Goal: Transaction & Acquisition: Purchase product/service

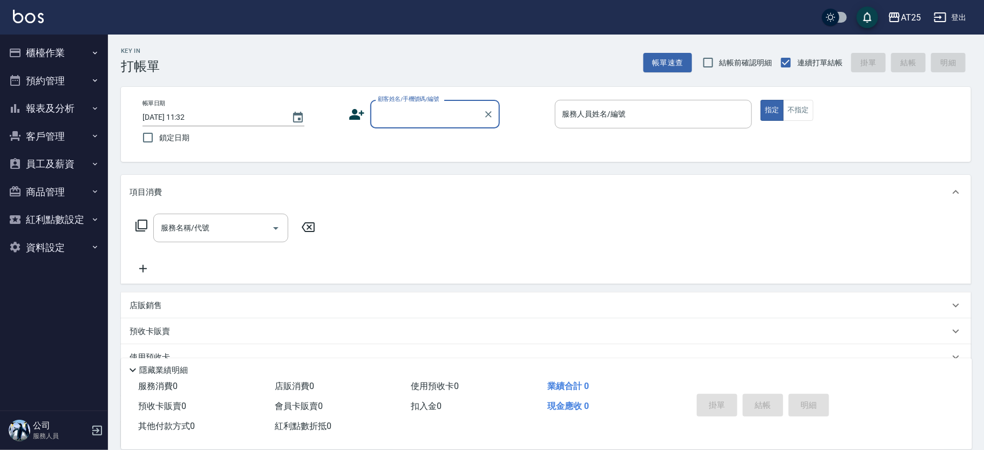
click at [41, 50] on button "櫃檯作業" at bounding box center [53, 53] width 99 height 28
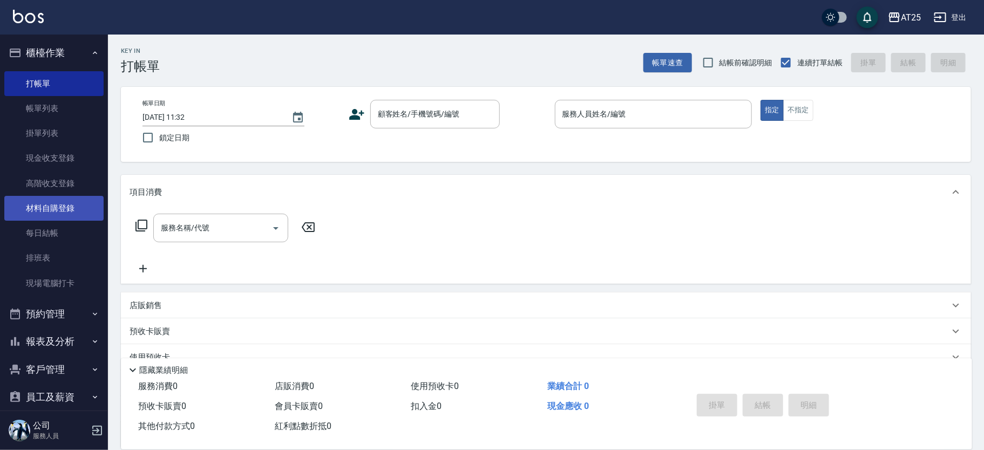
click at [67, 211] on link "材料自購登錄" at bounding box center [53, 208] width 99 height 25
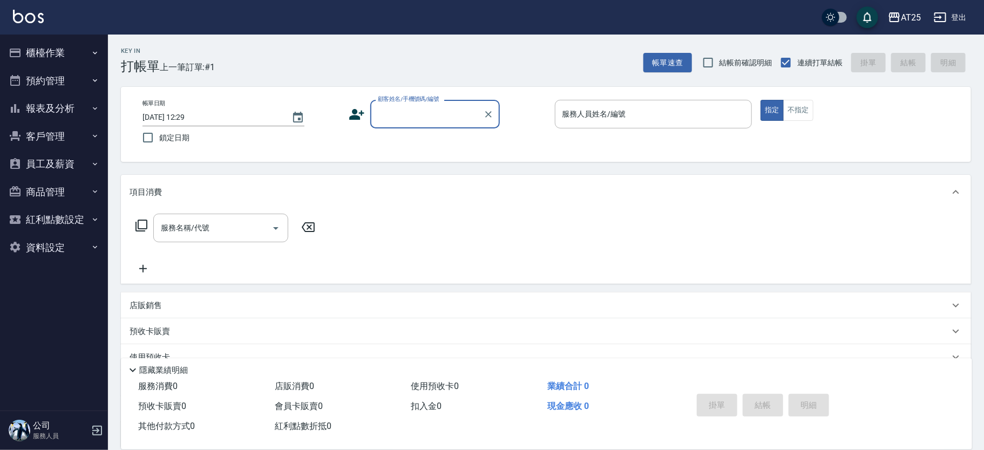
click at [424, 129] on div "帳單日期 2025/08/13 12:29 鎖定日期 顧客姓名/手機號碼/編號 顧客姓名/手機號碼/編號 服務人員姓名/編號 服務人員姓名/編號 指定 不指定" at bounding box center [546, 124] width 824 height 49
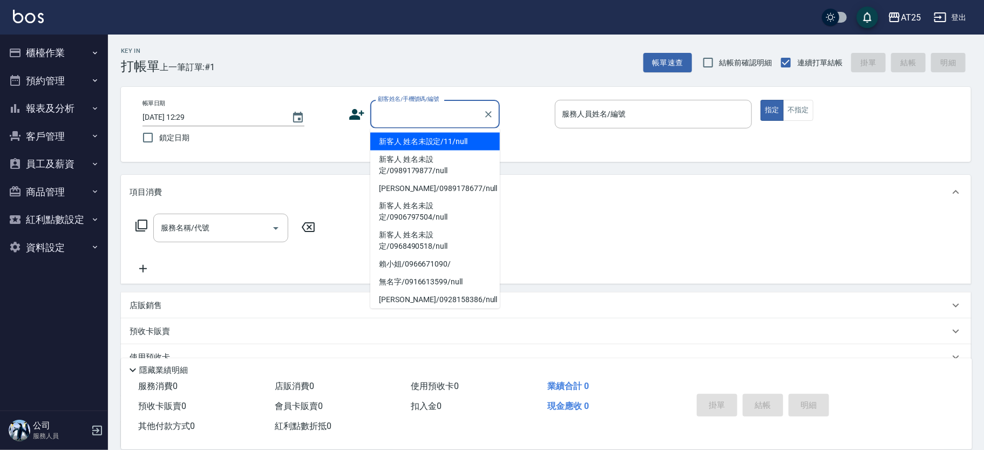
click at [440, 121] on input "顧客姓名/手機號碼/編號" at bounding box center [427, 114] width 104 height 19
click at [451, 139] on li "新客人 姓名未設定/11/null" at bounding box center [435, 142] width 130 height 18
type input "新客人 姓名未設定/11/null"
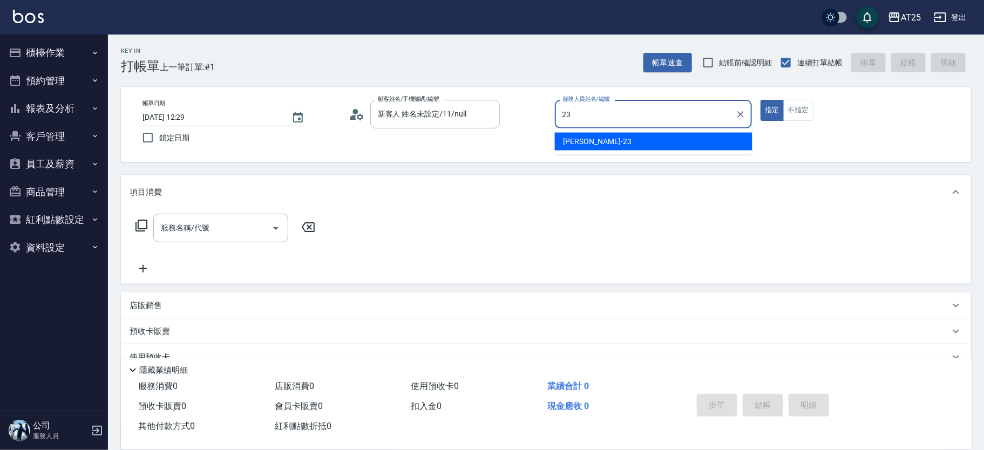
type input "Emma-23"
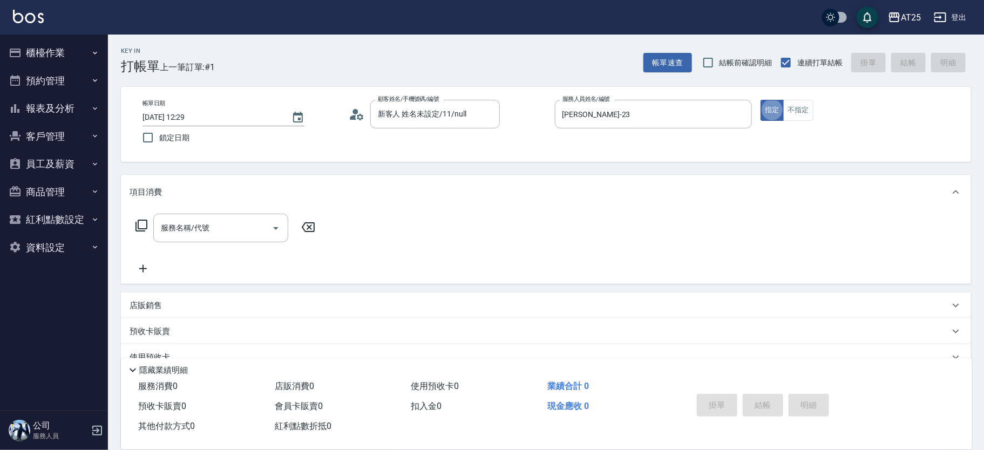
type button "true"
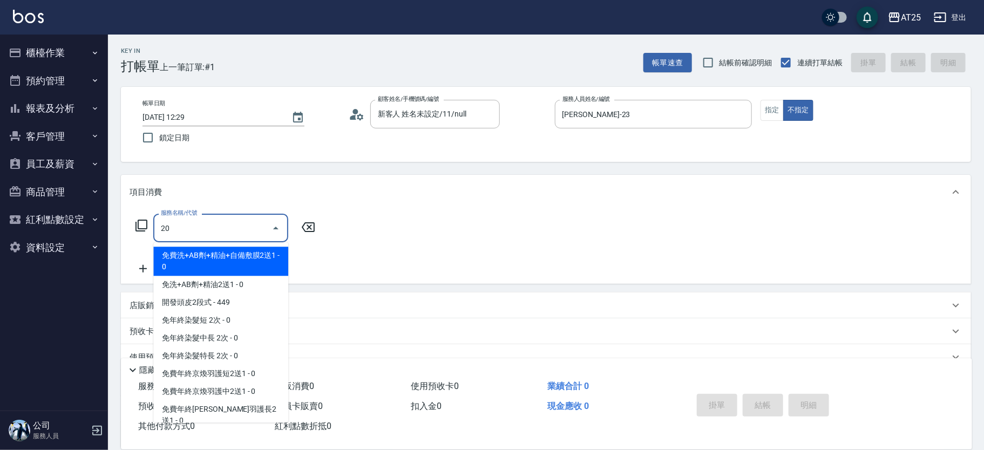
type input "201"
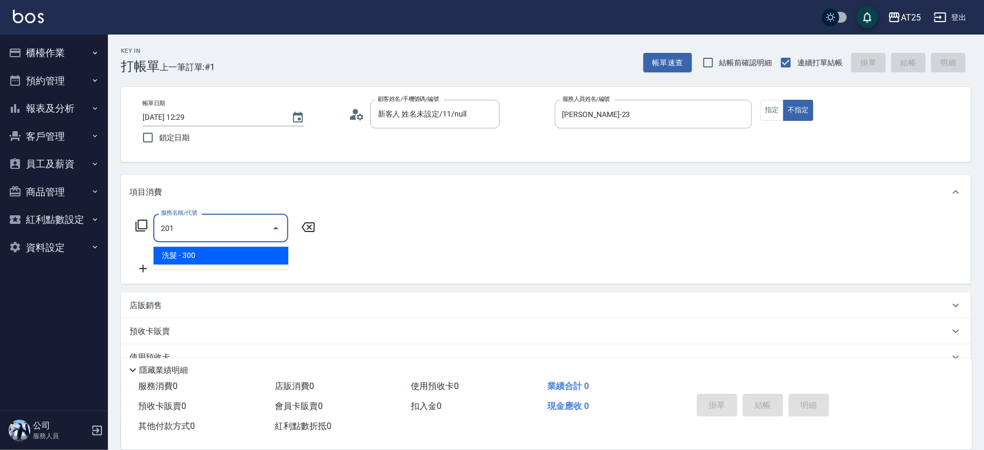
type input "30"
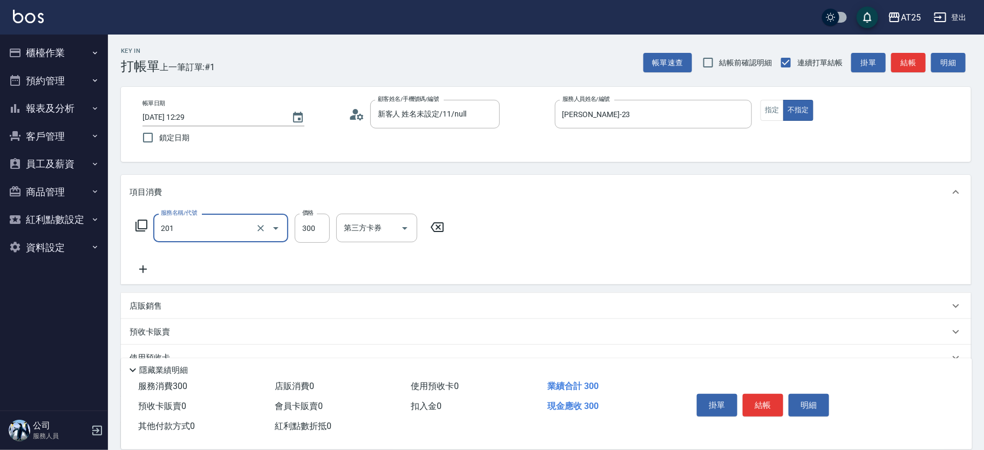
type input "洗髮(201)"
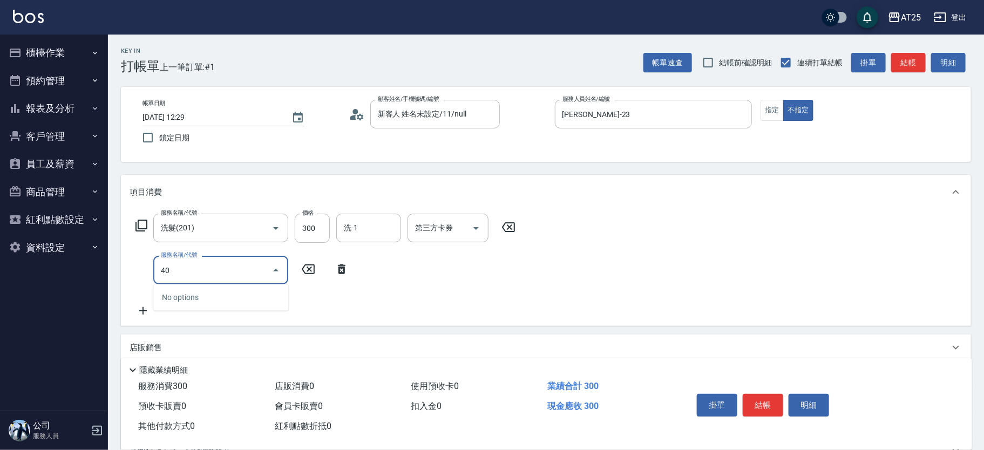
type input "401"
type input "60"
type input "剪髮(401)"
type input "30"
type input "29"
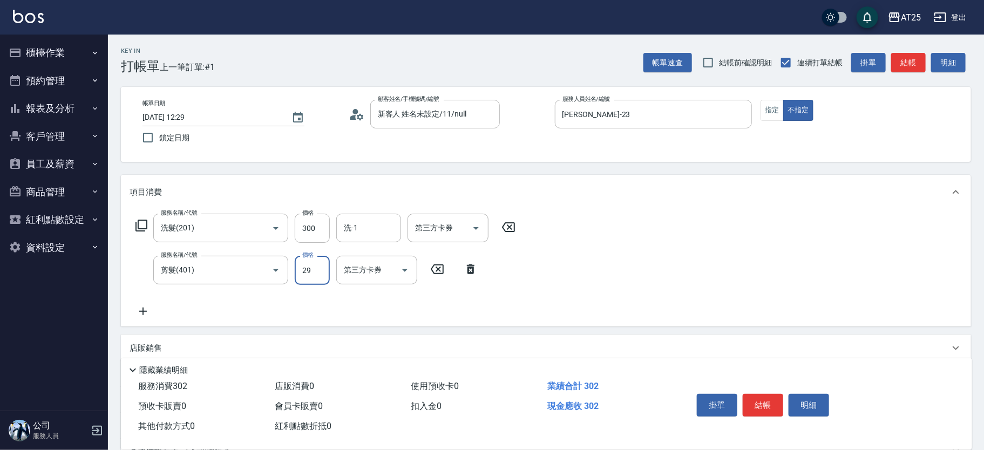
type input "50"
type input "299"
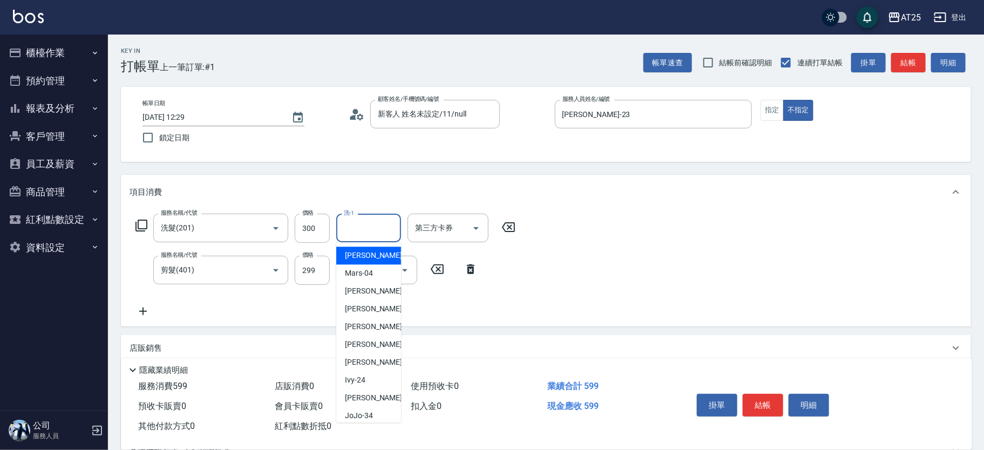
click at [385, 222] on input "洗-1" at bounding box center [368, 228] width 55 height 19
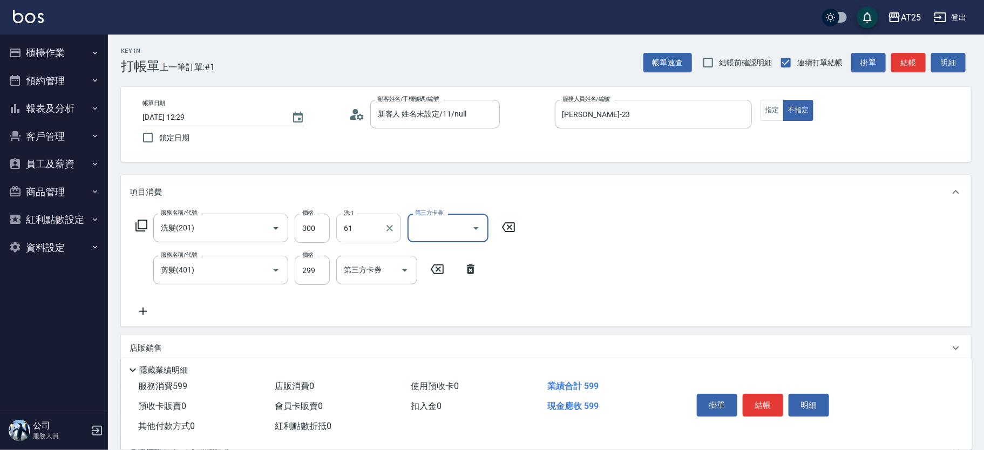
type input "游惠文-61"
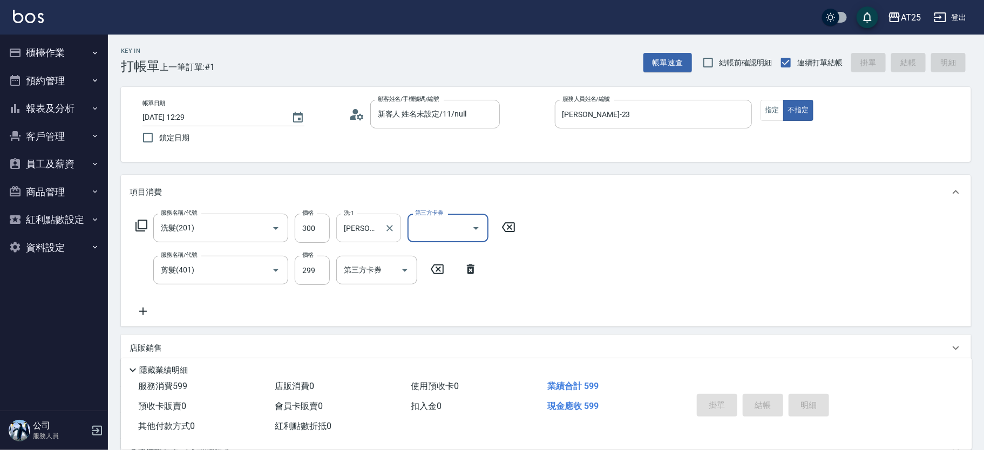
type input "2025/08/13 12:53"
type input "0"
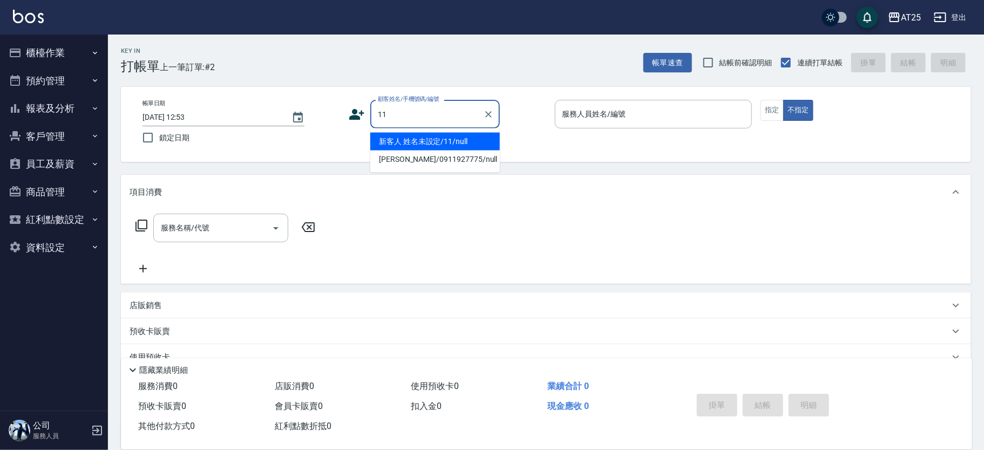
type input "新客人 姓名未設定/11/null"
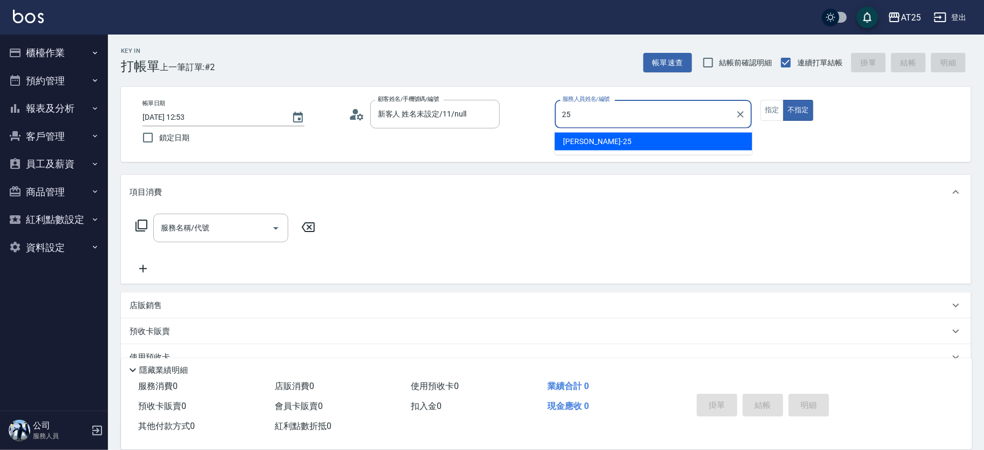
type input "Evan-25"
type button "false"
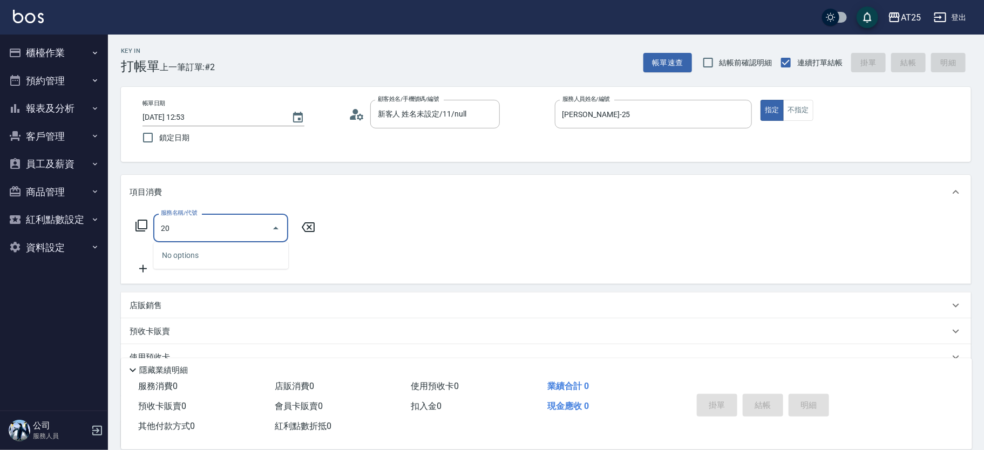
type input "201"
type input "30"
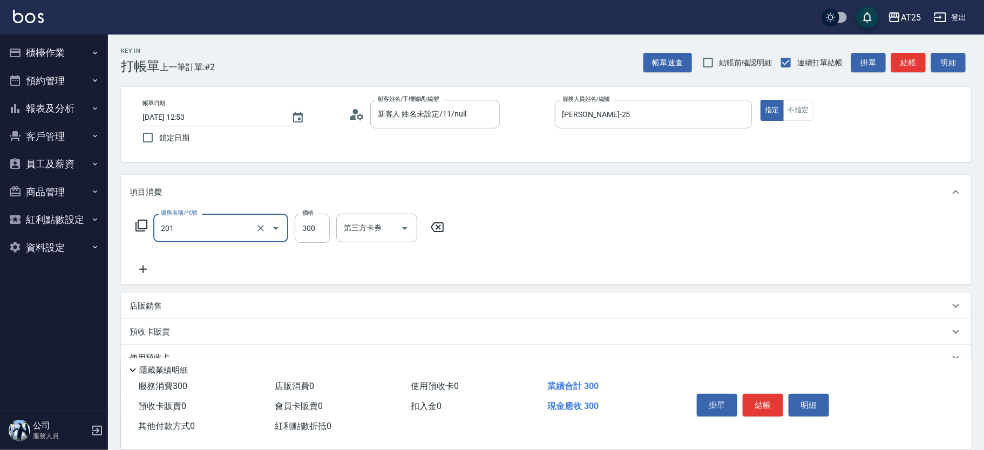
type input "洗髮(201)"
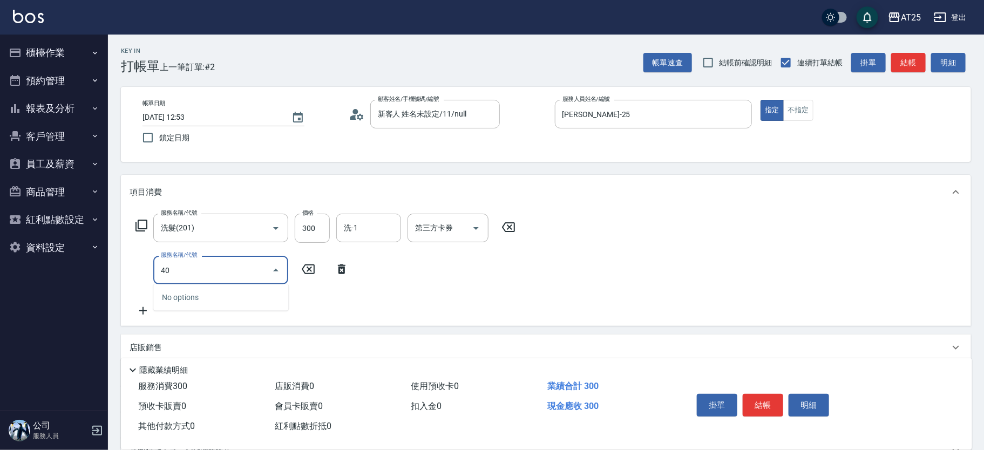
type input "401"
type input "60"
type input "剪髮(401)"
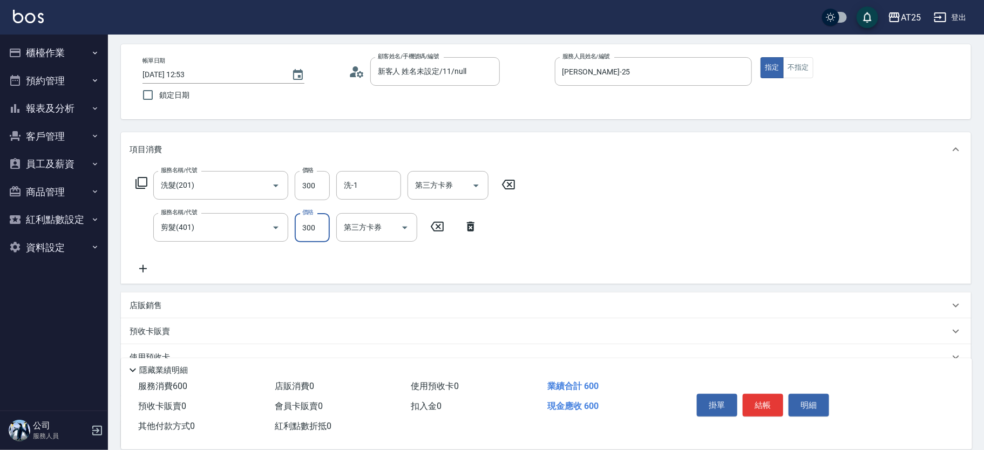
scroll to position [49, 0]
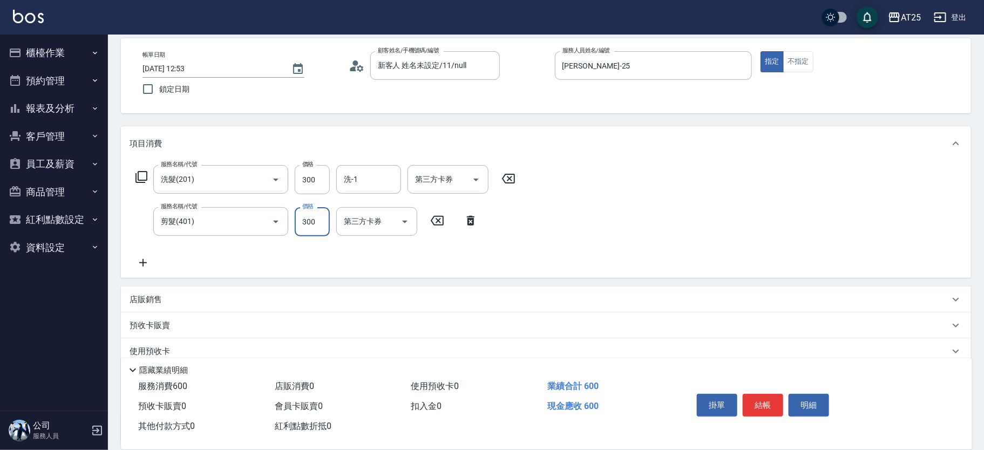
click at [223, 299] on div "店販銷售" at bounding box center [540, 299] width 820 height 11
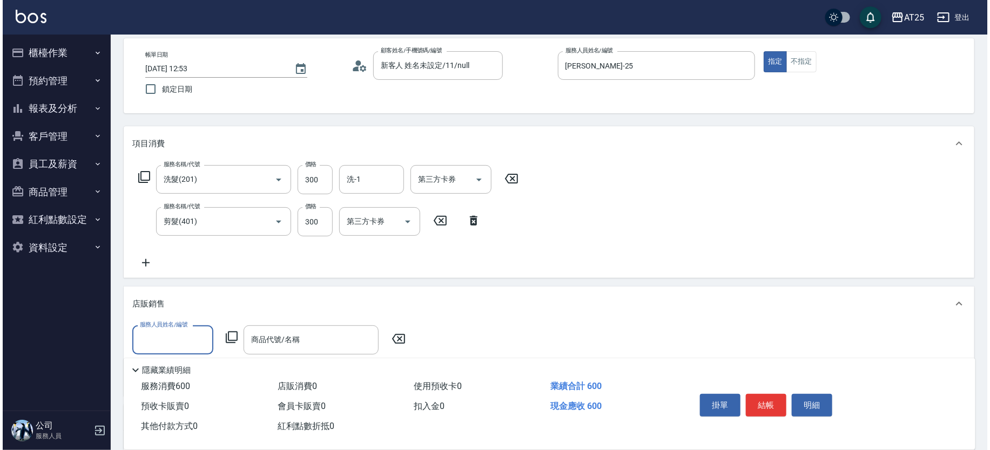
scroll to position [0, 0]
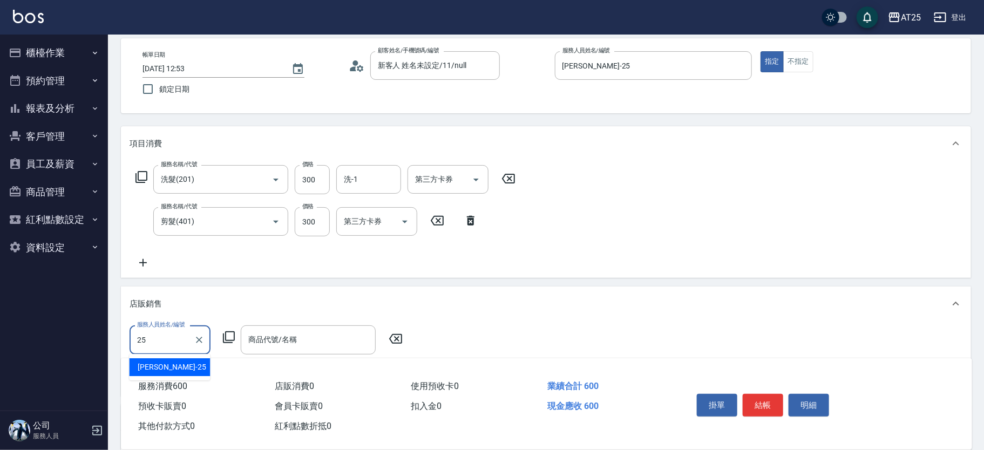
type input "Evan-25"
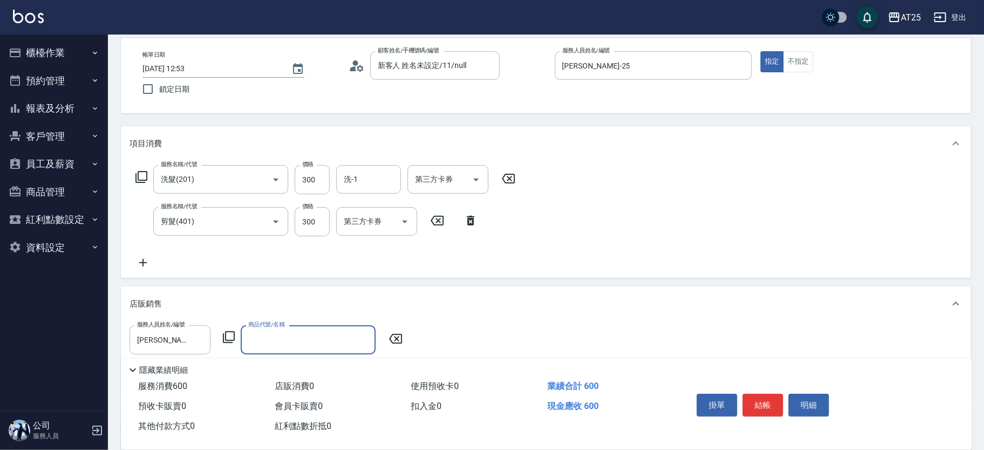
click at [232, 340] on icon at bounding box center [228, 337] width 13 height 13
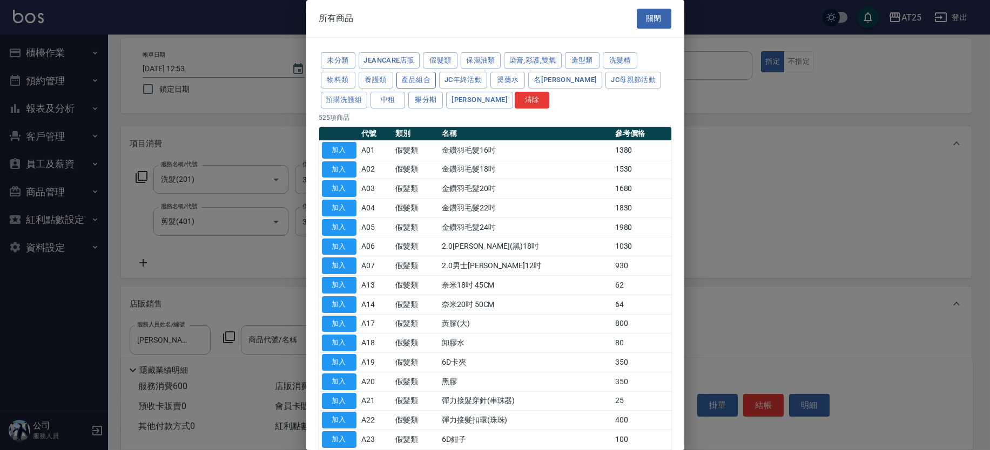
click at [415, 78] on button "產品組合" at bounding box center [416, 80] width 40 height 17
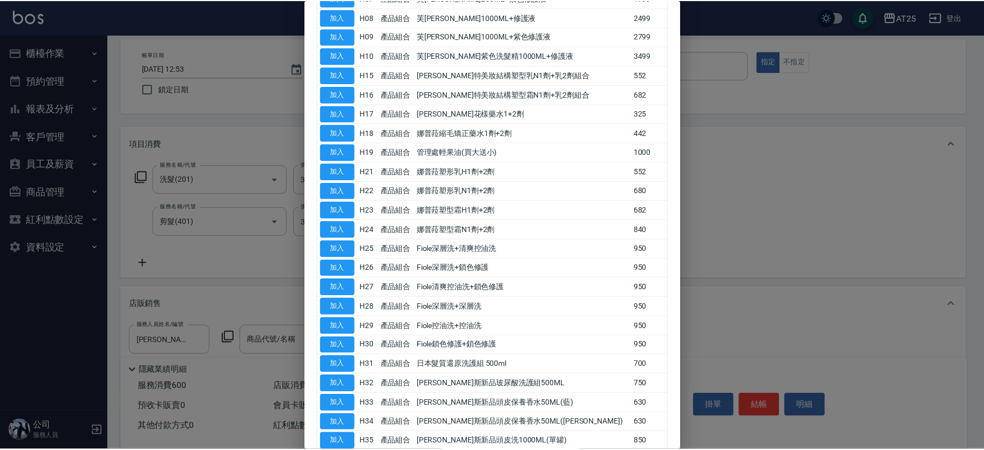
scroll to position [327, 0]
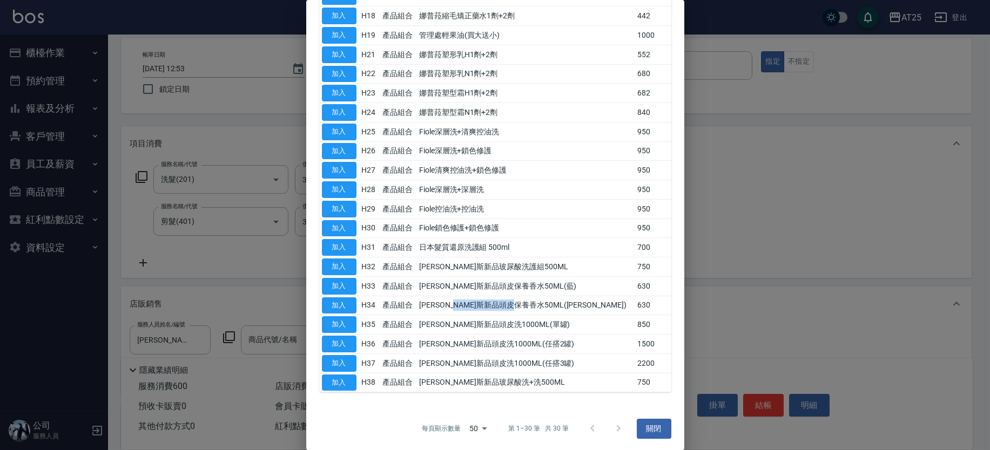
drag, startPoint x: 604, startPoint y: 307, endPoint x: 469, endPoint y: 298, distance: 135.3
click at [489, 296] on td "[PERSON_NAME]斯新品頭皮保養香水50ML([PERSON_NAME])" at bounding box center [525, 305] width 218 height 19
drag, startPoint x: 341, startPoint y: 305, endPoint x: 355, endPoint y: 330, distance: 29.3
click at [341, 305] on button "加入" at bounding box center [339, 306] width 35 height 17
type input "[PERSON_NAME]斯新品頭皮保養香水50ML([PERSON_NAME])"
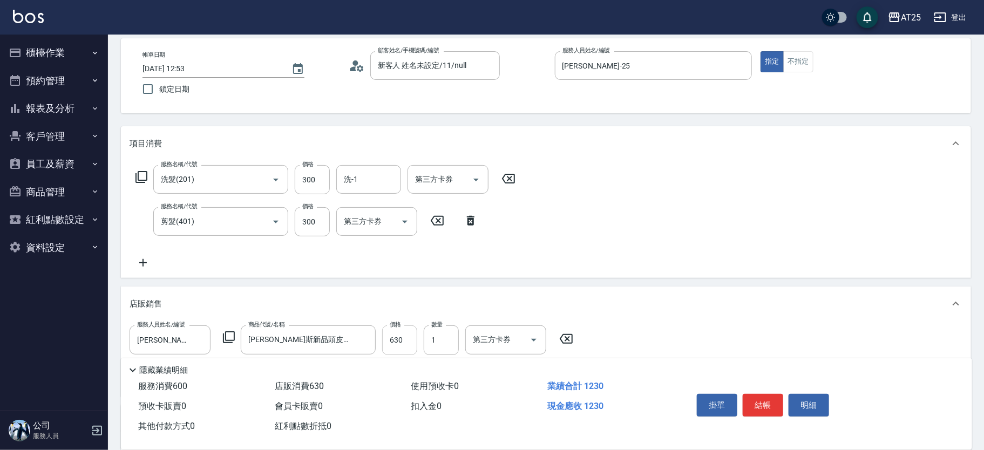
click at [406, 339] on input "630" at bounding box center [399, 340] width 35 height 29
type input "60"
type input "50"
type input "110"
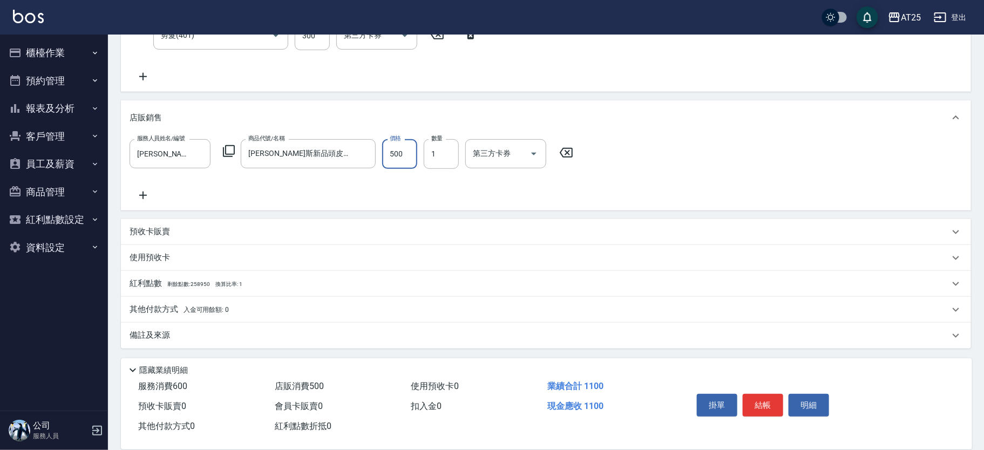
type input "500"
click at [217, 310] on span "入金可用餘額: 0" at bounding box center [207, 310] width 46 height 8
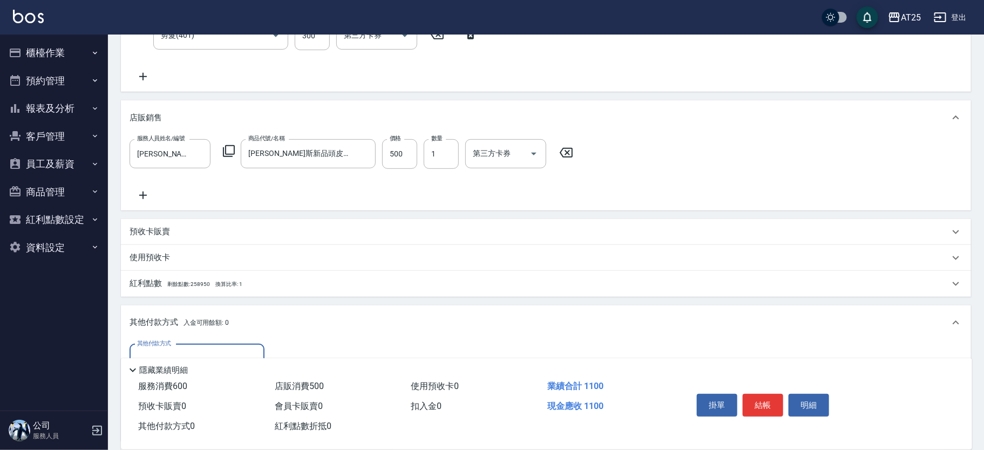
scroll to position [362, 0]
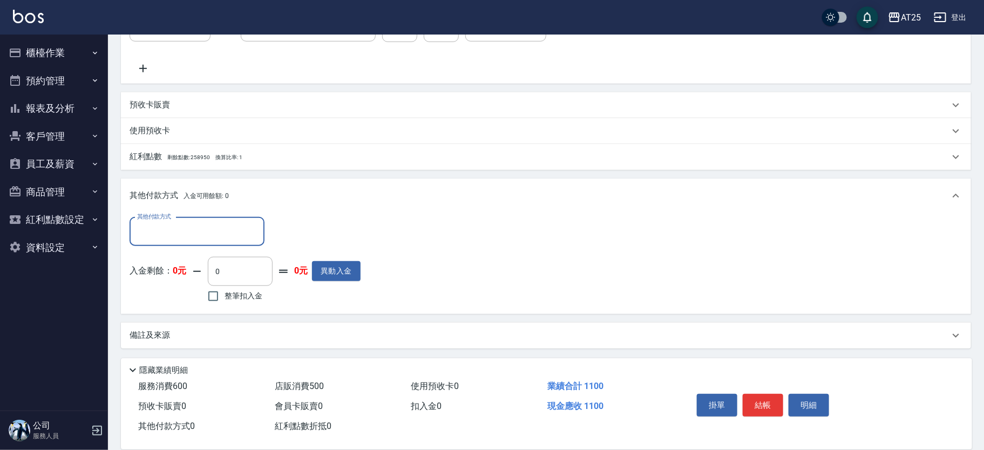
click at [211, 228] on input "其他付款方式" at bounding box center [196, 231] width 125 height 19
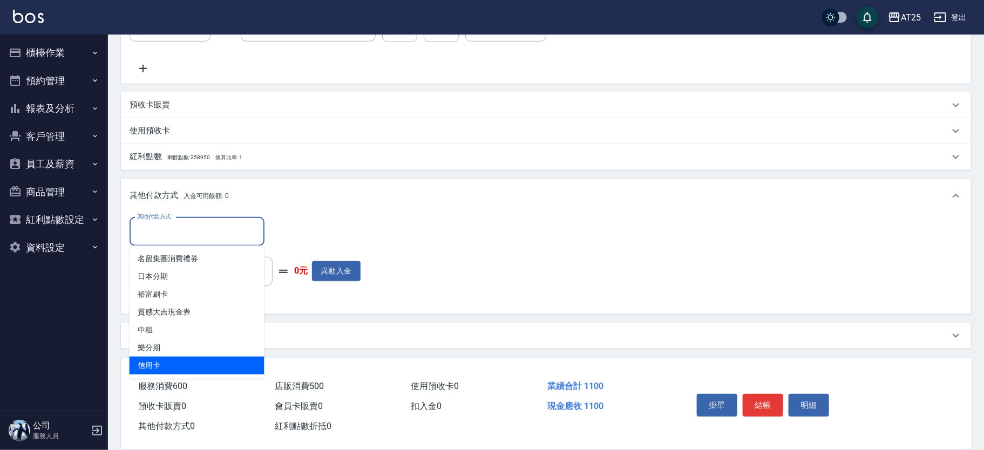
click at [192, 367] on span "信用卡" at bounding box center [197, 366] width 135 height 18
type input "信用卡"
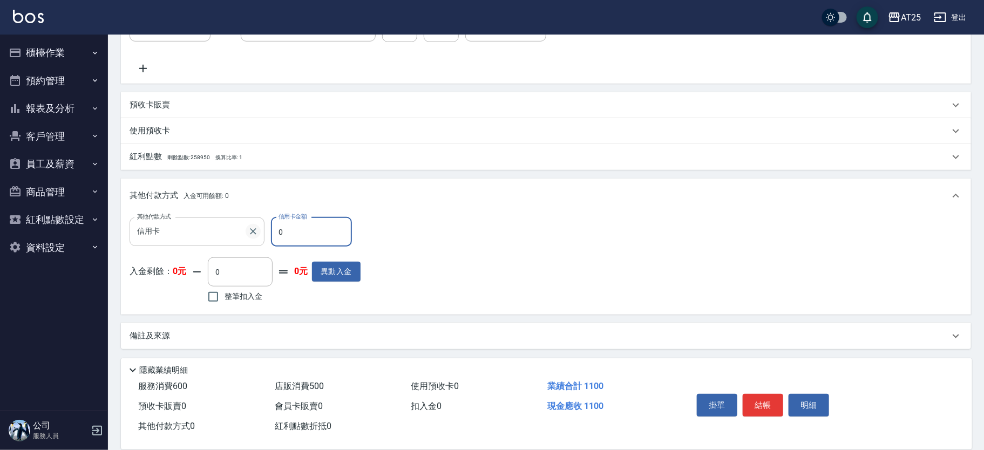
drag, startPoint x: 305, startPoint y: 235, endPoint x: 254, endPoint y: 231, distance: 51.5
click at [254, 231] on div "其他付款方式 信用卡 其他付款方式 信用卡金額 0 信用卡金額" at bounding box center [245, 232] width 231 height 29
type input "1"
type input "100"
type input "11"
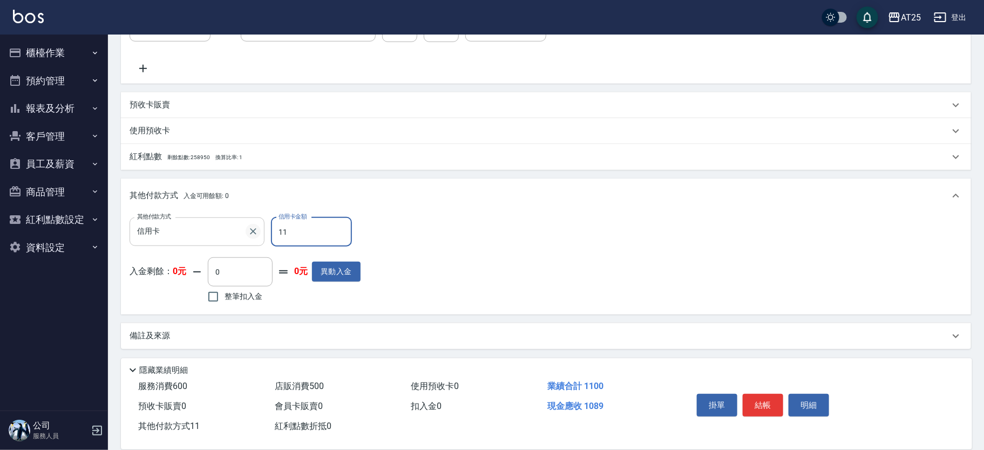
type input "90"
type input "110"
type input "0"
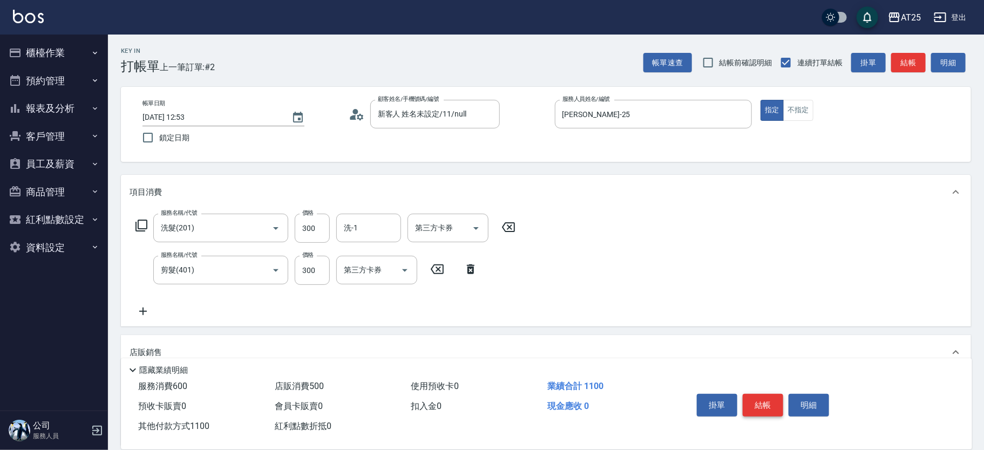
type input "1100"
click at [767, 411] on button "結帳" at bounding box center [763, 405] width 40 height 23
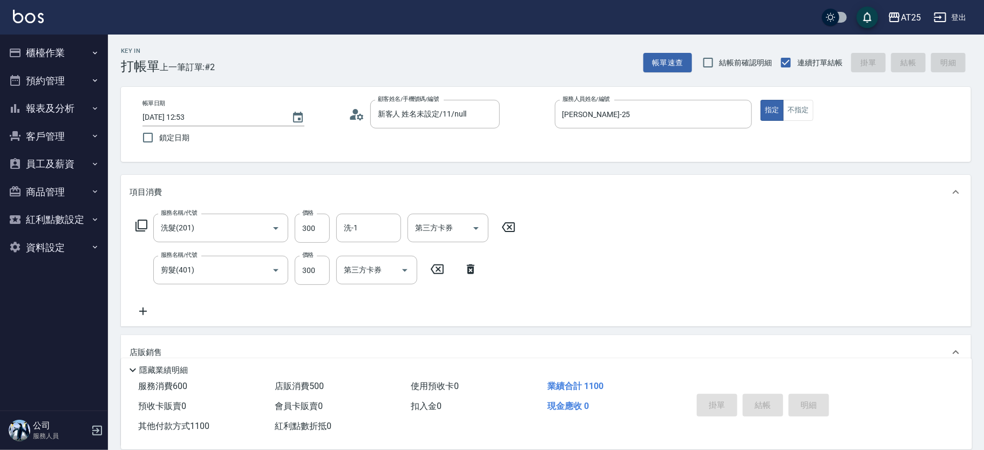
type input "2025/08/13 12:54"
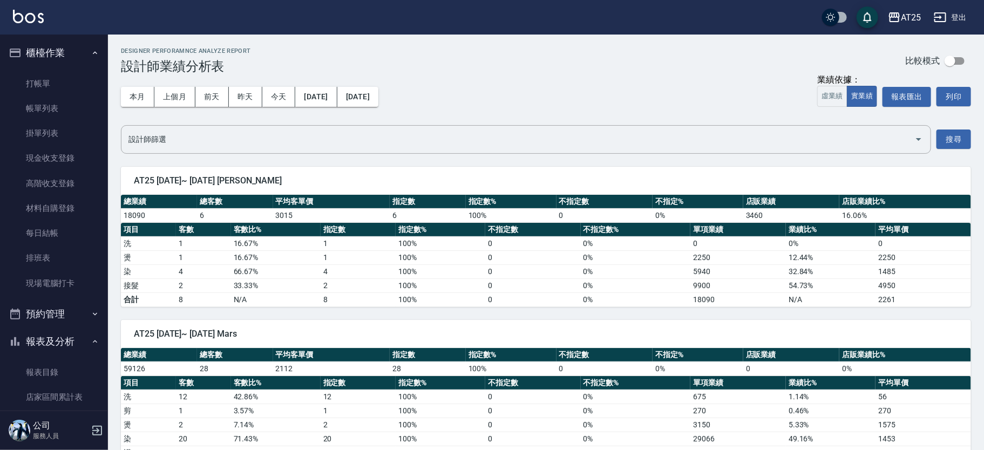
scroll to position [410, 0]
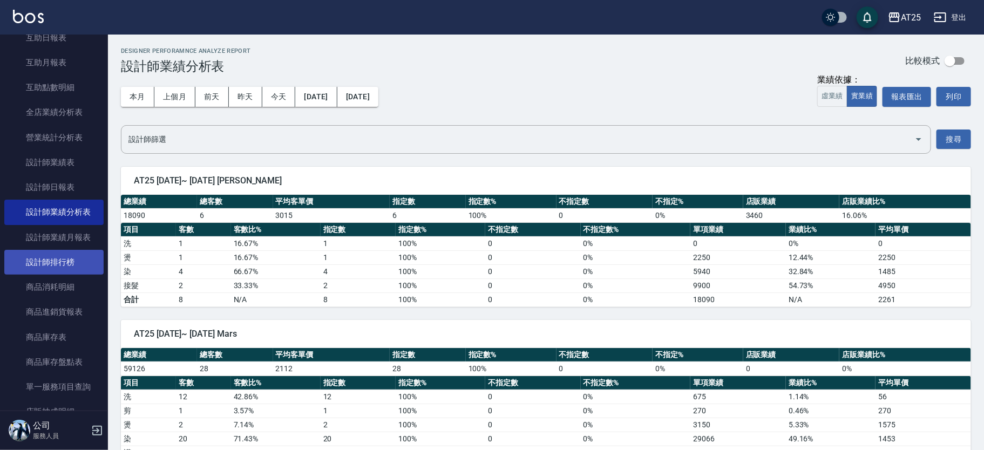
click at [71, 259] on link "設計師排行榜" at bounding box center [53, 262] width 99 height 25
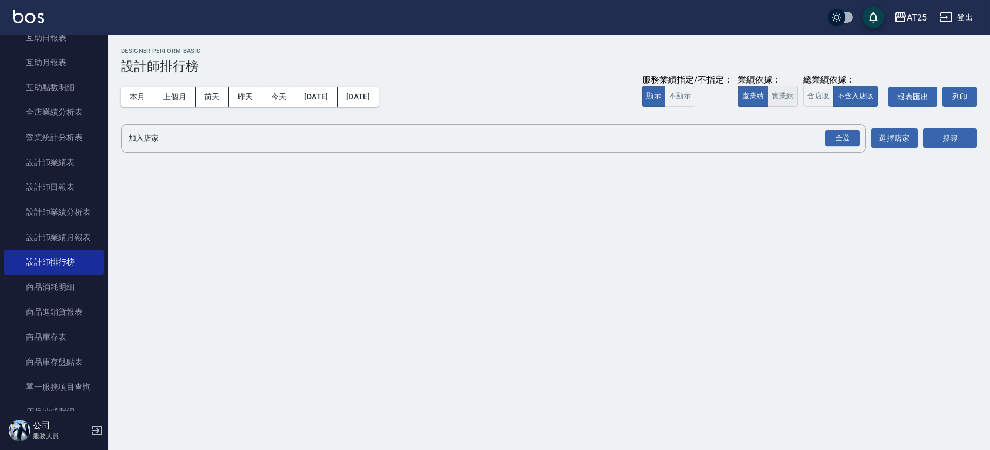
click at [779, 97] on button "實業績" at bounding box center [782, 96] width 30 height 21
click at [846, 142] on div "全選" at bounding box center [842, 138] width 35 height 17
click at [899, 143] on button "選擇店家" at bounding box center [894, 139] width 46 height 20
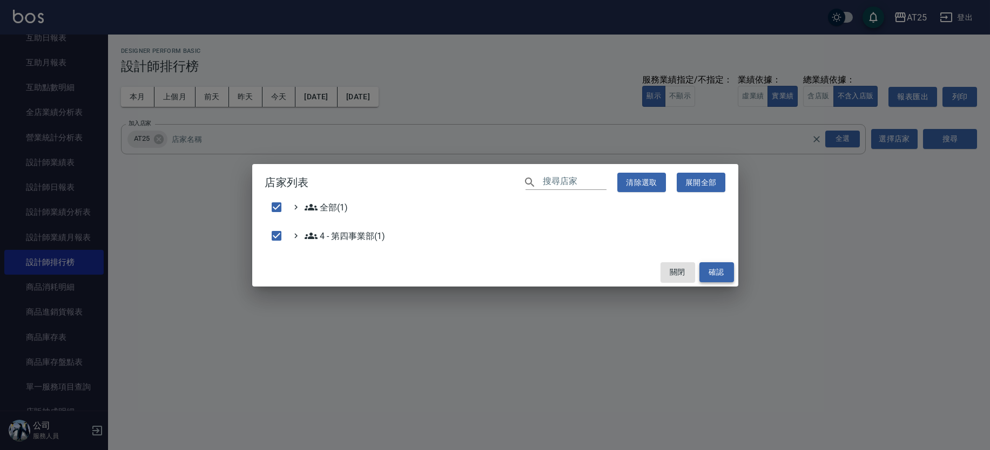
click at [711, 269] on button "確認" at bounding box center [716, 272] width 35 height 20
checkbox input "false"
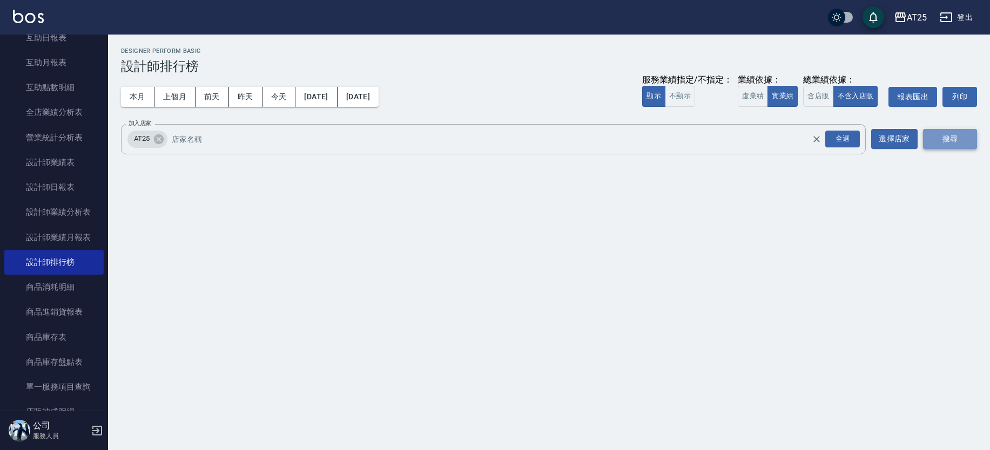
click at [957, 137] on button "搜尋" at bounding box center [950, 139] width 54 height 20
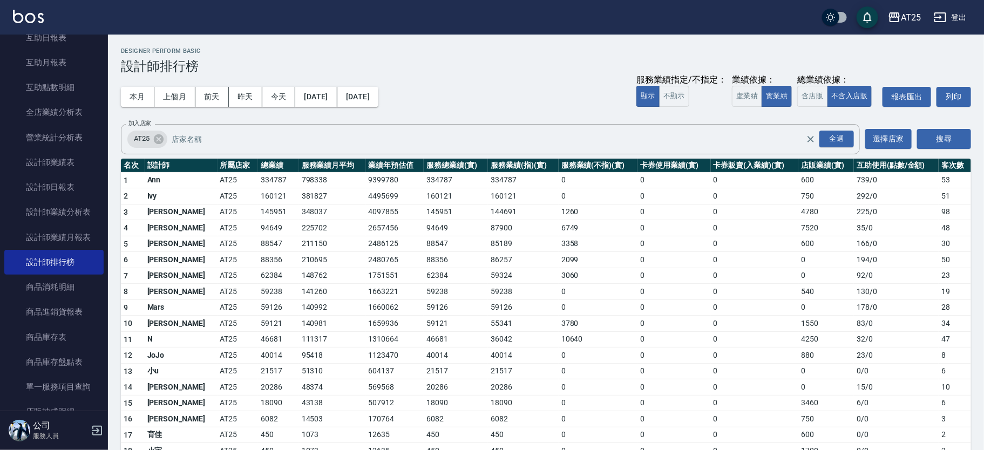
click at [444, 260] on td "88356" at bounding box center [456, 260] width 64 height 16
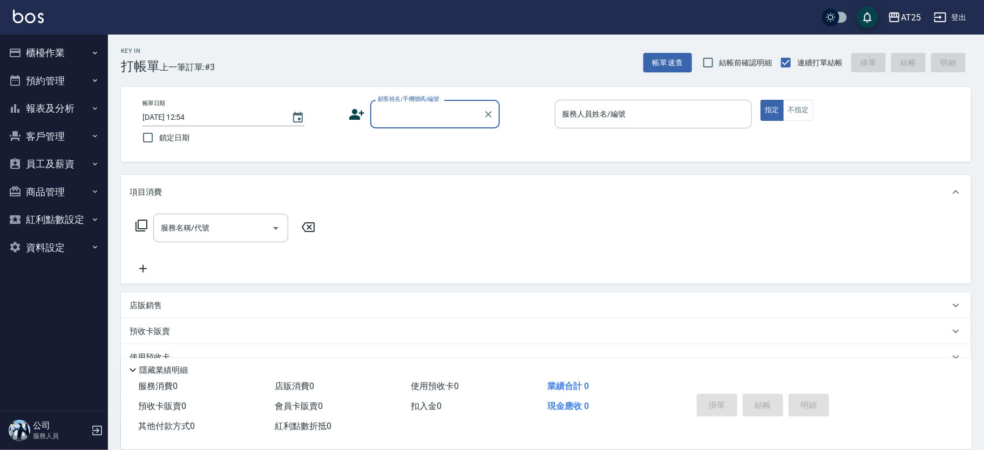
click at [413, 112] on input "顧客姓名/手機號碼/編號" at bounding box center [427, 114] width 104 height 19
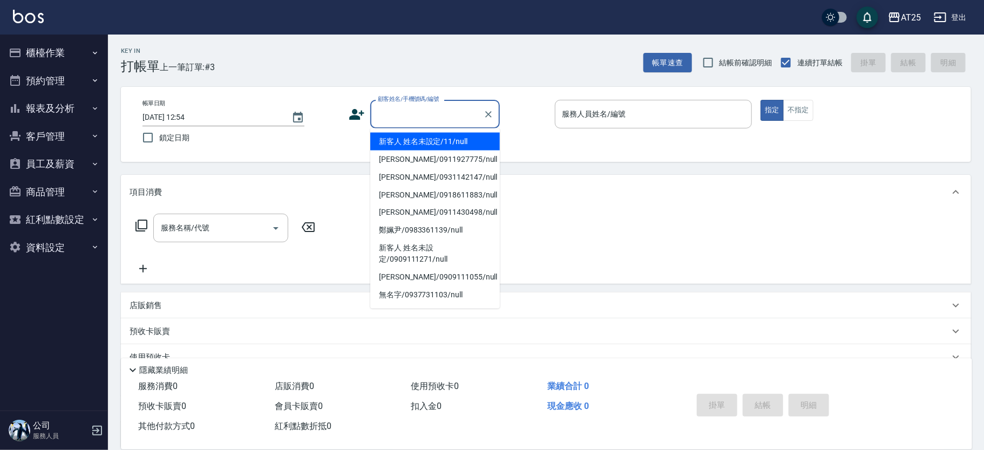
click at [456, 146] on li "新客人 姓名未設定/11/null" at bounding box center [435, 142] width 130 height 18
type input "新客人 姓名未設定/11/null"
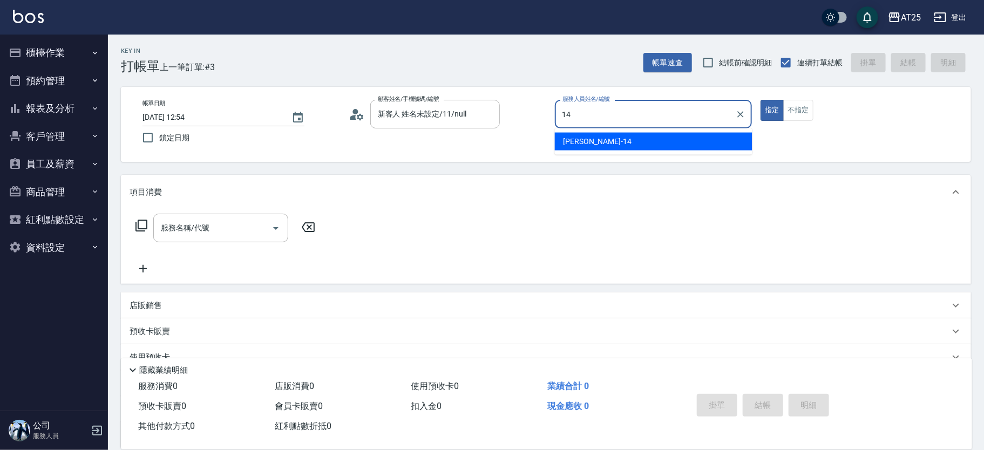
type input "Ken-14"
type button "true"
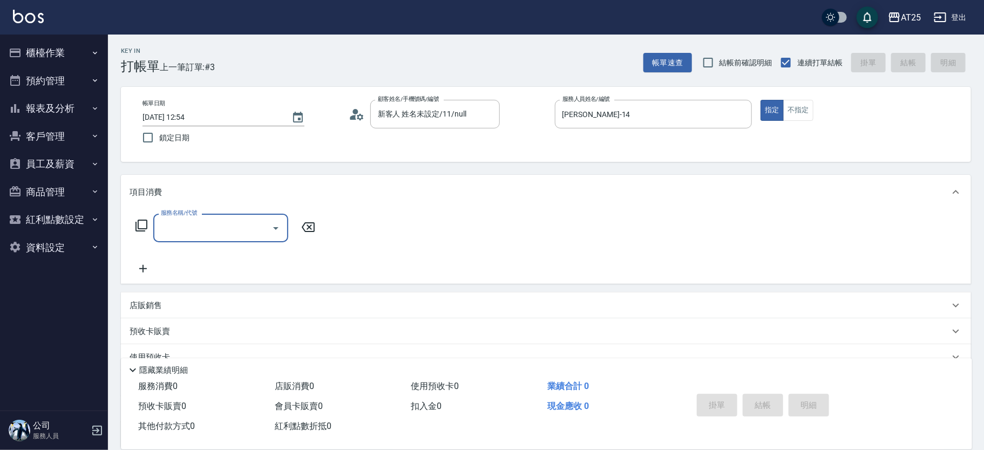
click at [232, 234] on input "服務名稱/代號" at bounding box center [212, 228] width 109 height 19
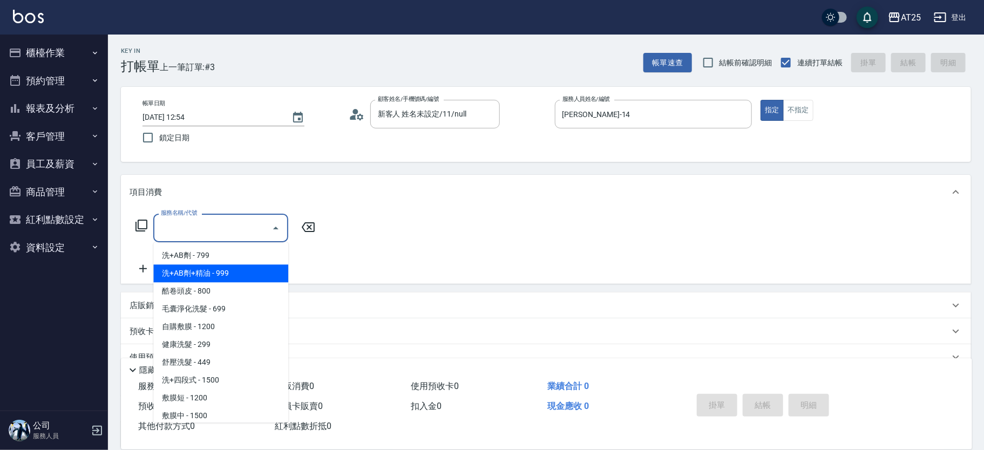
click at [236, 267] on span "洗+AB劑+精油 - 999" at bounding box center [220, 274] width 135 height 18
type input "洗+AB劑+精油(102)"
type input "90"
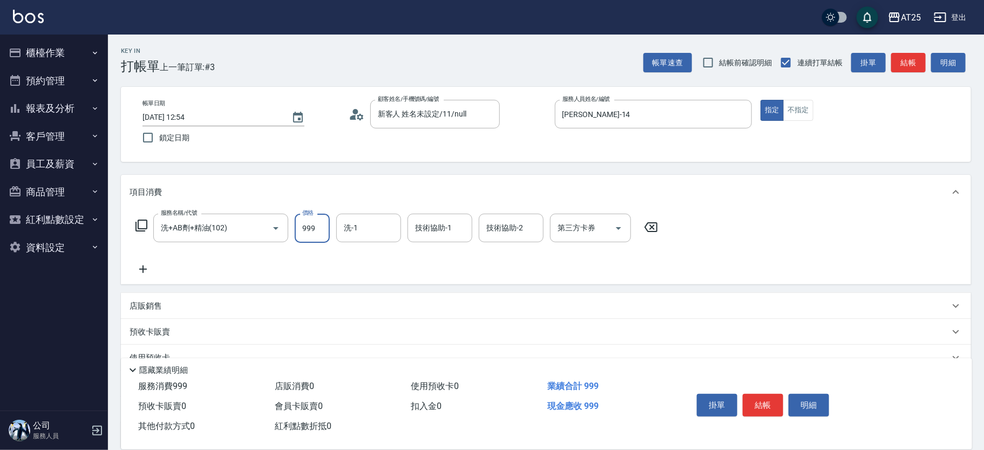
click at [308, 229] on input "999" at bounding box center [312, 228] width 35 height 29
type input "0"
type input "10"
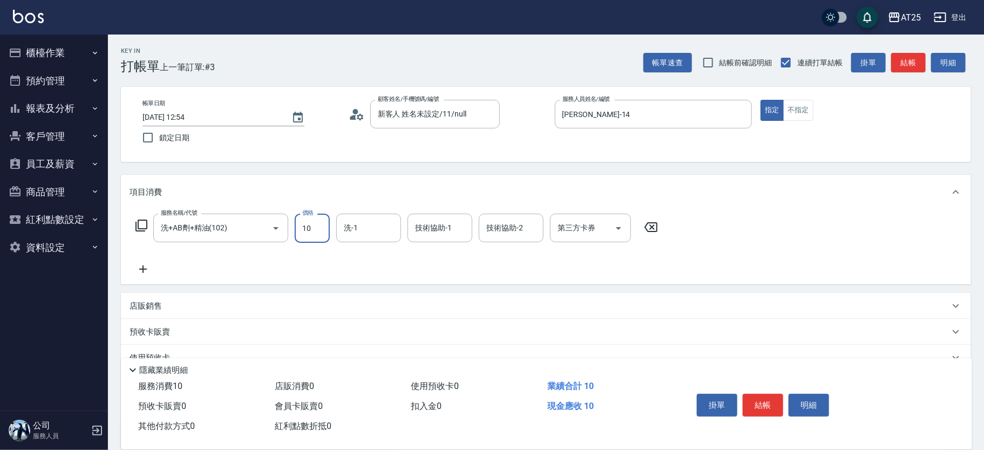
type input "100"
type input "1000"
type input "小u-77"
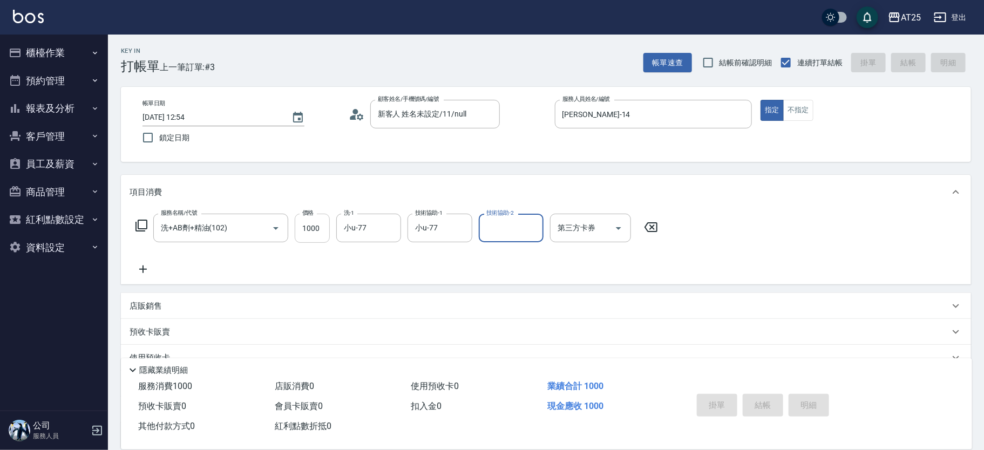
type input "2025/08/13 13:32"
type input "0"
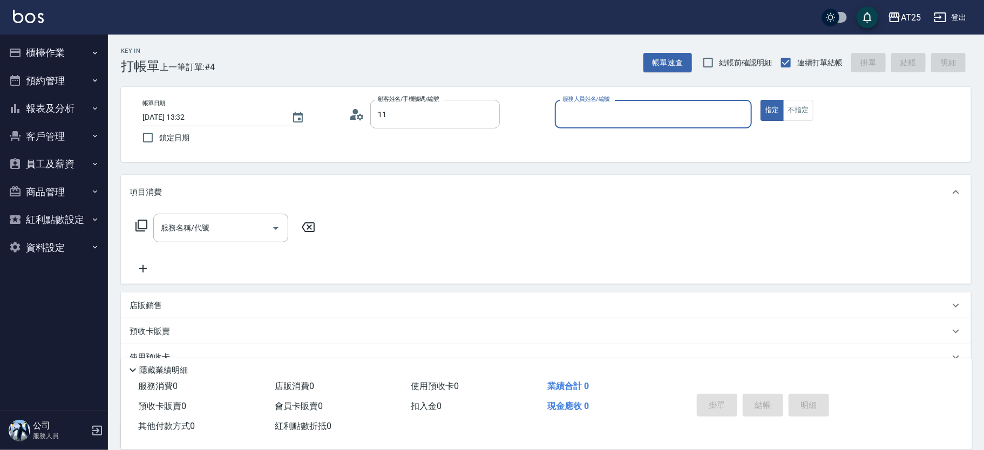
type input "新客人 姓名未設定/11/null"
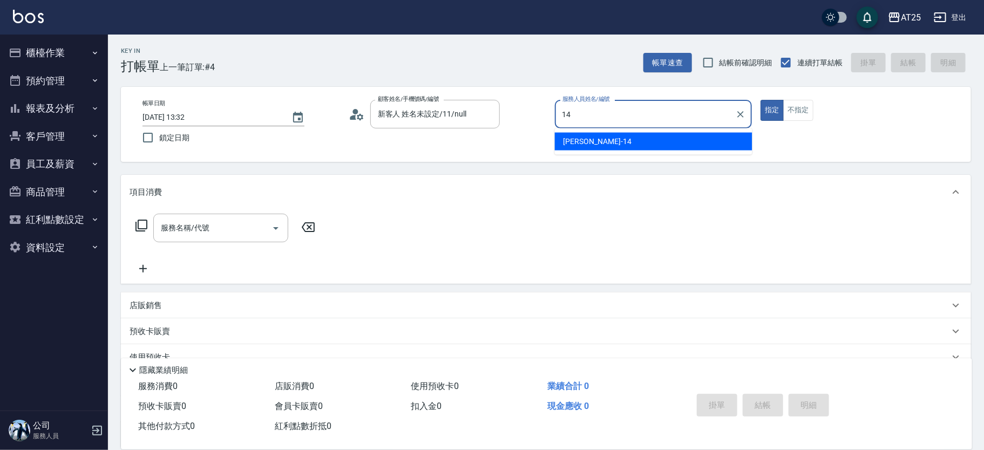
type input "Ken-14"
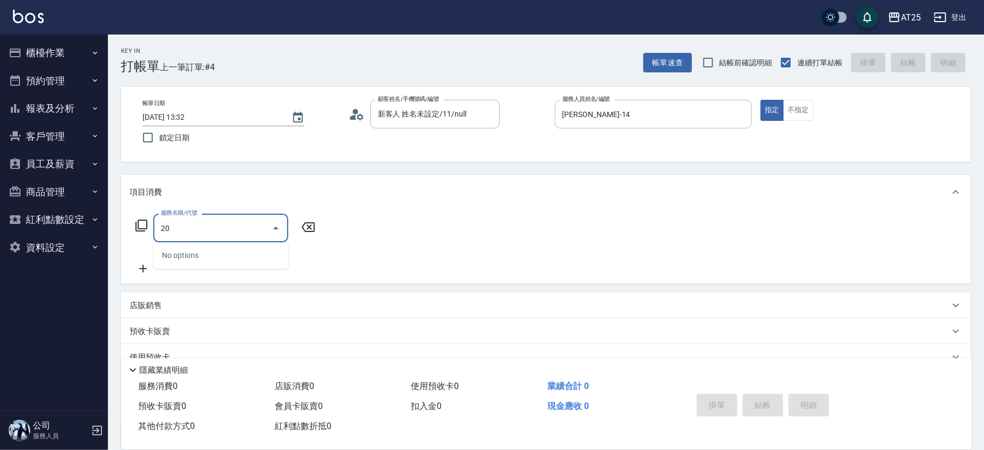
type input "201"
type input "30"
type input "洗髮(201)"
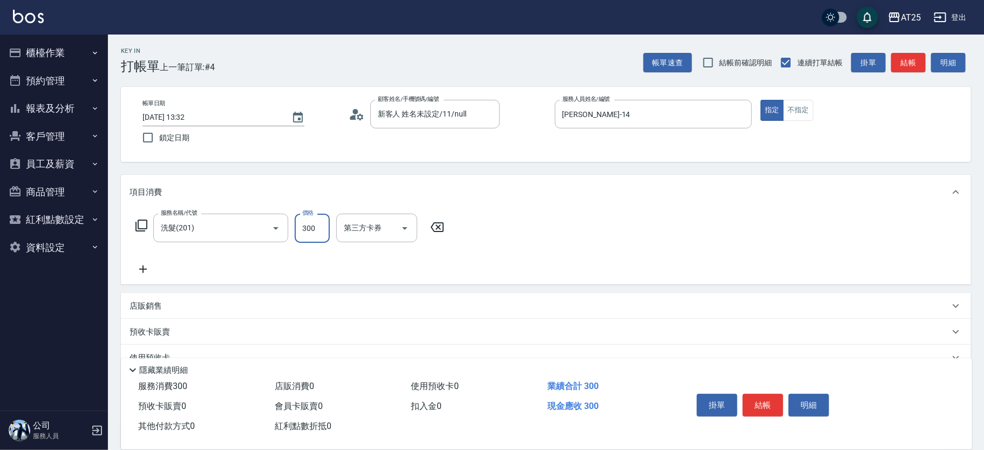
type input "0"
type input "40"
type input "400"
type input "小伶-81"
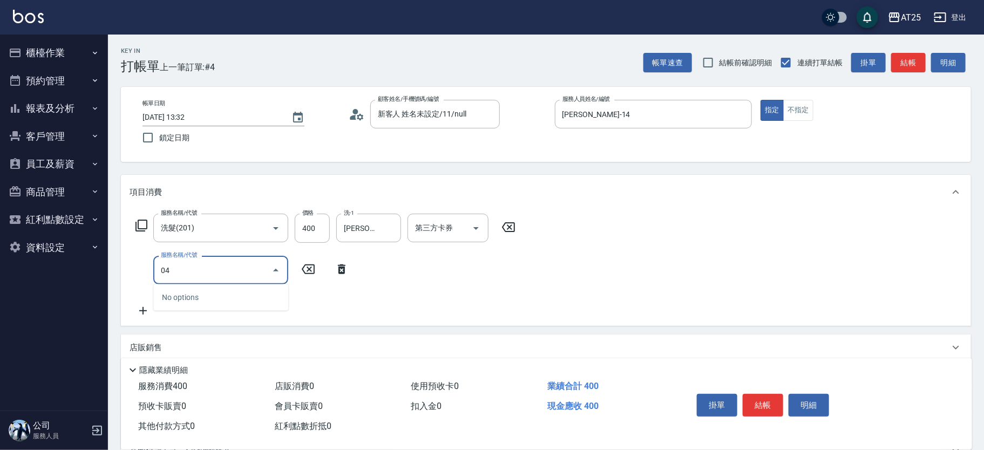
type input "0"
type input "401"
type input "70"
type input "剪髮(401)"
type input "40"
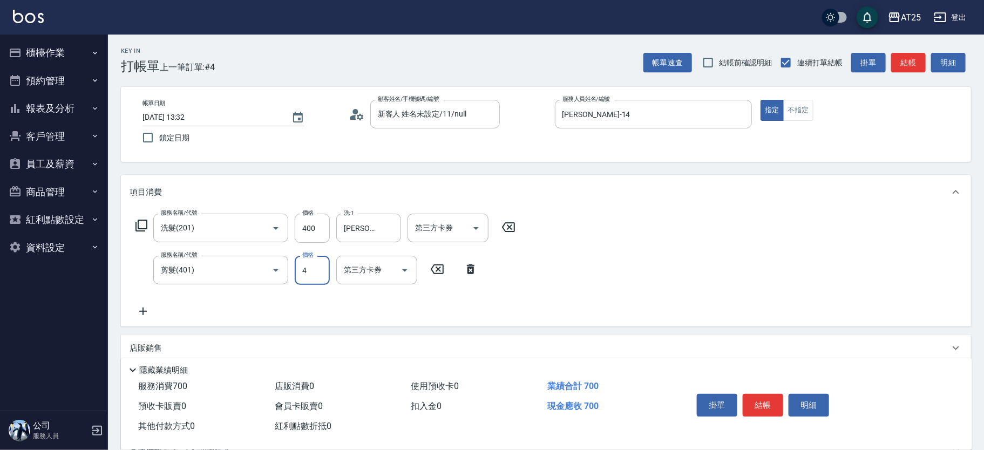
type input "40"
type input "80"
type input "400"
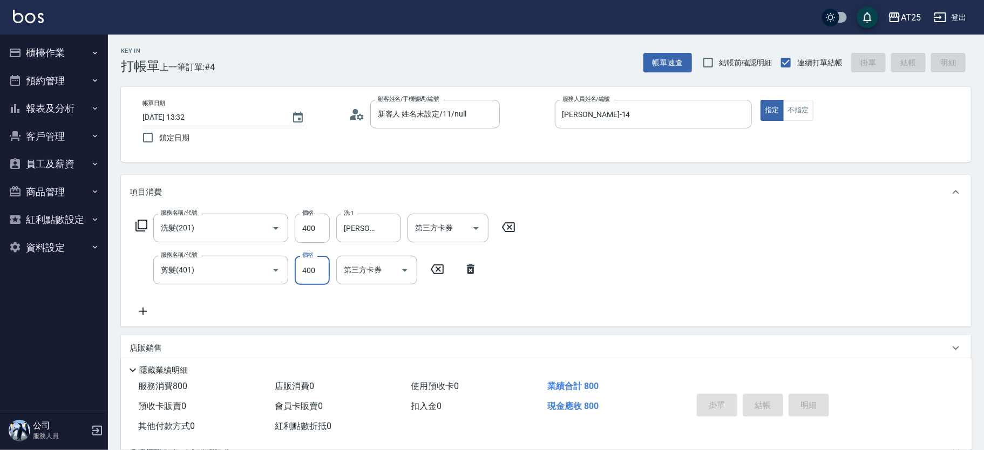
type input "2025/08/13 13:33"
type input "0"
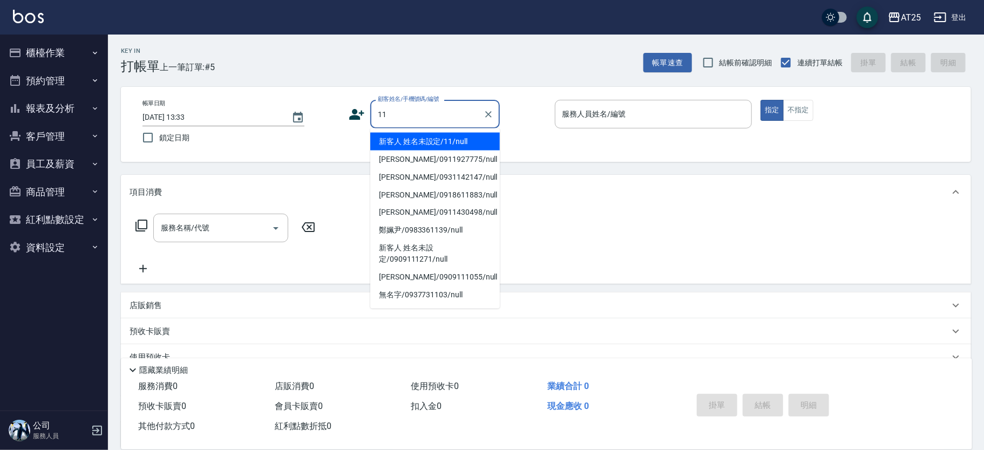
type input "新客人 姓名未設定/11/null"
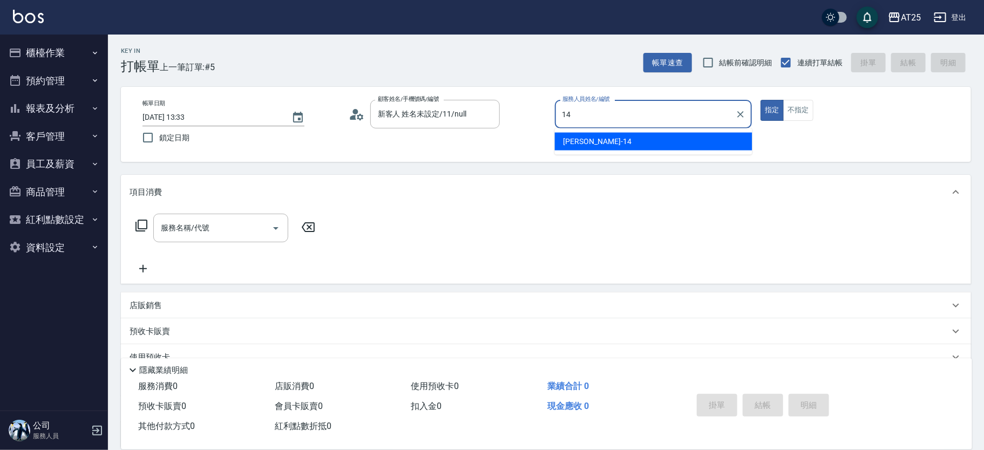
type input "[PERSON_NAME]-14"
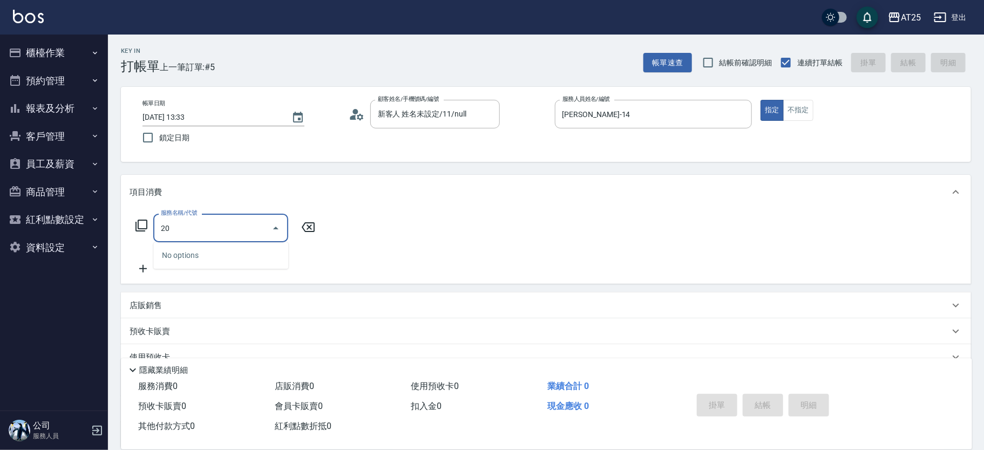
type input "201"
type input "30"
type input "洗髮(201)"
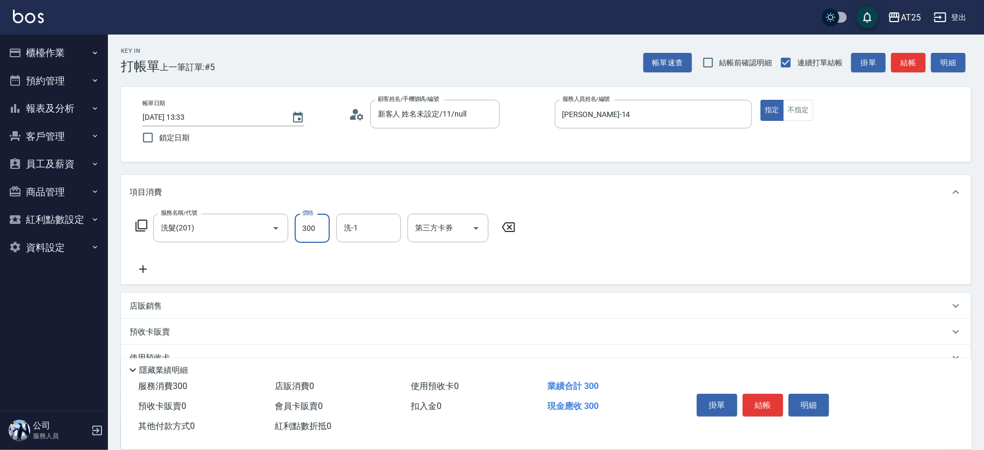
type input "0"
type input "40"
type input "400"
type input "小u-77"
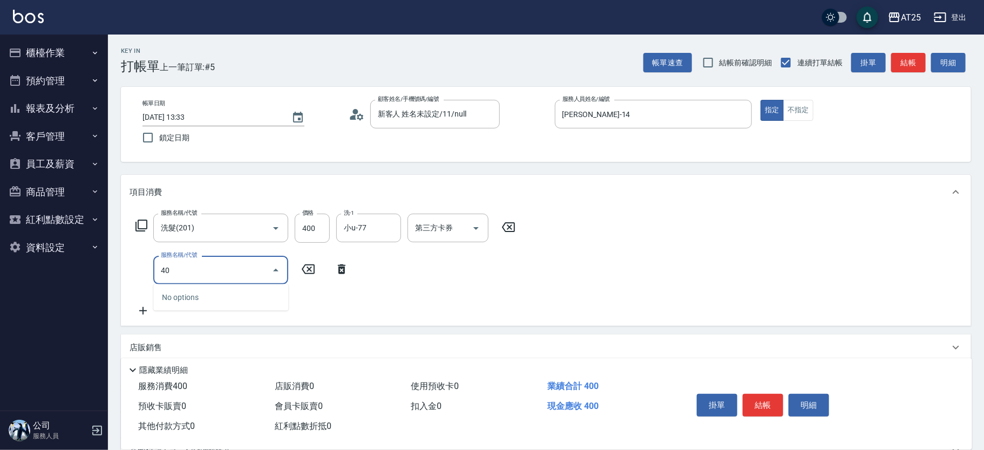
type input "401"
type input "70"
type input "剪髮(401)"
type input "40"
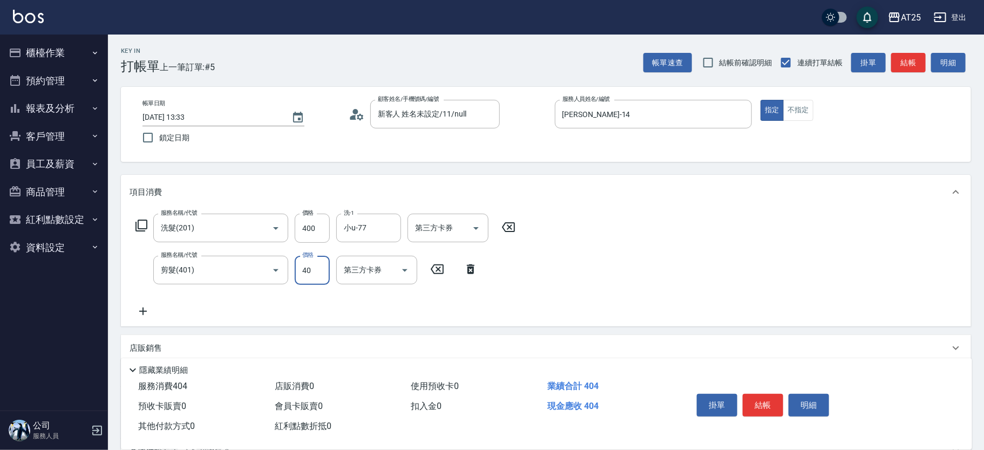
type input "80"
type input "400"
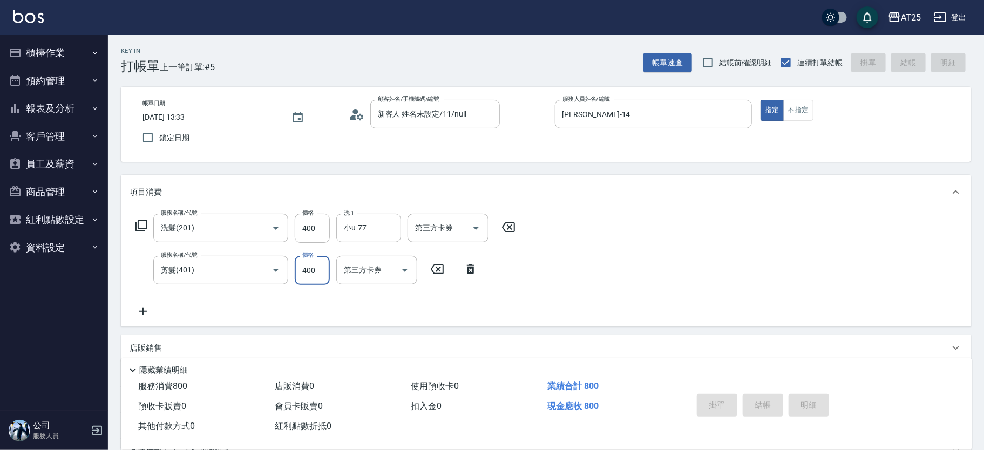
type input "2025/08/13 13:41"
type input "0"
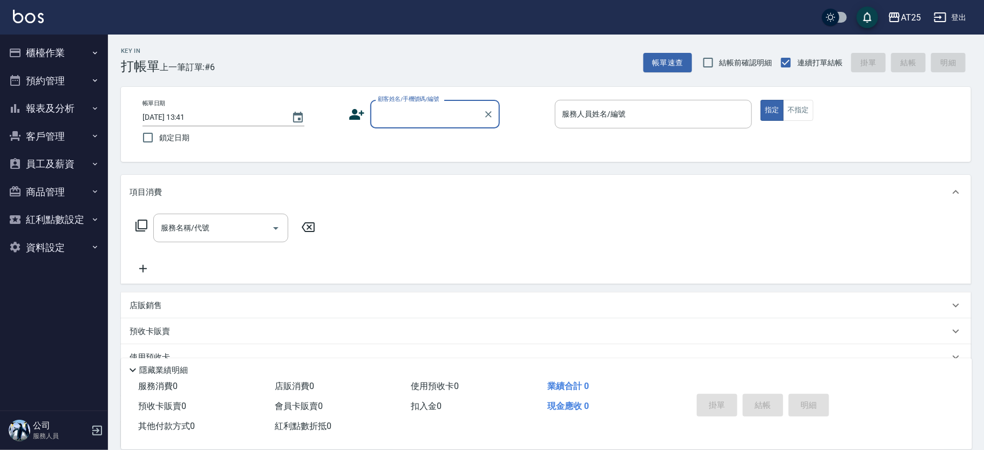
click at [91, 248] on icon "button" at bounding box center [95, 247] width 9 height 9
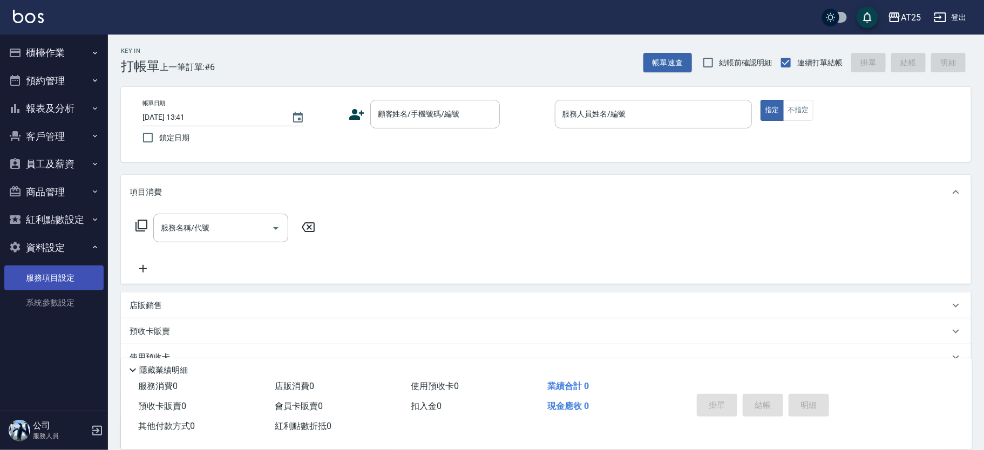
click at [63, 281] on link "服務項目設定" at bounding box center [53, 278] width 99 height 25
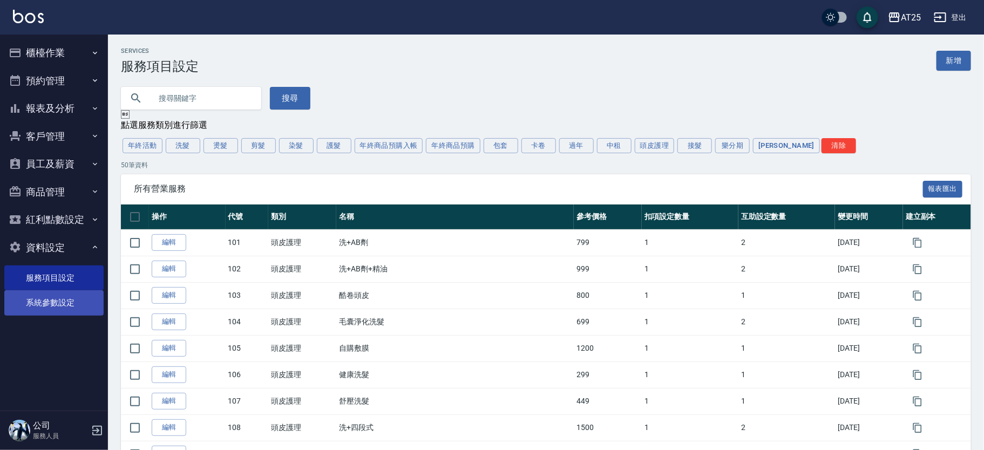
click at [64, 313] on link "系統參數設定" at bounding box center [53, 302] width 99 height 25
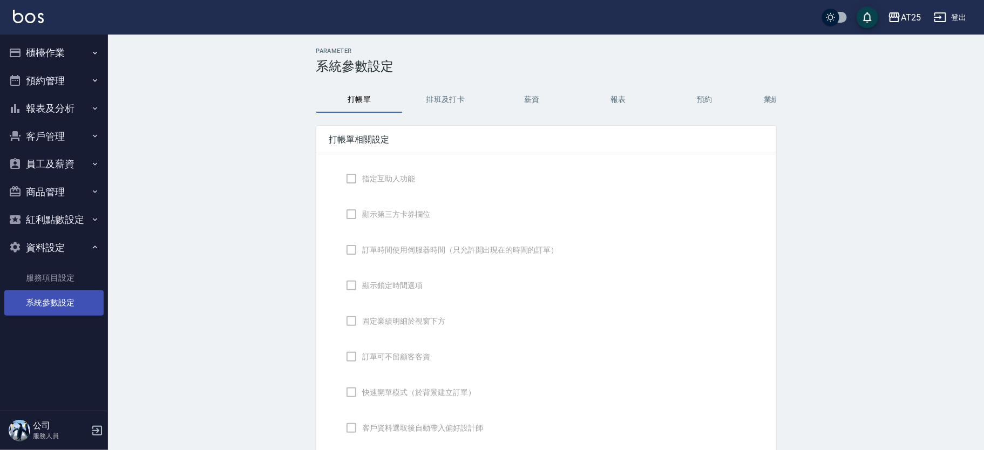
checkbox input "true"
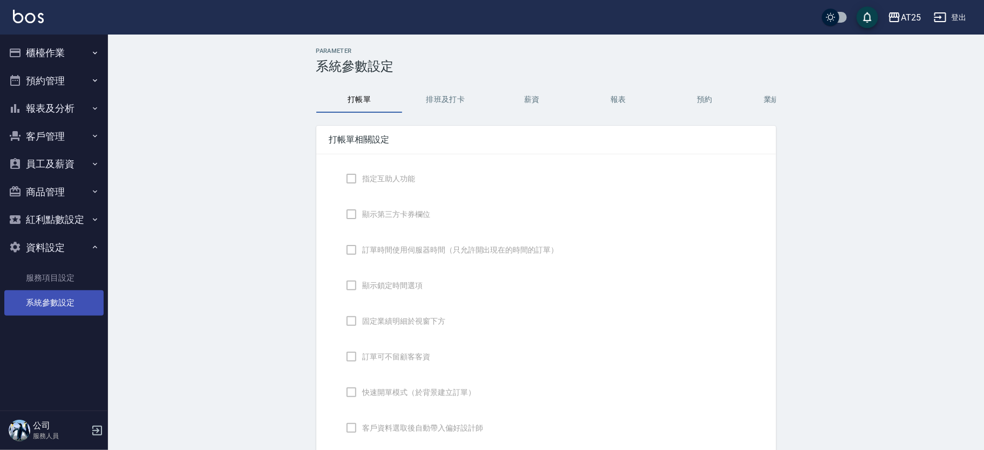
type input "NICKNAME"
type input "LASTORDER"
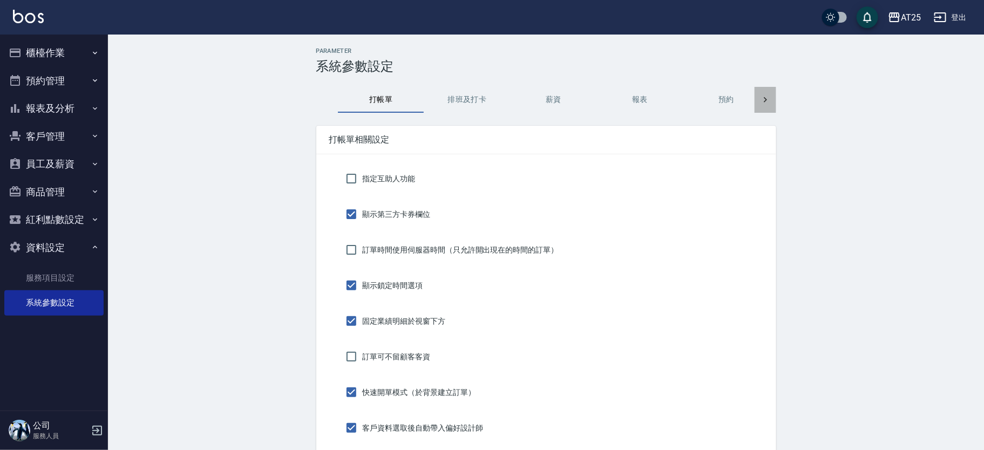
click at [766, 100] on icon at bounding box center [765, 99] width 3 height 5
click at [642, 103] on button "功能設定" at bounding box center [640, 100] width 86 height 26
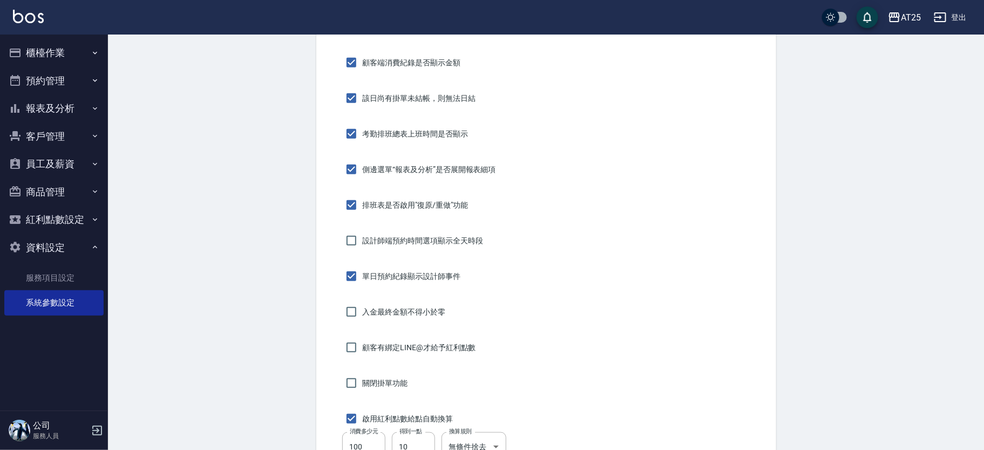
scroll to position [328, 0]
click at [958, 138] on div "Parameter 系統參數設定 打帳單 排班及打卡 薪資 報表 預約 業績依據及抽成 密碼 功能設定 顧客追蹤 顧客端 設計師端 功能設定 商品自購可低於成…" at bounding box center [546, 251] width 876 height 1089
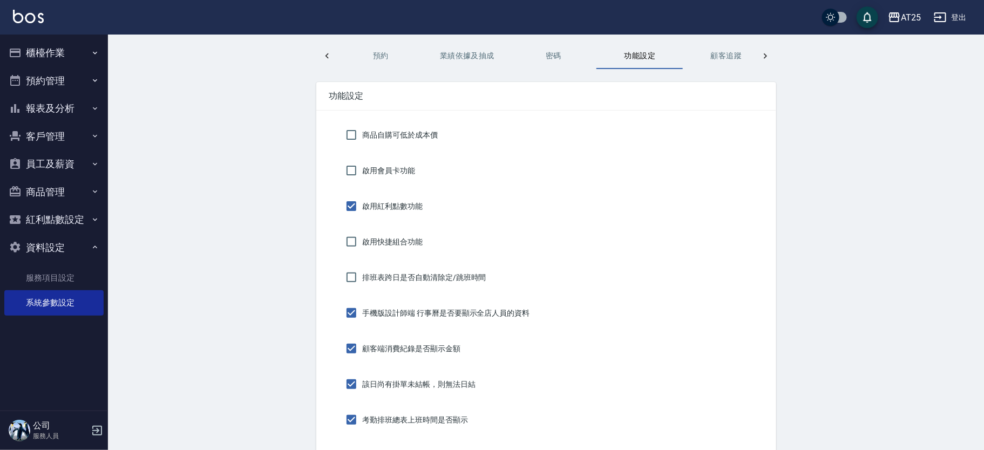
scroll to position [0, 0]
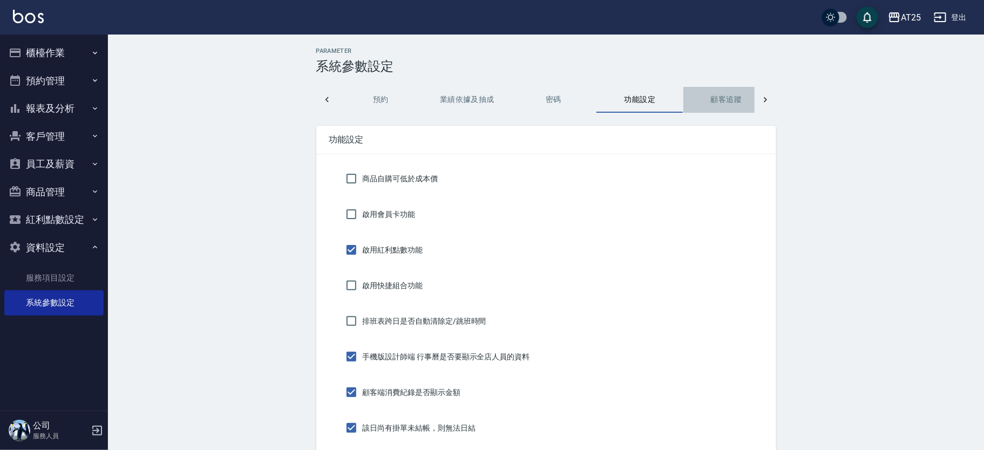
click at [710, 104] on button "顧客追蹤" at bounding box center [727, 100] width 86 height 26
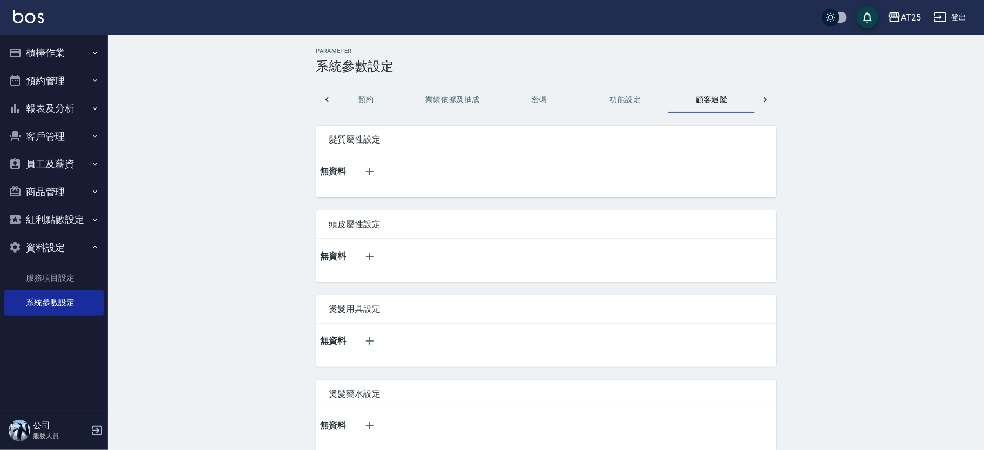
click at [544, 103] on button "密碼" at bounding box center [539, 100] width 86 height 26
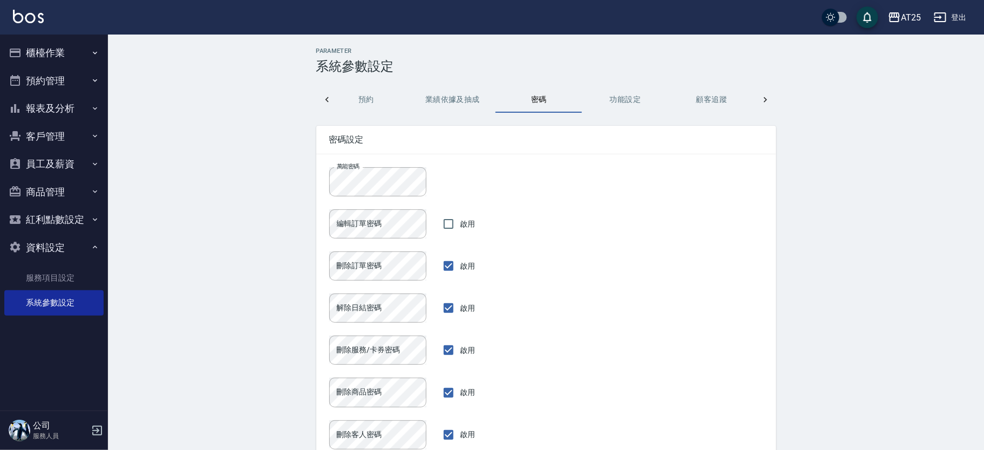
click at [376, 97] on button "預約" at bounding box center [366, 100] width 86 height 26
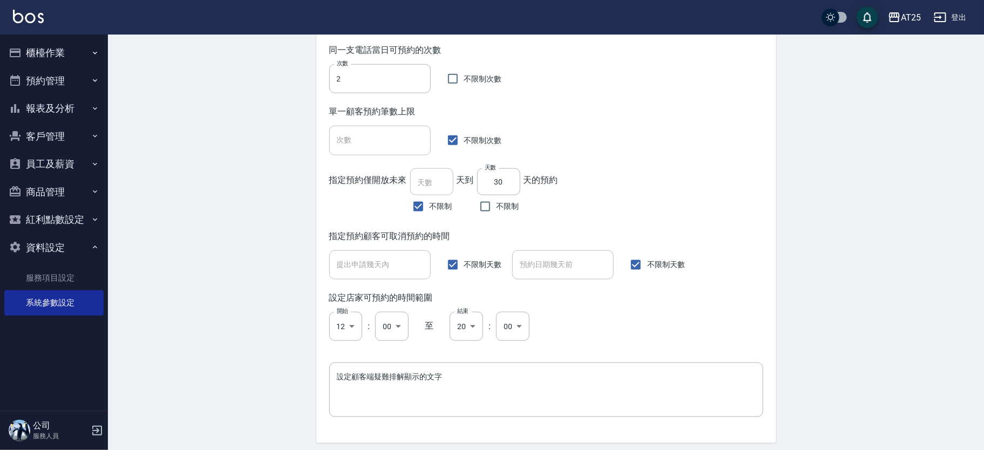
scroll to position [749, 0]
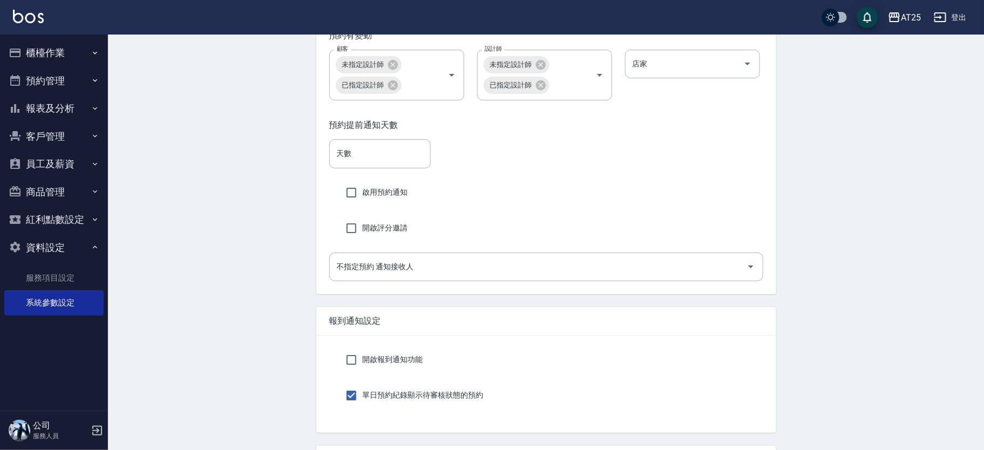
scroll to position [1908, 0]
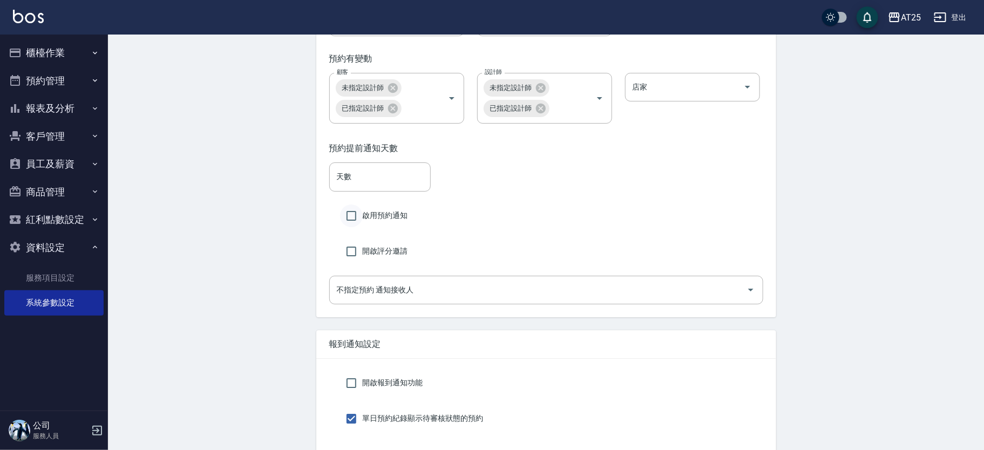
click at [349, 227] on input "啟用預約通知" at bounding box center [351, 216] width 23 height 23
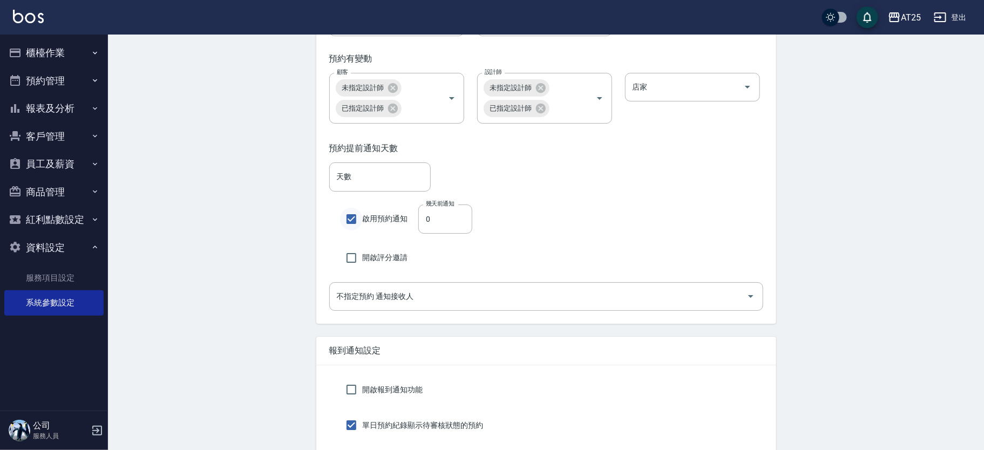
click at [349, 231] on input "啟用預約通知" at bounding box center [351, 219] width 23 height 23
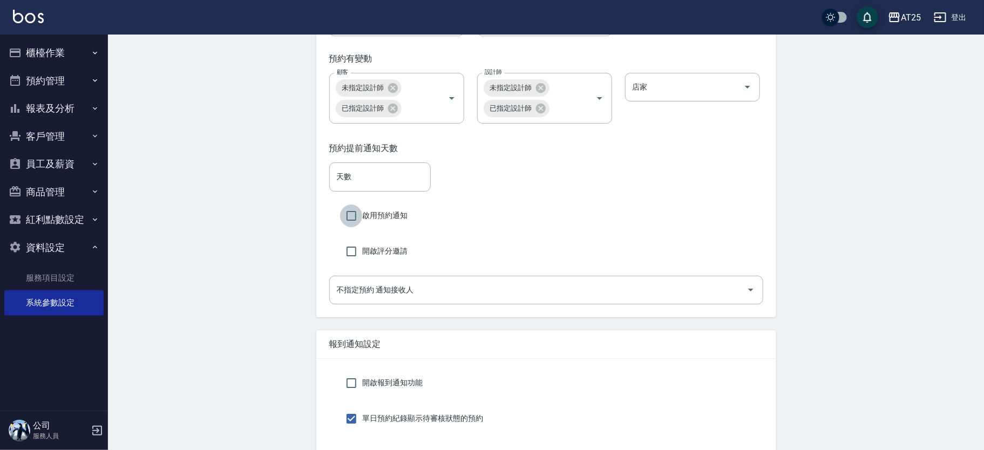
click at [349, 227] on input "啟用預約通知" at bounding box center [351, 216] width 23 height 23
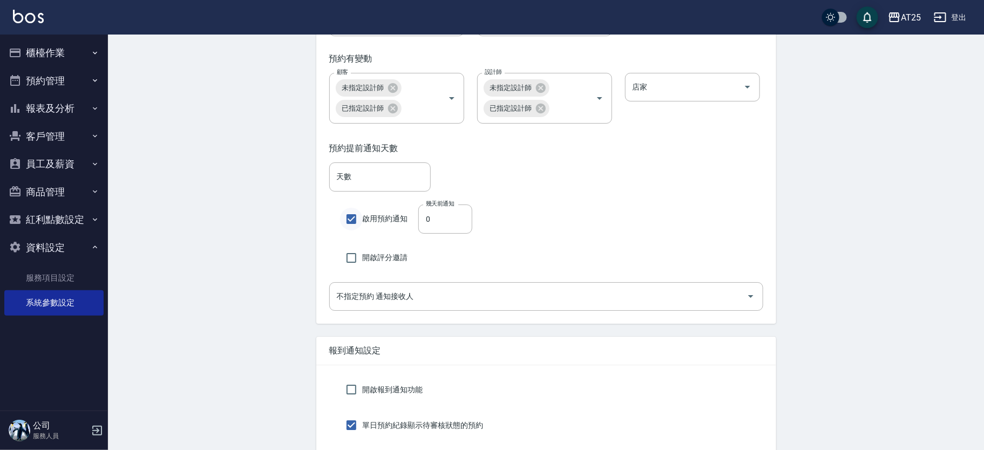
click at [349, 231] on input "啟用預約通知" at bounding box center [351, 219] width 23 height 23
checkbox input "false"
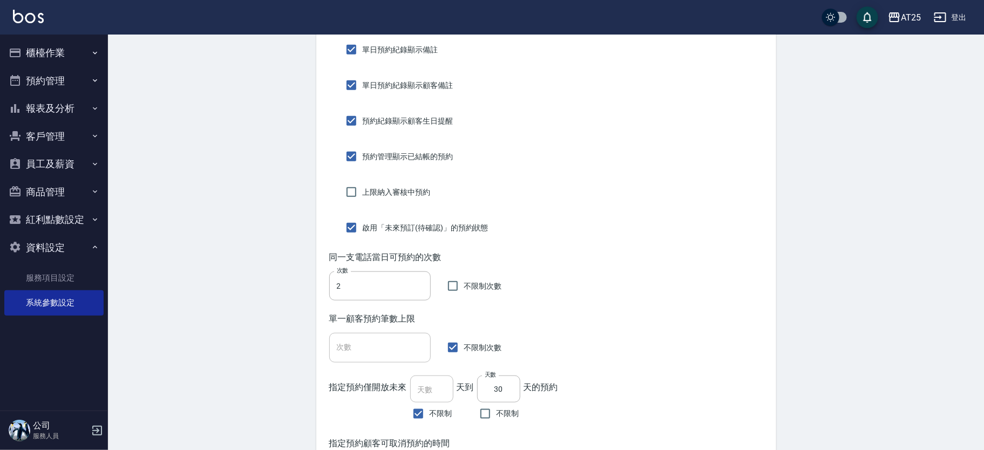
scroll to position [0, 0]
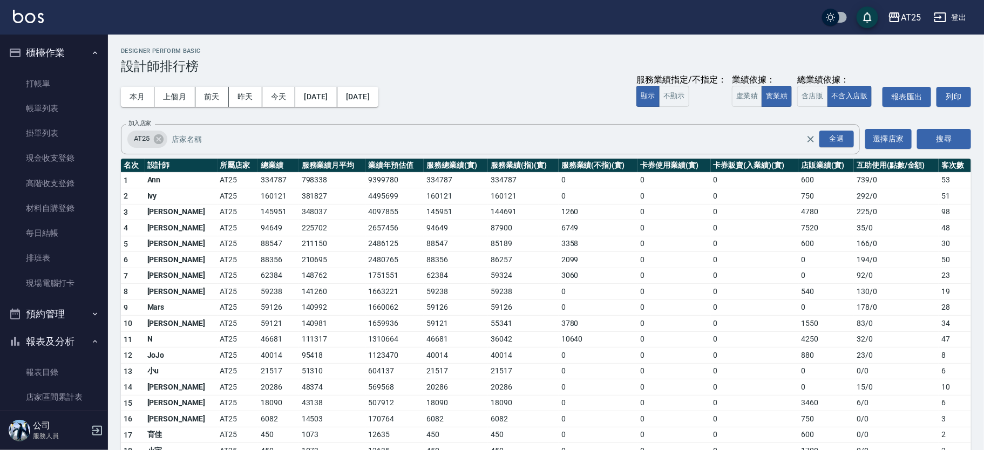
scroll to position [410, 0]
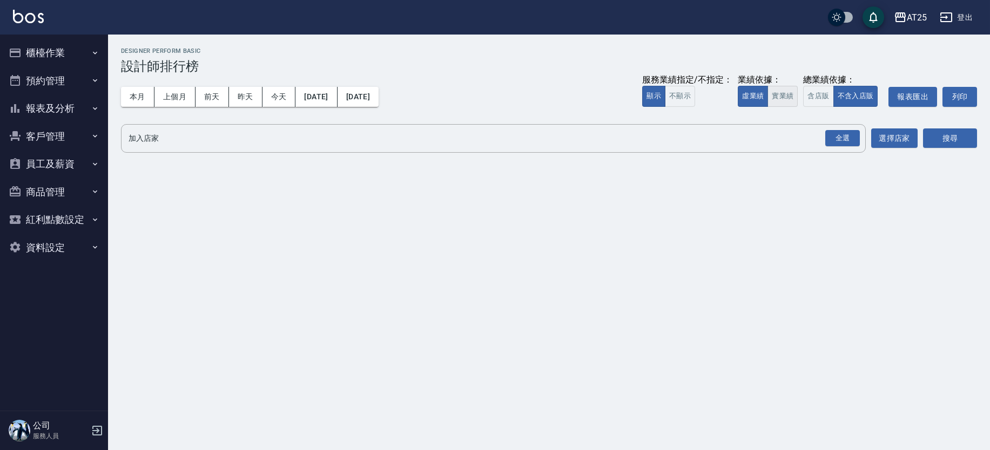
click at [776, 94] on button "實業績" at bounding box center [782, 96] width 30 height 21
click at [848, 135] on div "全選" at bounding box center [842, 138] width 35 height 17
click at [963, 142] on button "搜尋" at bounding box center [950, 139] width 54 height 20
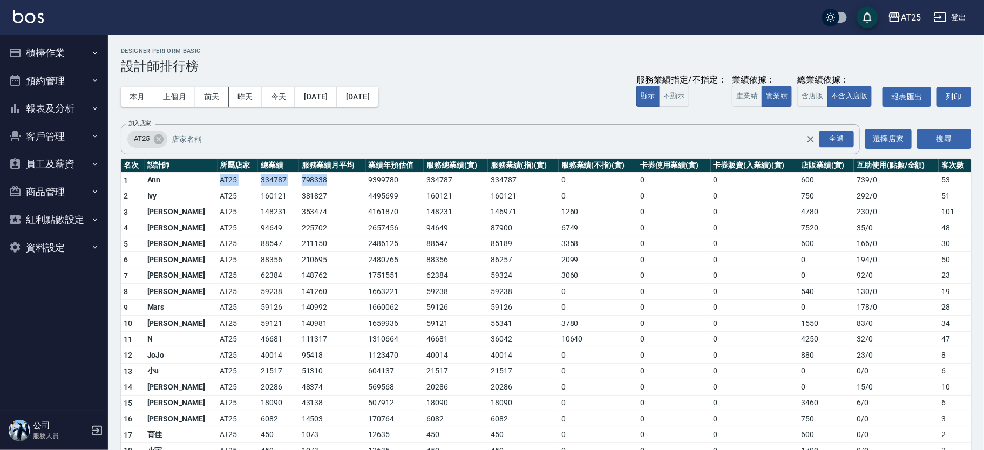
drag, startPoint x: 182, startPoint y: 180, endPoint x: 312, endPoint y: 180, distance: 129.6
click at [312, 180] on tr "1 Ann AT25 334787 798338 9399780 334787 334787 0 0 0 600 739 / 0 53" at bounding box center [546, 180] width 850 height 16
click at [312, 180] on td "798338" at bounding box center [332, 180] width 67 height 16
click at [258, 181] on td "334787" at bounding box center [278, 180] width 41 height 16
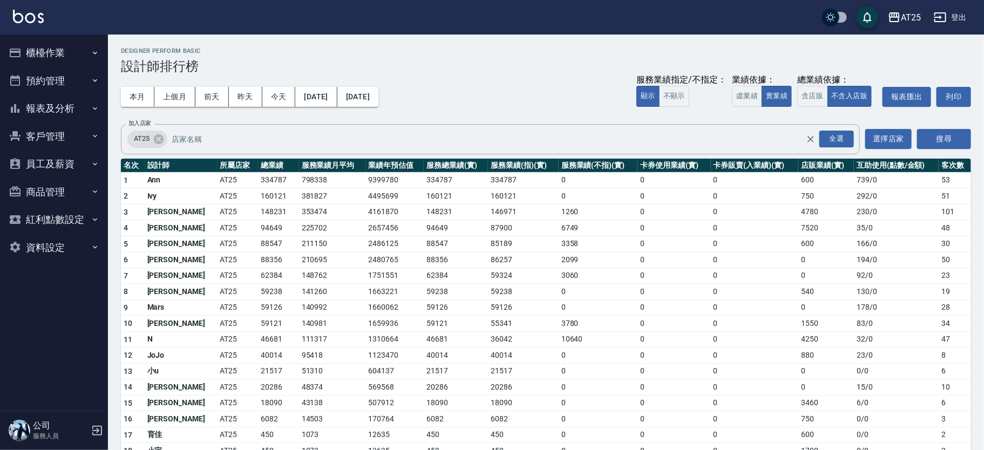
click at [258, 181] on td "334787" at bounding box center [278, 180] width 41 height 16
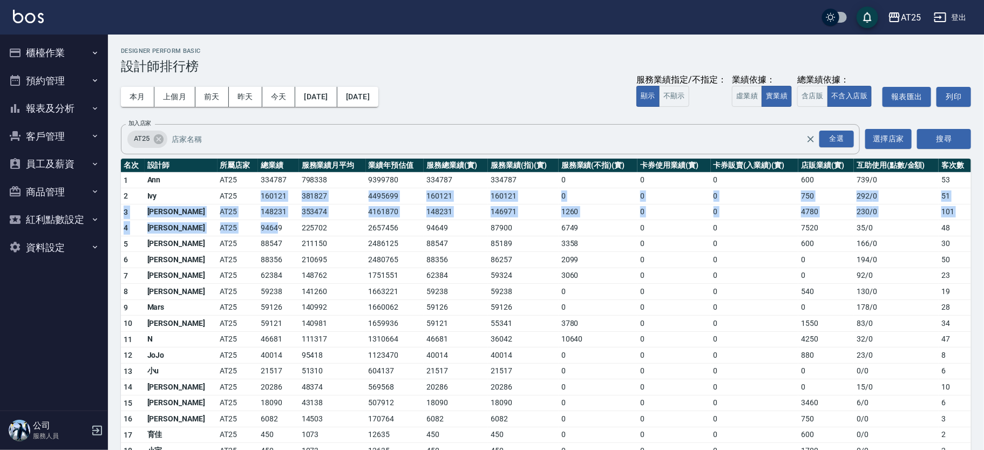
drag, startPoint x: 229, startPoint y: 191, endPoint x: 248, endPoint y: 233, distance: 46.2
click at [248, 232] on tbody "1 Ann AT25 334787 798338 9399780 334787 334787 0 0 0 600 739 / 0 53 2 Ivy AT25 …" at bounding box center [546, 330] width 850 height 317
click at [258, 233] on td "94649" at bounding box center [278, 228] width 41 height 16
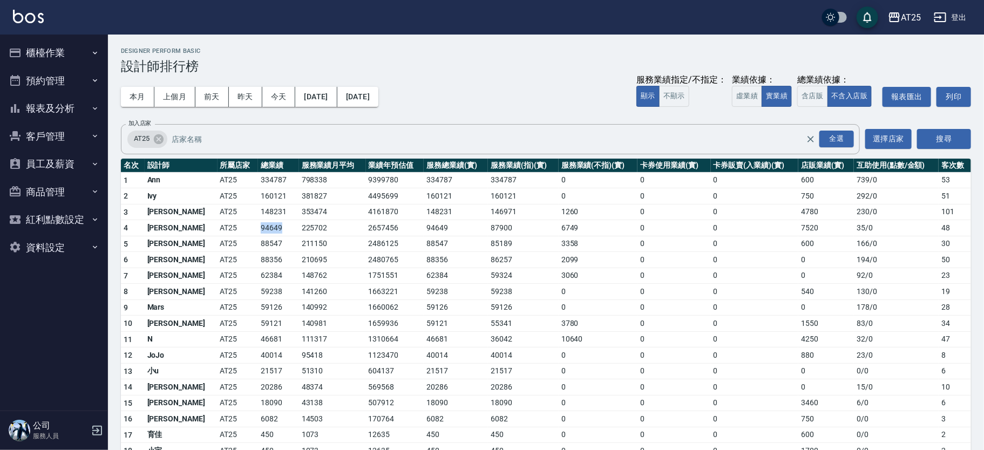
drag, startPoint x: 220, startPoint y: 227, endPoint x: 270, endPoint y: 224, distance: 49.7
click at [270, 224] on tr "4 Evan AT25 94649 225702 2657456 94649 87900 6749 0 0 7520 35 / 0 48" at bounding box center [546, 228] width 850 height 16
click at [299, 224] on td "225702" at bounding box center [332, 228] width 67 height 16
drag, startPoint x: 218, startPoint y: 332, endPoint x: 288, endPoint y: 343, distance: 71.1
click at [287, 343] on tr "11 N AT25 46681 111317 1310664 46681 36042 10640 0 0 4250 32 / 0 47" at bounding box center [546, 340] width 850 height 16
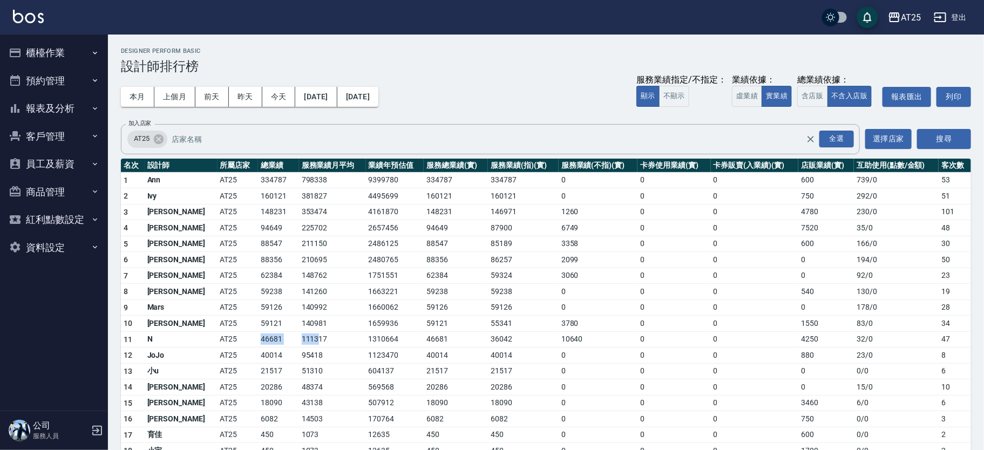
click at [299, 343] on td "111317" at bounding box center [332, 340] width 67 height 16
drag, startPoint x: 50, startPoint y: 51, endPoint x: 71, endPoint y: 71, distance: 28.7
click at [52, 51] on button "櫃檯作業" at bounding box center [53, 53] width 99 height 28
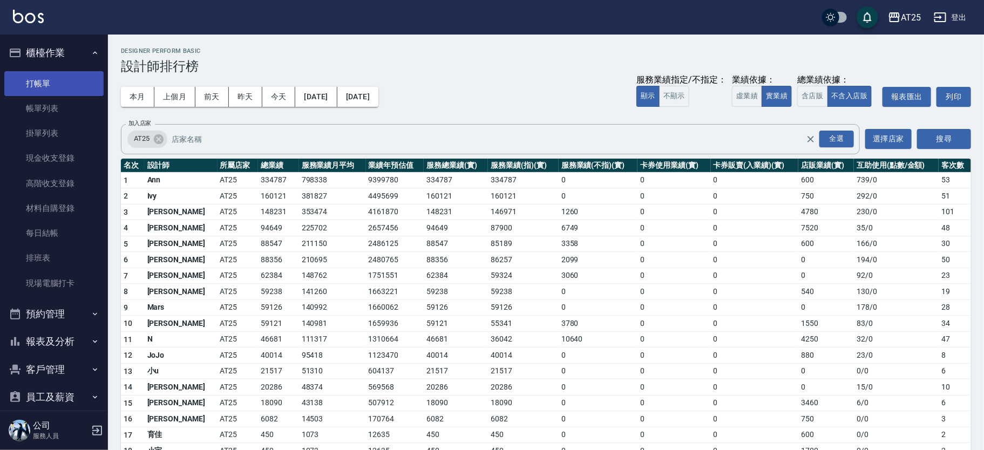
click at [69, 79] on link "打帳單" at bounding box center [53, 83] width 99 height 25
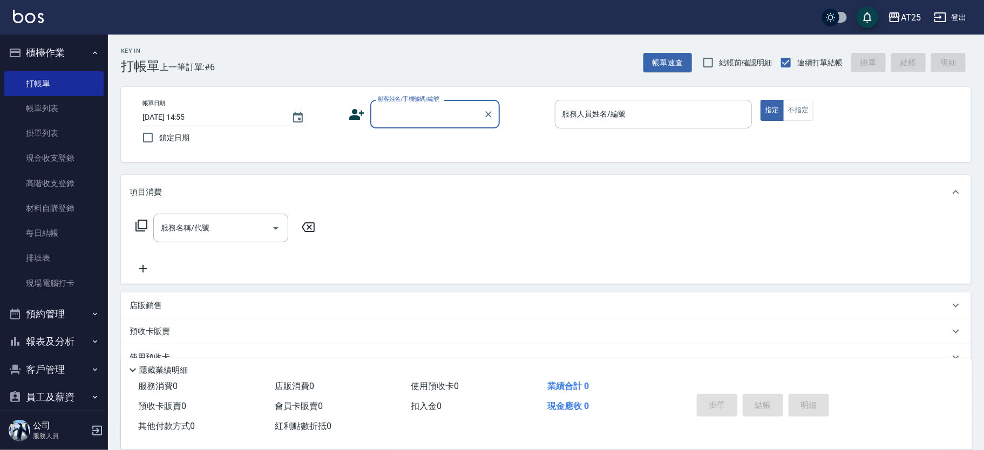
click at [408, 110] on input "顧客姓名/手機號碼/編號" at bounding box center [427, 114] width 104 height 19
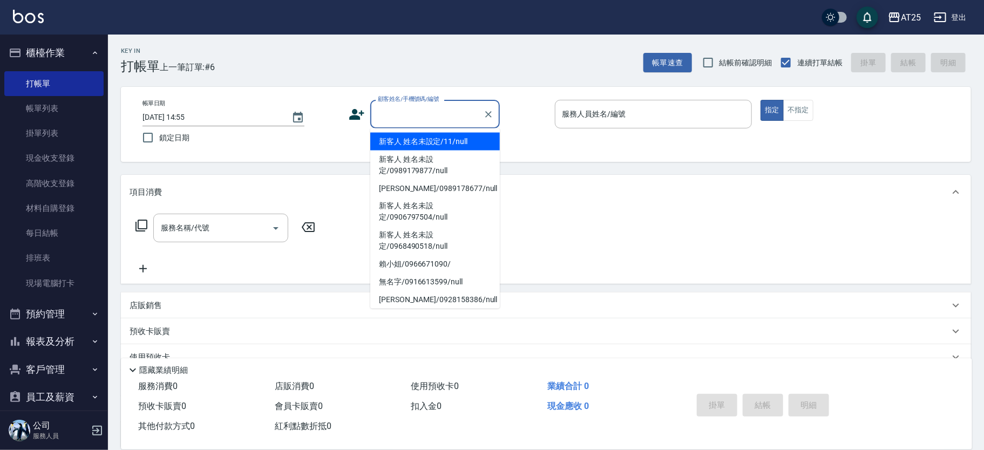
click at [454, 138] on li "新客人 姓名未設定/11/null" at bounding box center [435, 142] width 130 height 18
type input "新客人 姓名未設定/11/null"
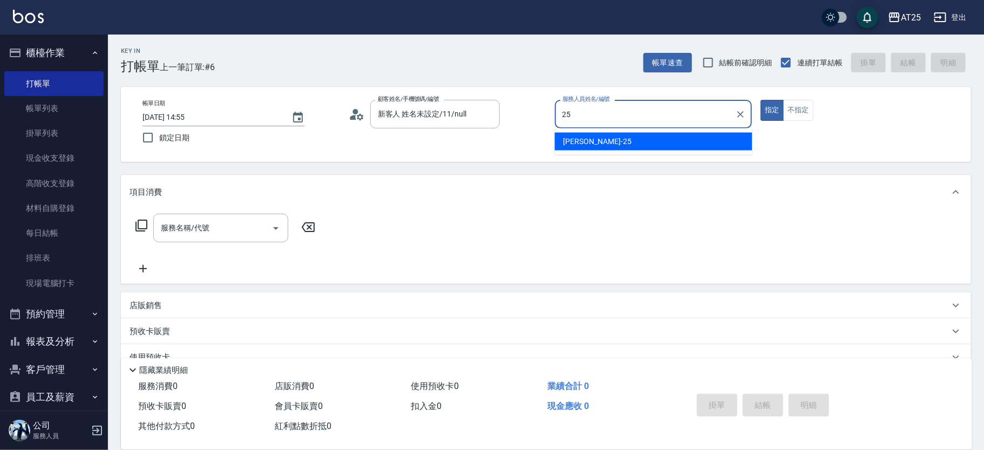
type input "Evan-25"
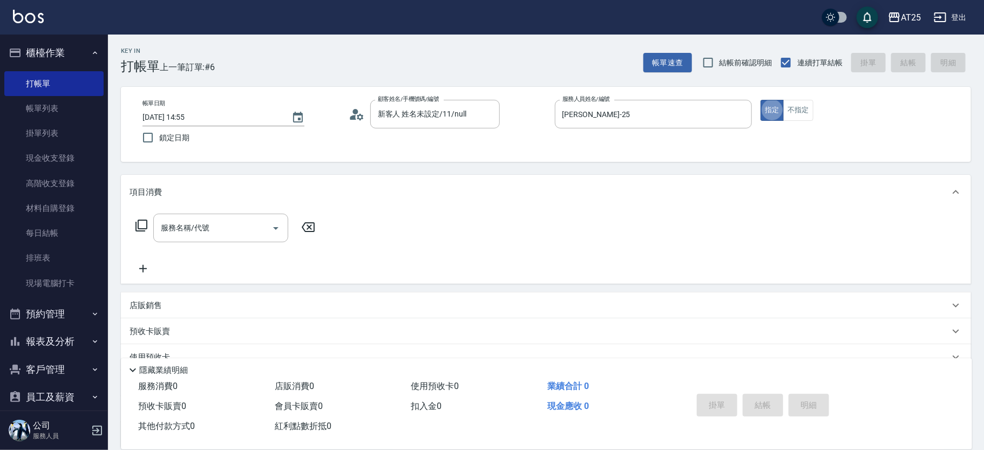
type button "true"
type input "201"
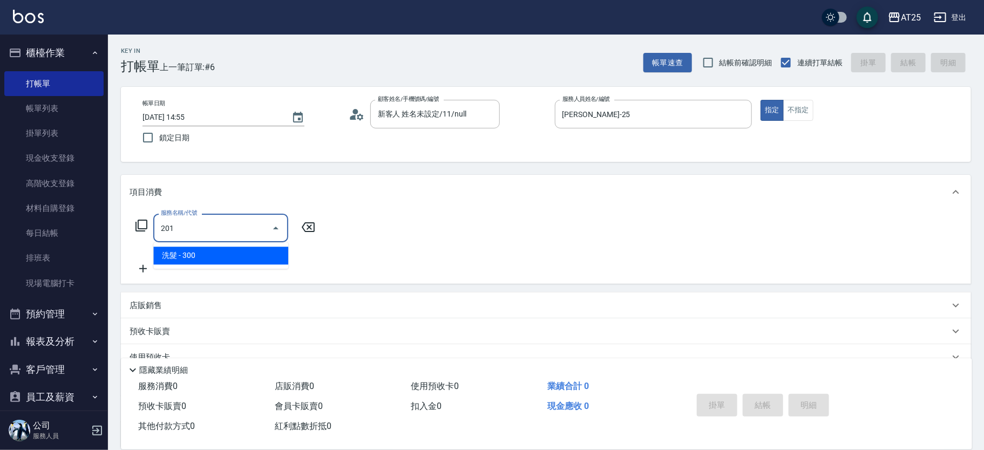
type input "30"
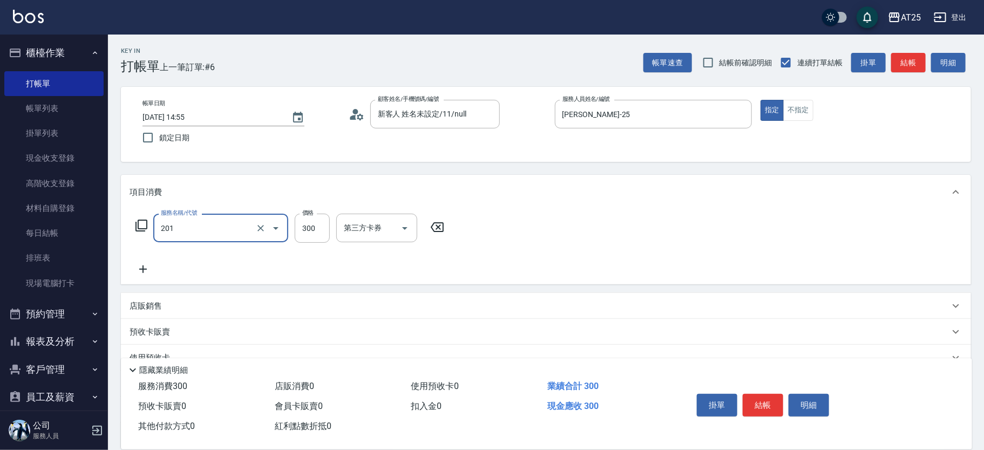
type input "洗髮(201)"
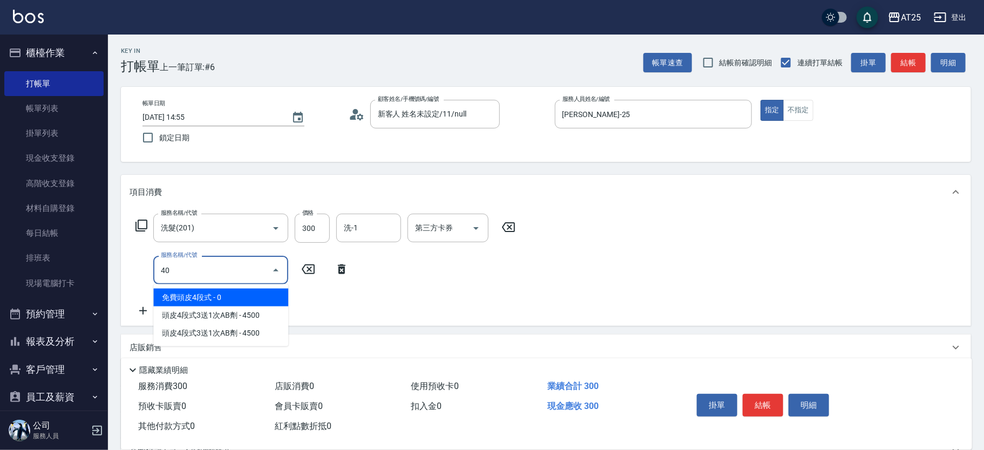
type input "401"
type input "60"
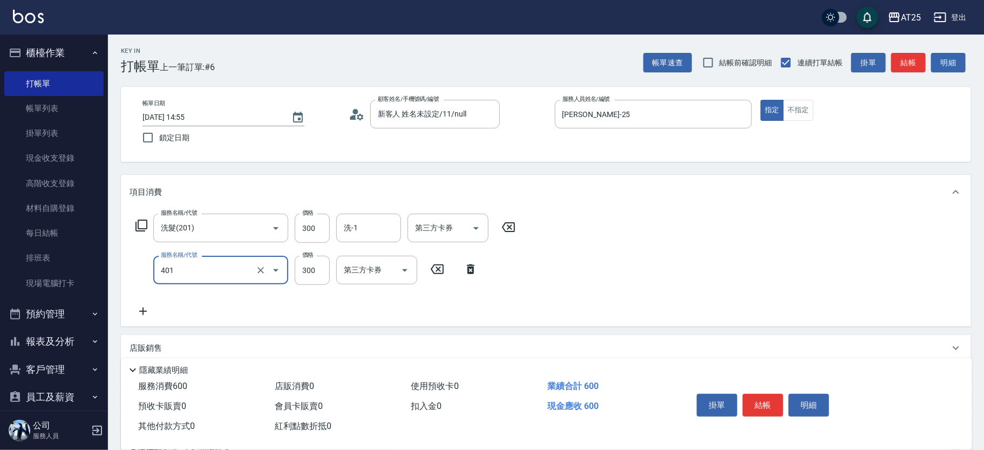
type input "剪髮(401)"
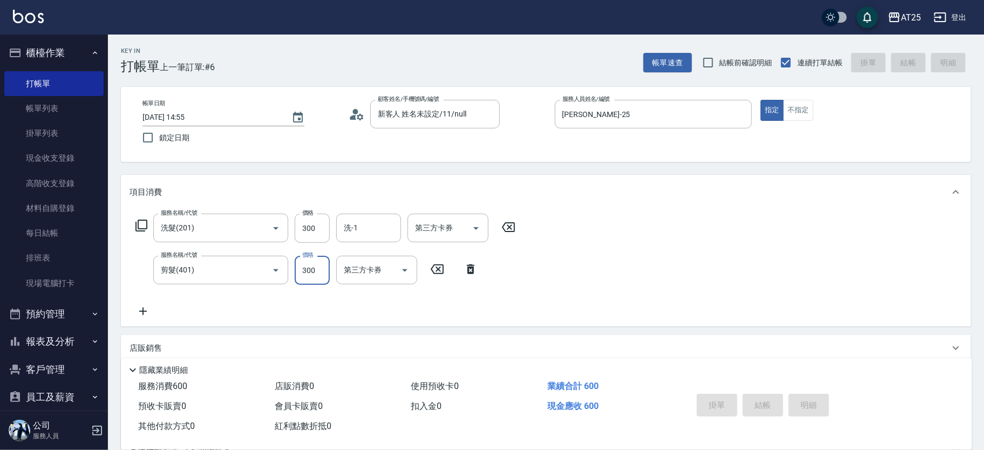
type input "0"
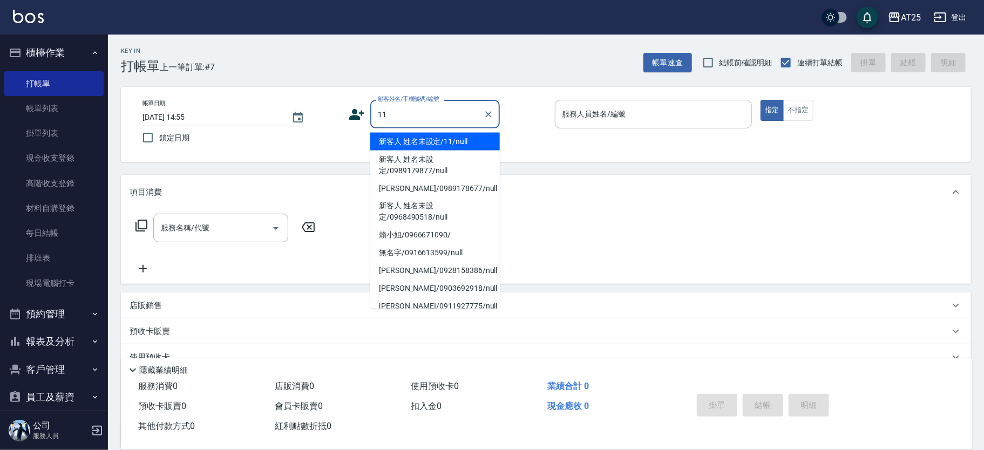
type input "新客人 姓名未設定/11/null"
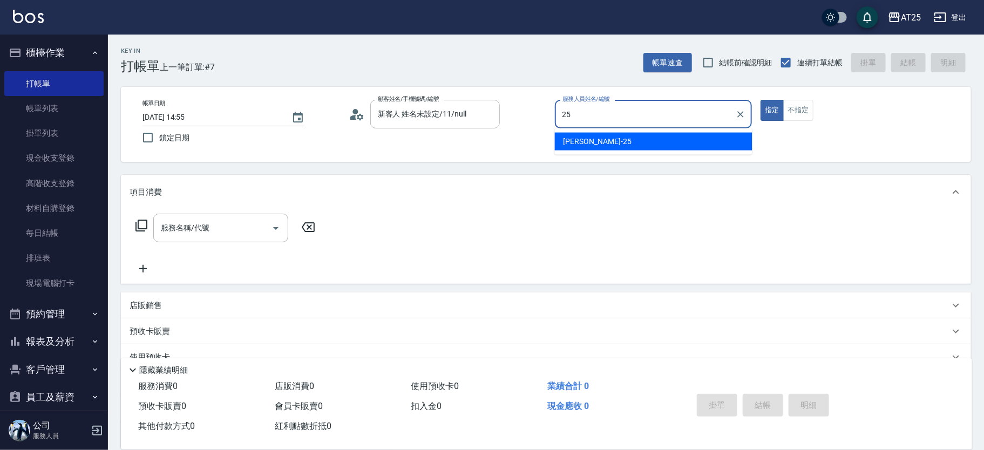
type input "Evan-25"
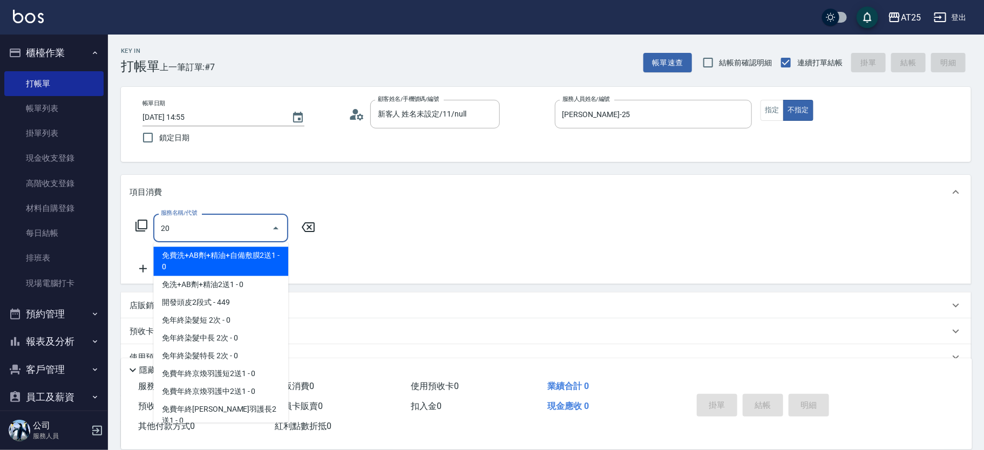
type input "201"
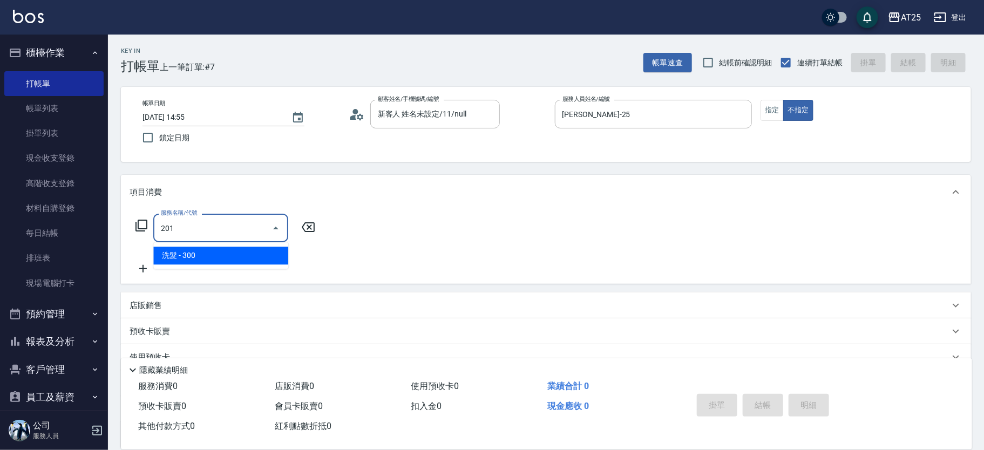
type input "30"
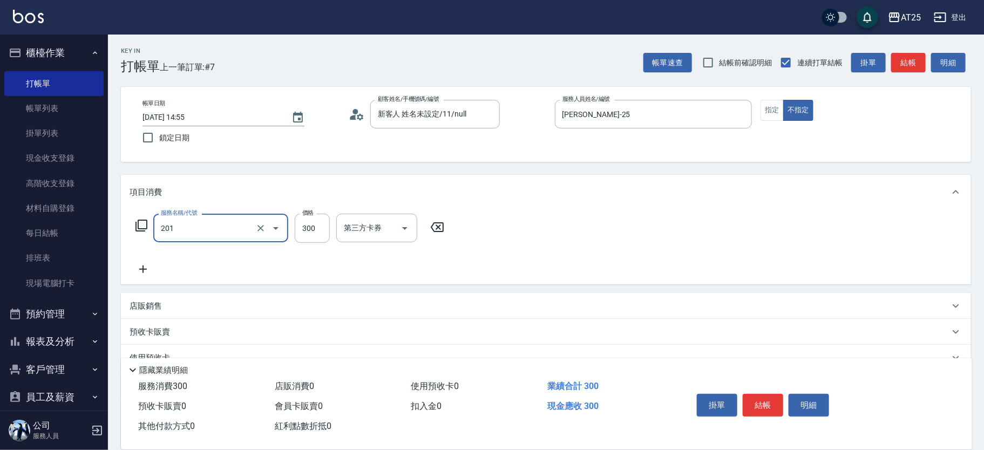
type input "洗髮(201)"
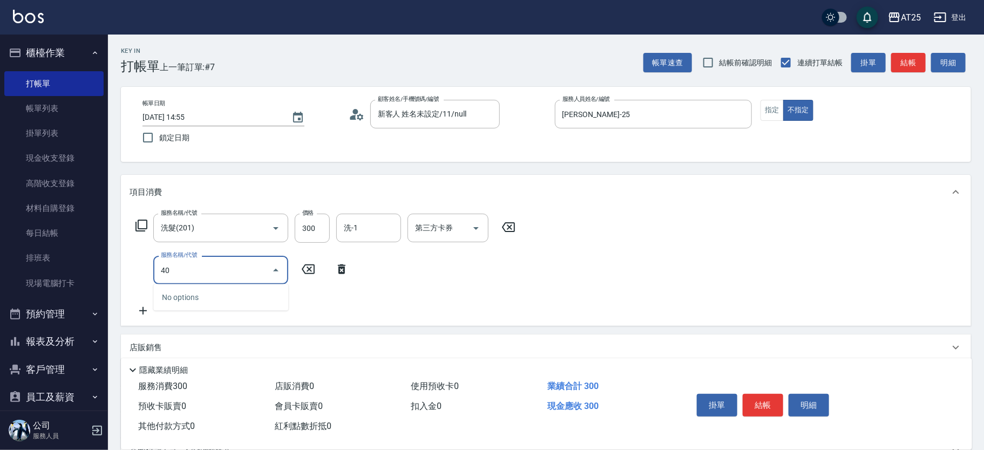
type input "401"
type input "60"
type input "剪髮(401)"
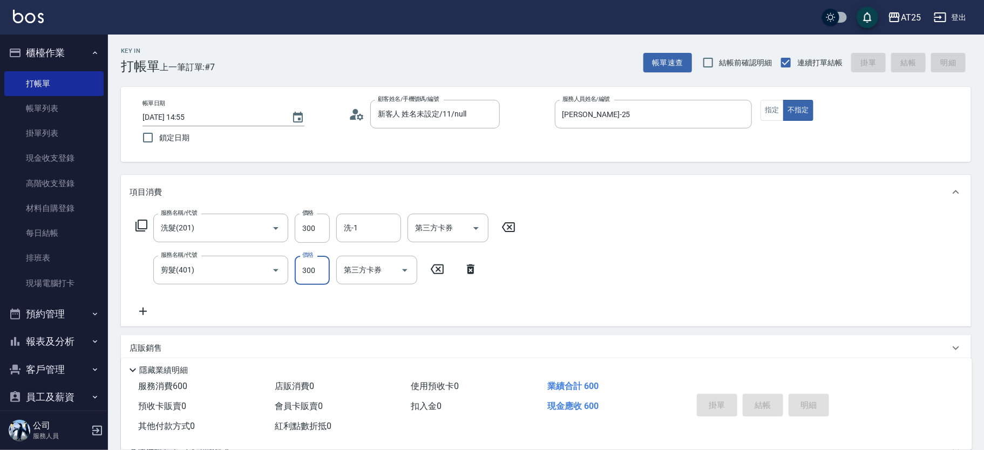
type input "0"
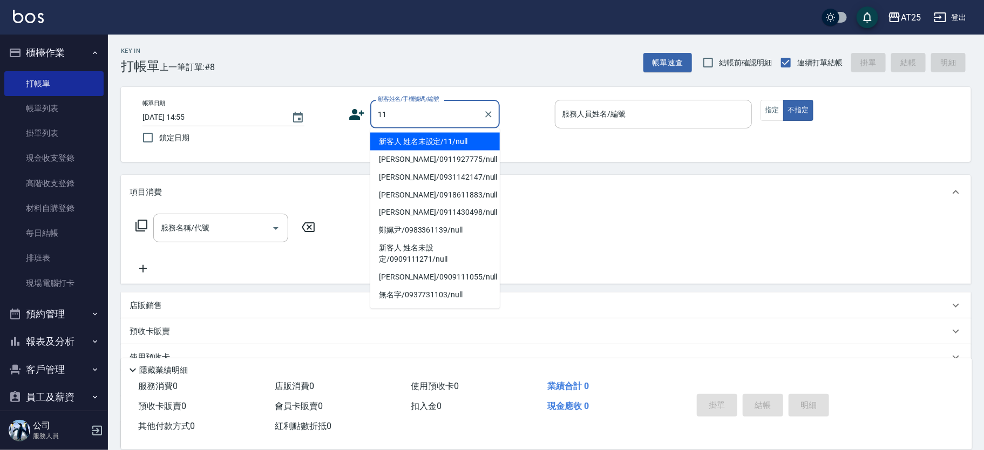
type input "新客人 姓名未設定/11/null"
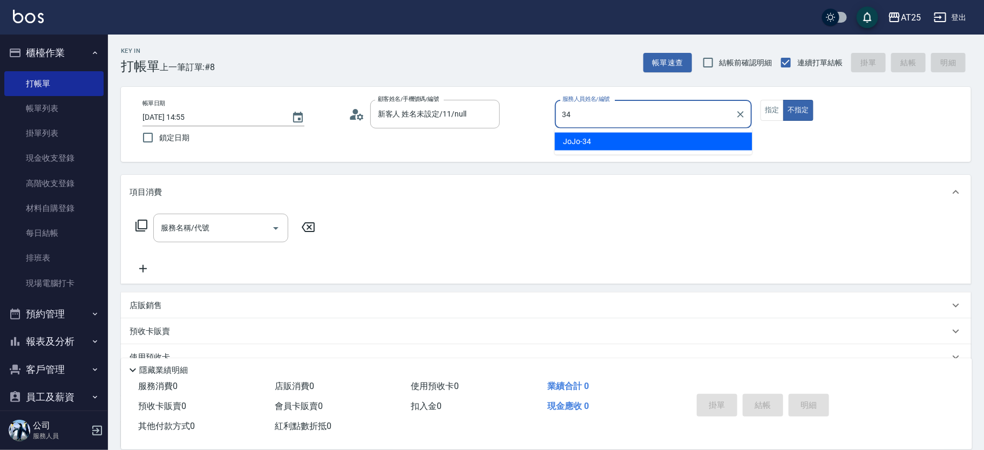
type input "JoJo-34"
type button "false"
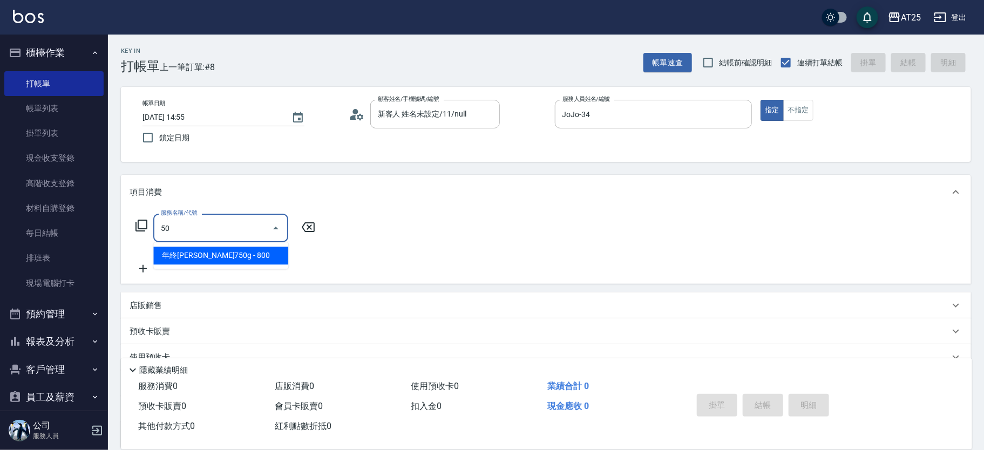
type input "501"
type input "100"
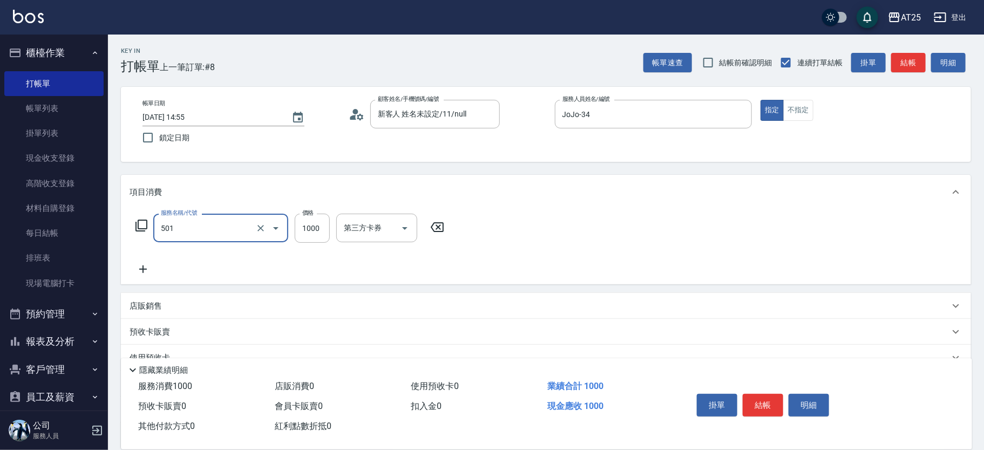
type input "染髮(501)"
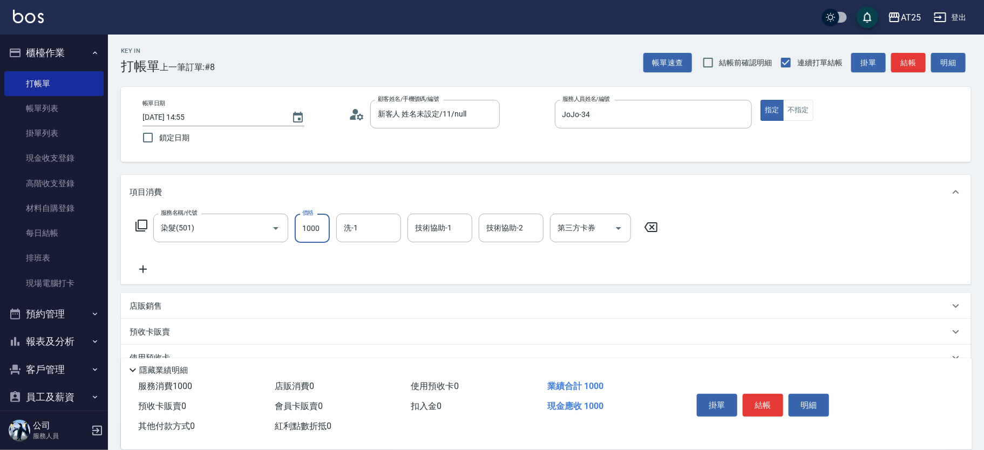
type input "0"
type input "小恩-69"
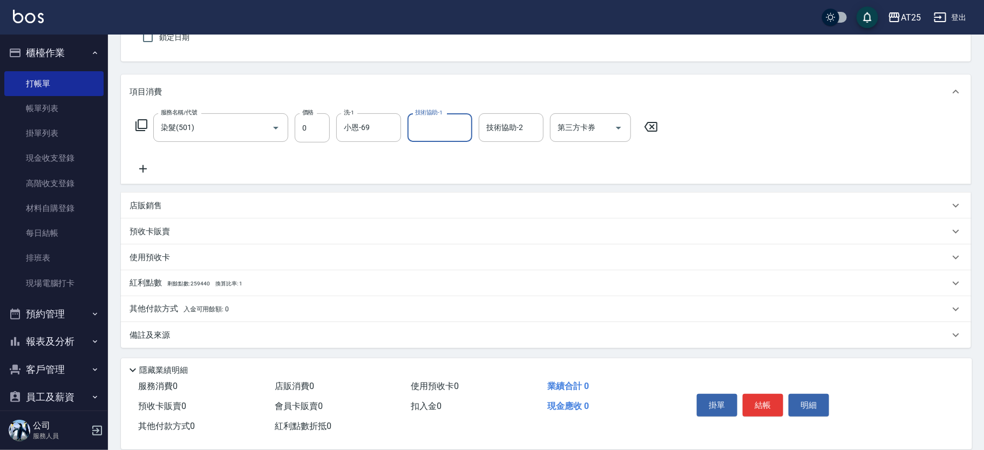
click at [163, 201] on div "店販銷售" at bounding box center [540, 205] width 820 height 11
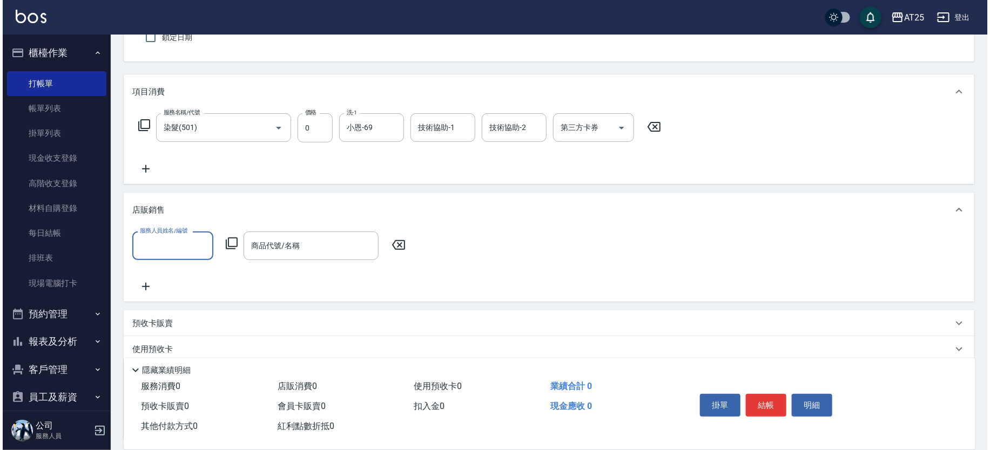
scroll to position [0, 0]
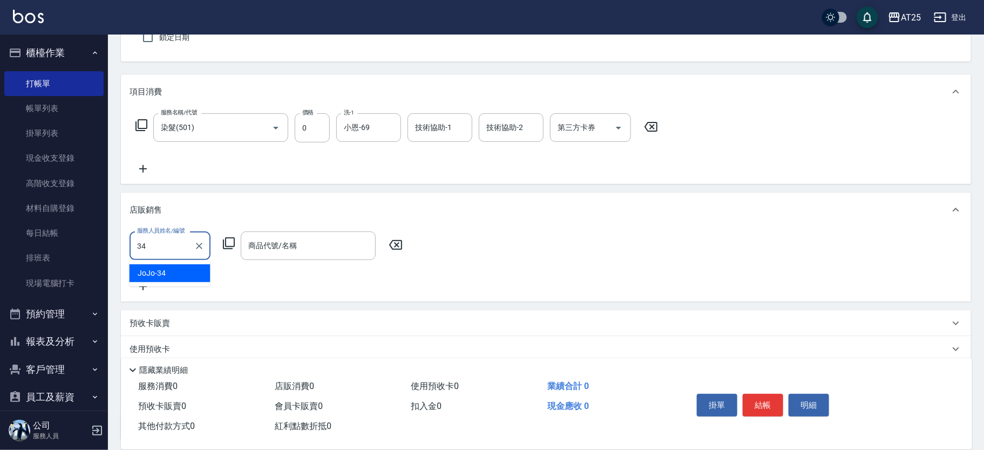
type input "JoJo-34"
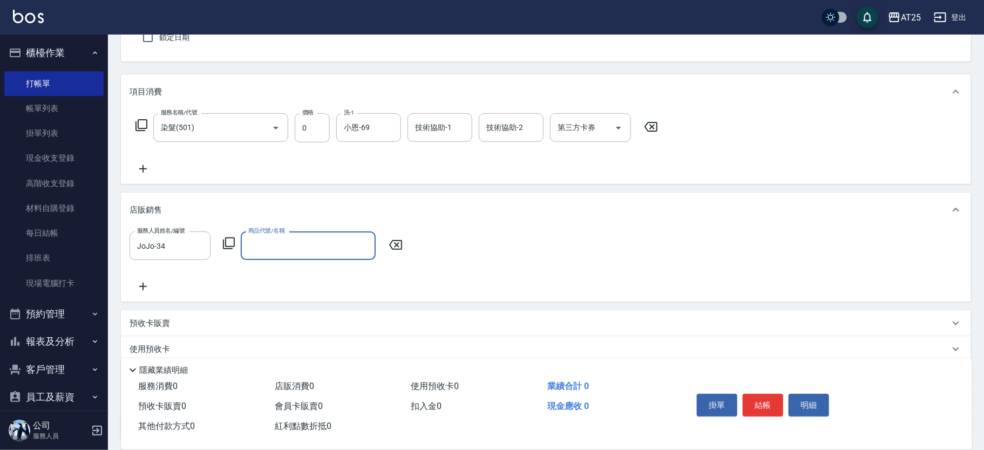
click at [232, 245] on icon at bounding box center [228, 243] width 13 height 13
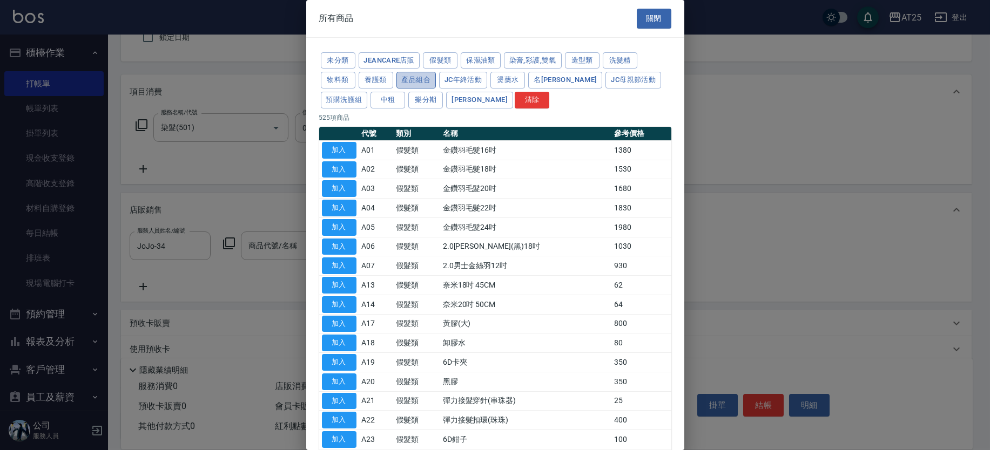
click at [416, 73] on button "產品組合" at bounding box center [416, 80] width 40 height 17
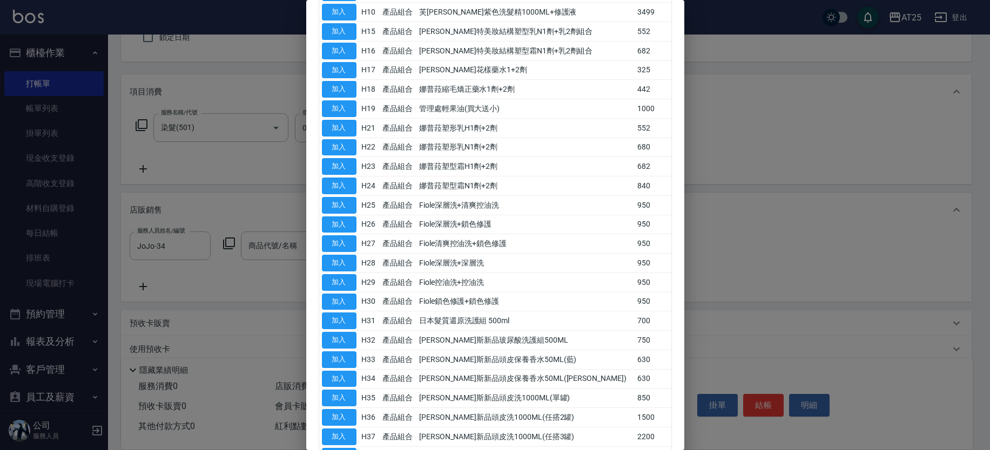
scroll to position [327, 0]
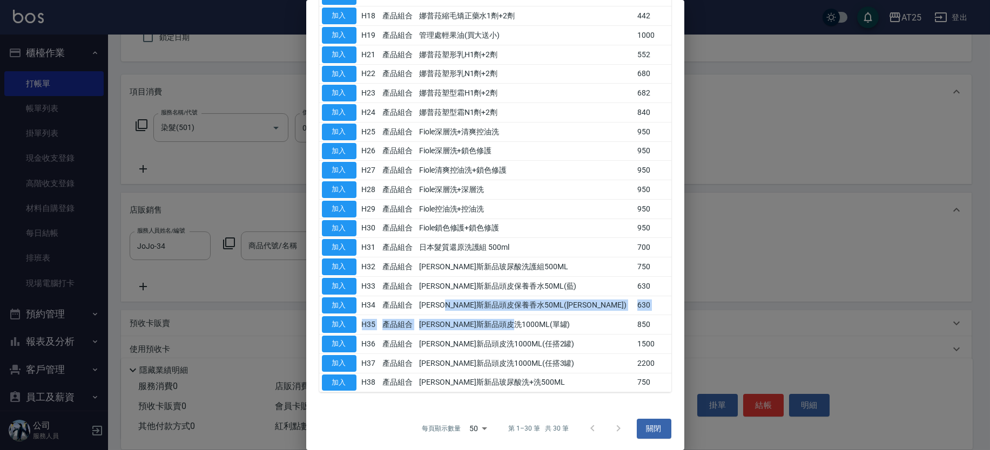
drag, startPoint x: 585, startPoint y: 325, endPoint x: 468, endPoint y: 309, distance: 118.2
click at [468, 309] on tbody "加入 H01 產品組合 年終洗護組 800 加入 H02 產品組合 Fiole結構鍍膜護髮 2200 加入 H06 產品組合 芙米勒260ML+修護液 149…" at bounding box center [495, 102] width 352 height 579
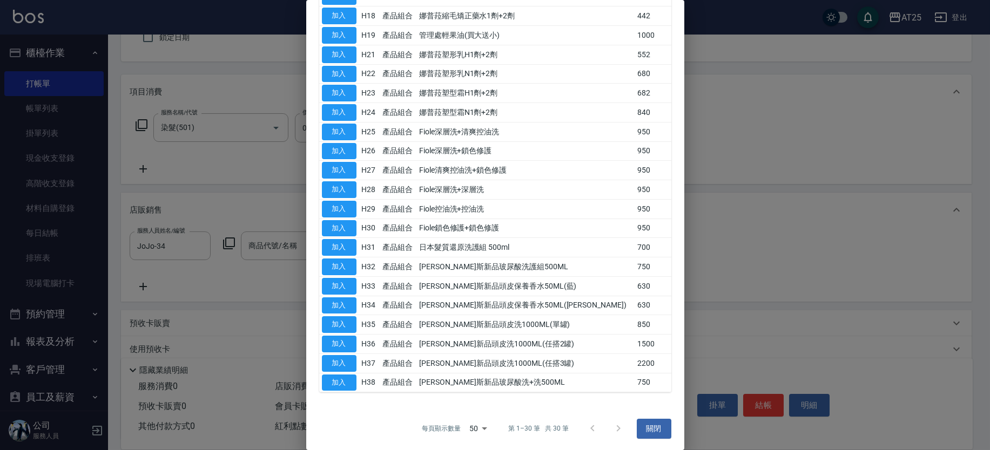
click at [558, 285] on td "喬娜斯新品頭皮保養香水50ML(藍)" at bounding box center [525, 285] width 218 height 19
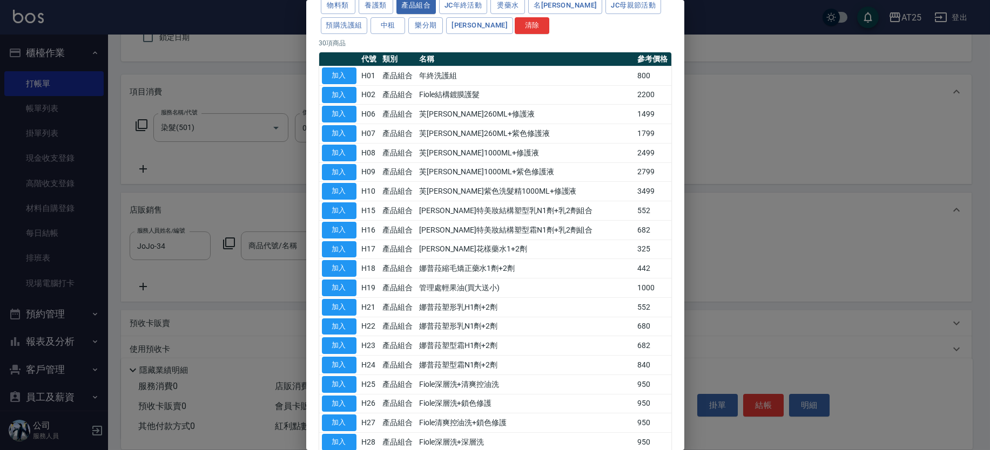
scroll to position [0, 0]
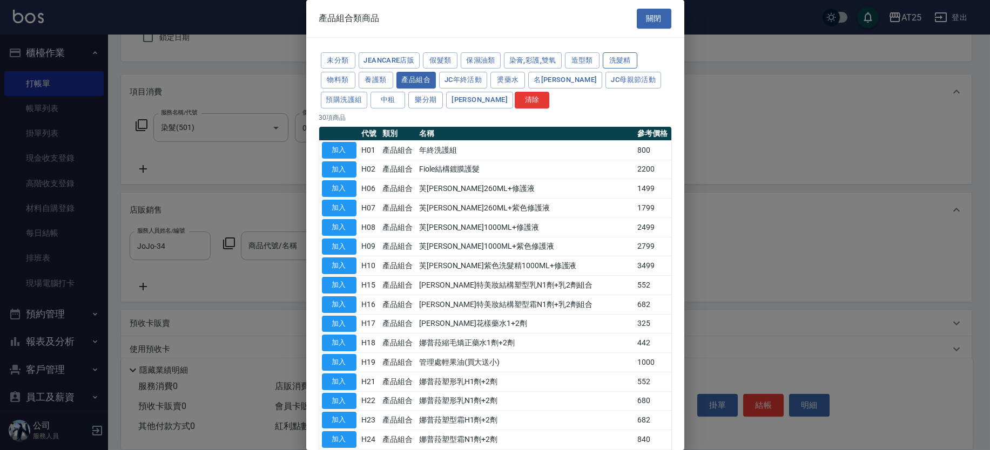
click at [609, 57] on button "洗髮精" at bounding box center [620, 60] width 35 height 17
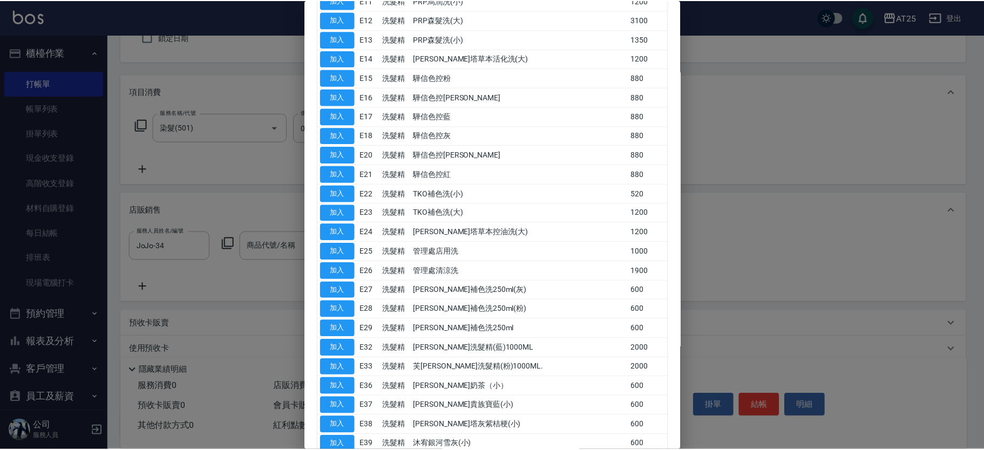
scroll to position [409, 0]
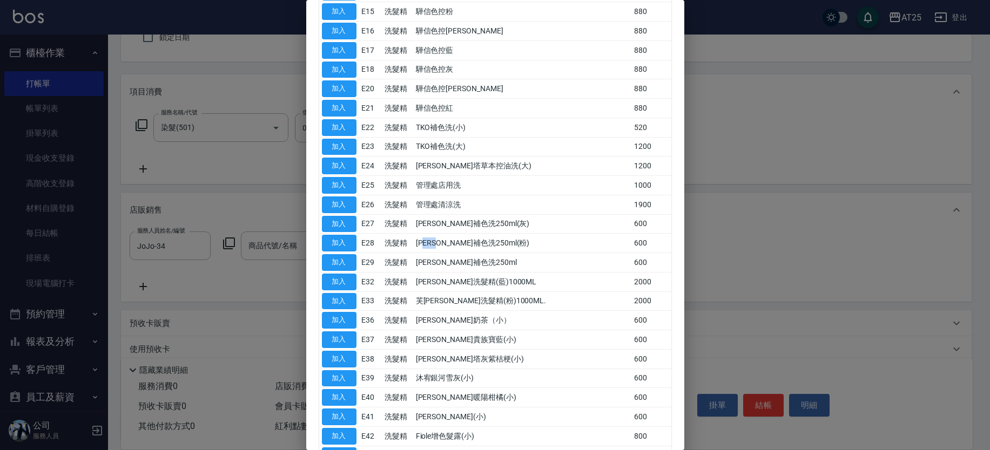
drag, startPoint x: 459, startPoint y: 252, endPoint x: 525, endPoint y: 261, distance: 66.6
click at [511, 258] on td "里歐補色洗250ml" at bounding box center [522, 262] width 219 height 19
click at [525, 261] on td "里歐補色洗250ml" at bounding box center [522, 262] width 219 height 19
drag, startPoint x: 405, startPoint y: 271, endPoint x: 457, endPoint y: 282, distance: 53.1
click at [407, 273] on td "洗髮精" at bounding box center [397, 281] width 31 height 19
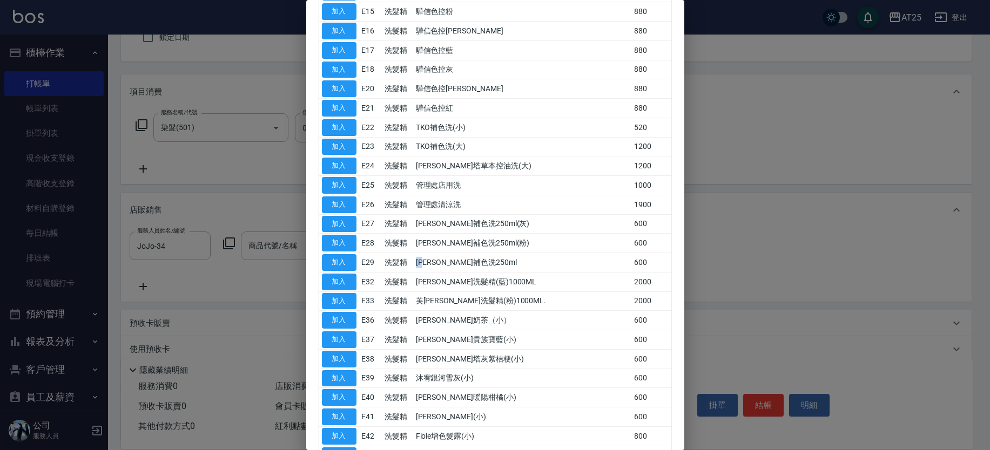
drag, startPoint x: 459, startPoint y: 265, endPoint x: 436, endPoint y: 252, distance: 27.1
click at [436, 253] on tr "加入 E29 洗髮精 里歐補色洗250ml 600" at bounding box center [495, 262] width 352 height 19
click at [471, 255] on td "里歐補色洗250ml" at bounding box center [522, 262] width 219 height 19
drag, startPoint x: 440, startPoint y: 253, endPoint x: 506, endPoint y: 259, distance: 66.7
click at [506, 259] on td "里歐補色洗250ml" at bounding box center [522, 262] width 219 height 19
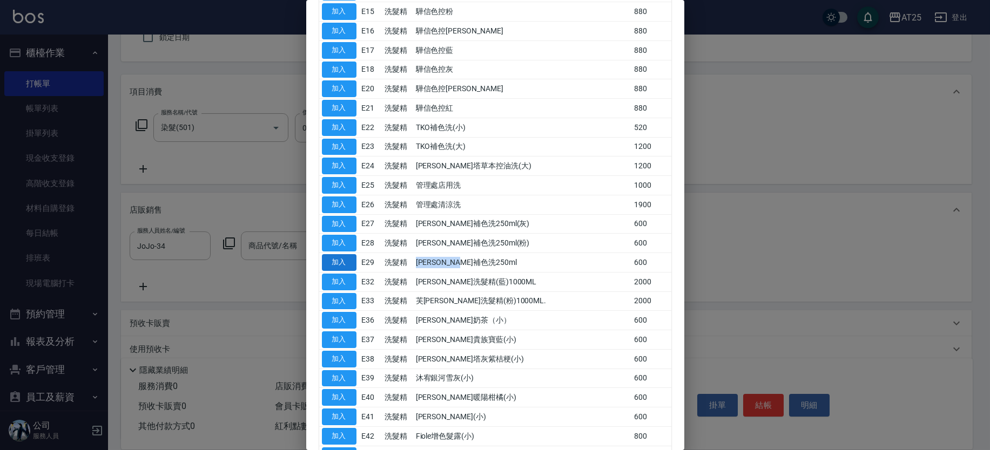
click at [340, 260] on button "加入" at bounding box center [339, 262] width 35 height 17
type input "里歐補色洗250ml"
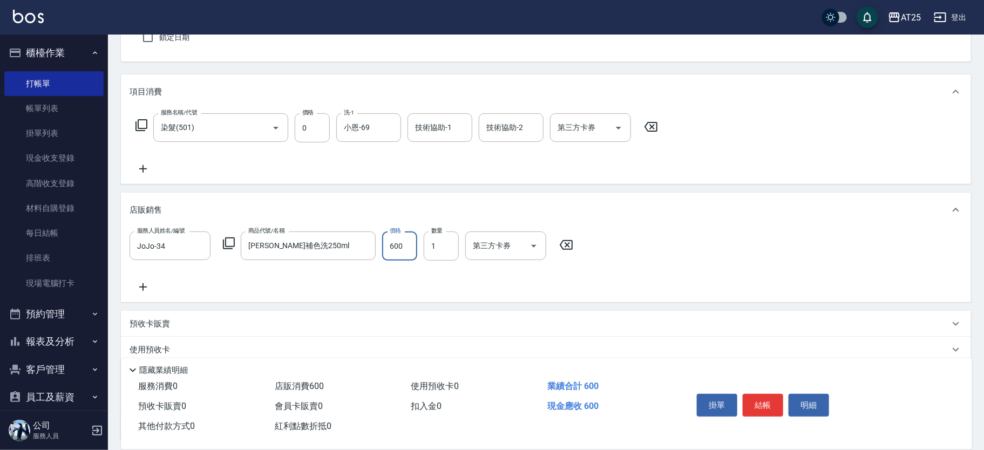
click at [409, 243] on input "600" at bounding box center [399, 246] width 35 height 29
type input "0"
type input "50"
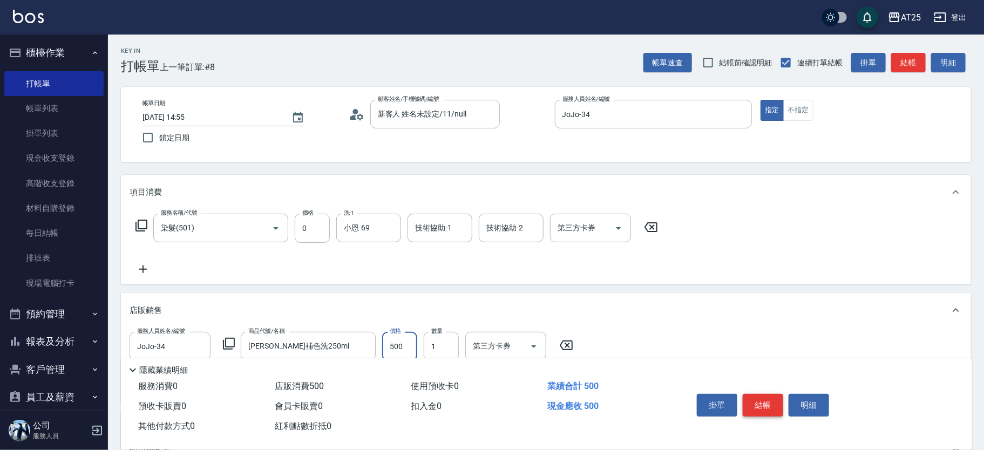
type input "500"
click at [766, 402] on button "結帳" at bounding box center [763, 405] width 40 height 23
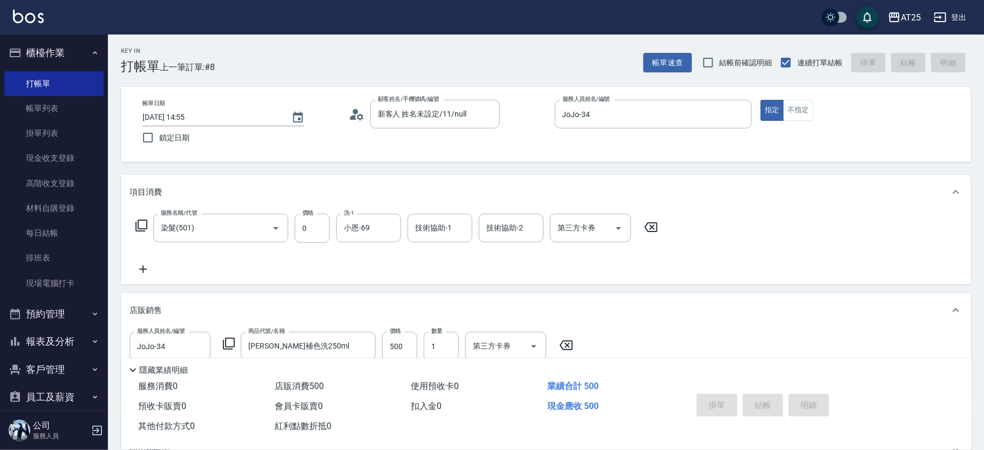
type input "2025/08/13 14:58"
type input "0"
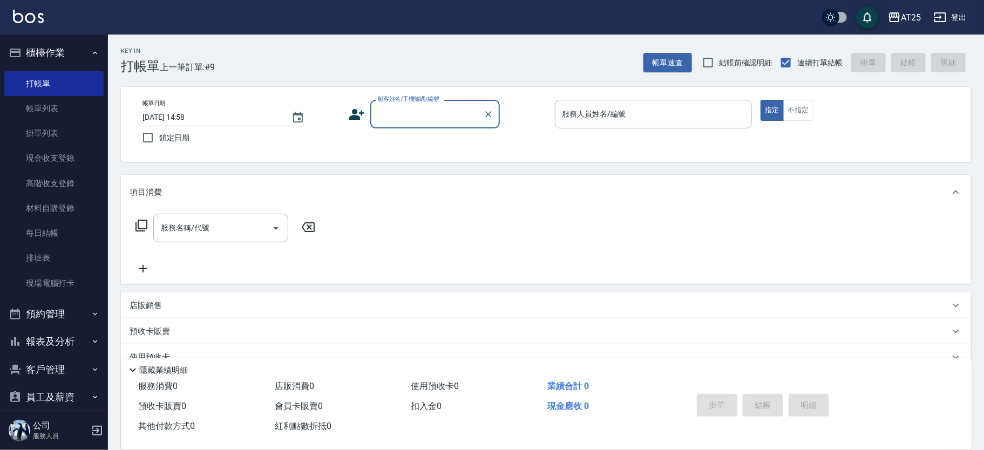
click at [432, 117] on input "顧客姓名/手機號碼/編號" at bounding box center [427, 114] width 104 height 19
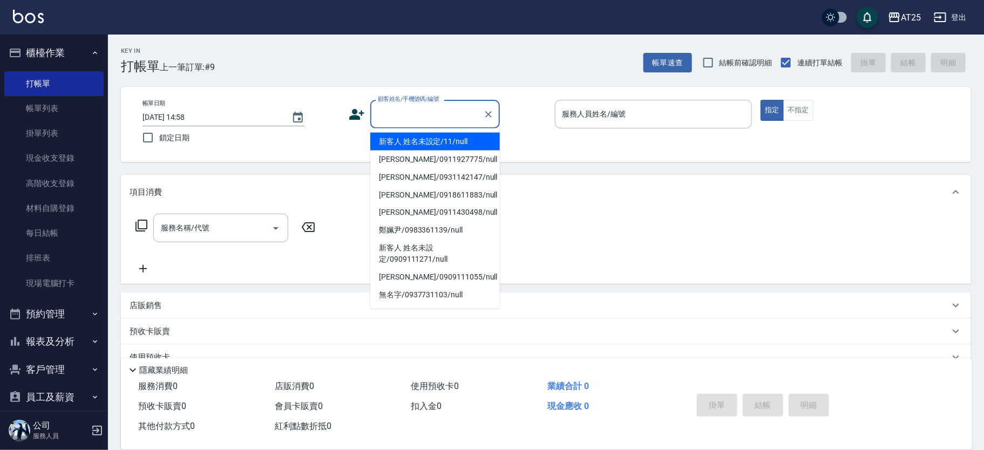
click at [461, 133] on li "新客人 姓名未設定/11/null" at bounding box center [435, 142] width 130 height 18
type input "新客人 姓名未設定/11/null"
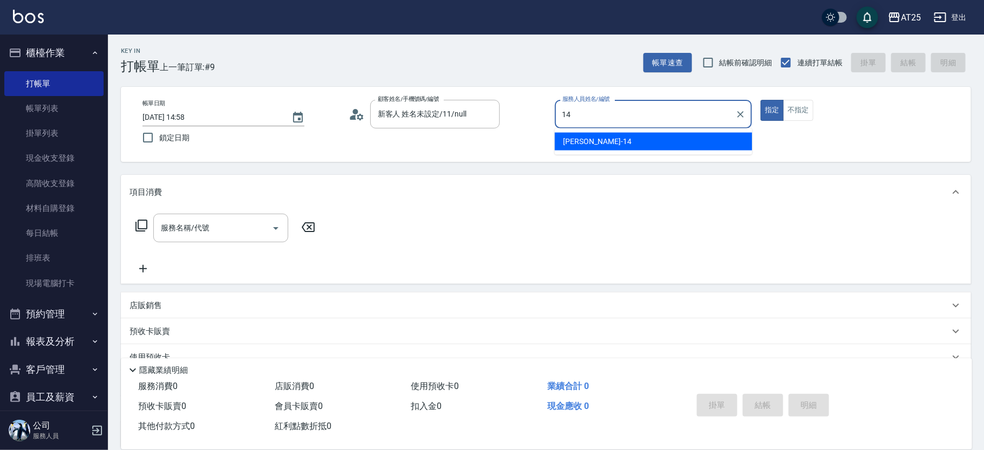
type input "Ken-14"
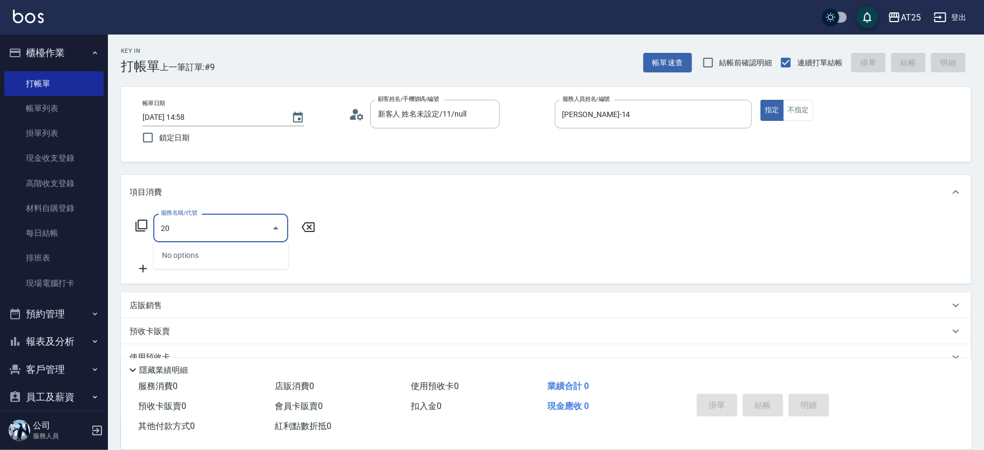
type input "201"
type input "30"
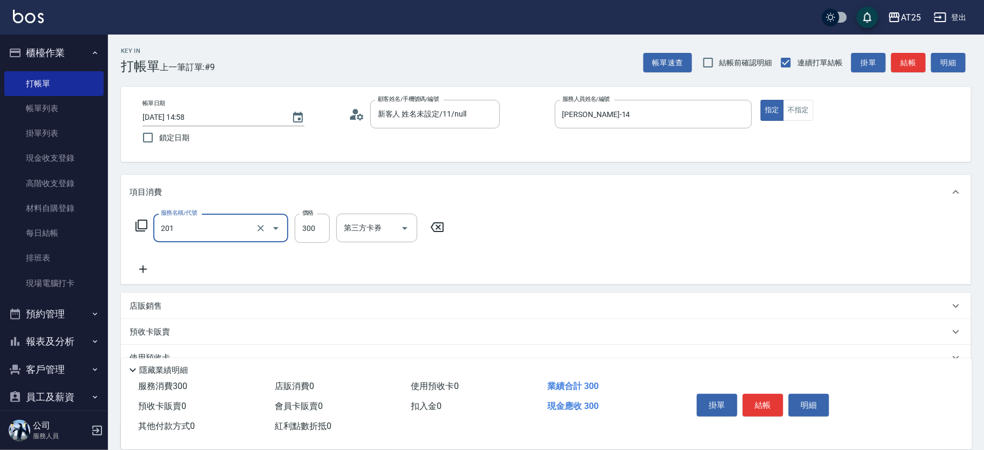
type input "洗髮(201)"
type input "0"
type input "40"
type input "400"
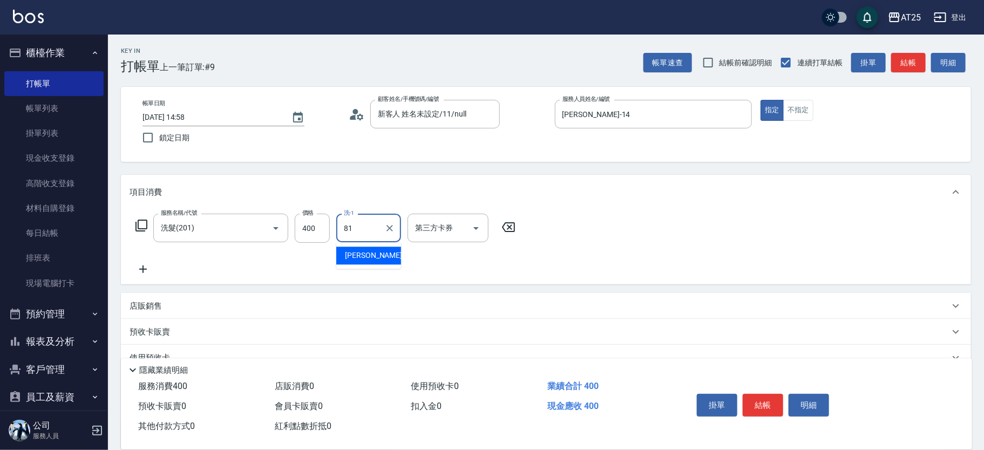
type input "小伶-81"
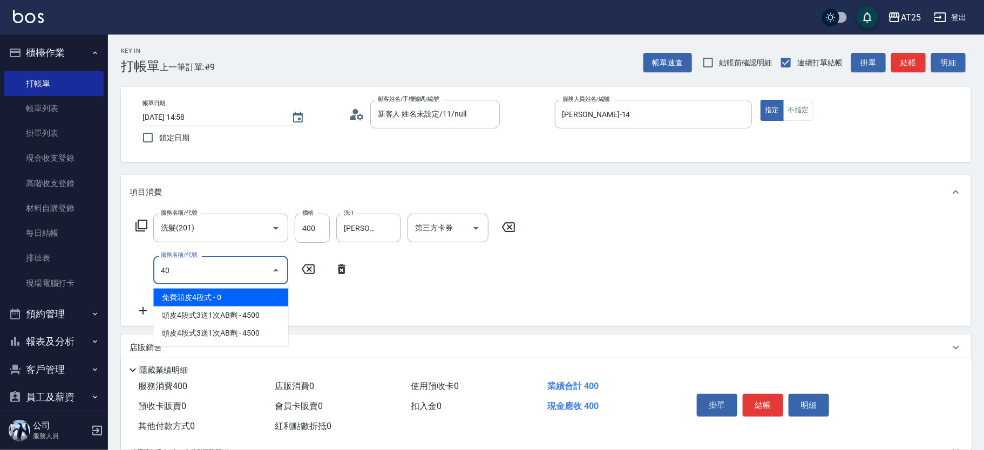
type input "401"
type input "70"
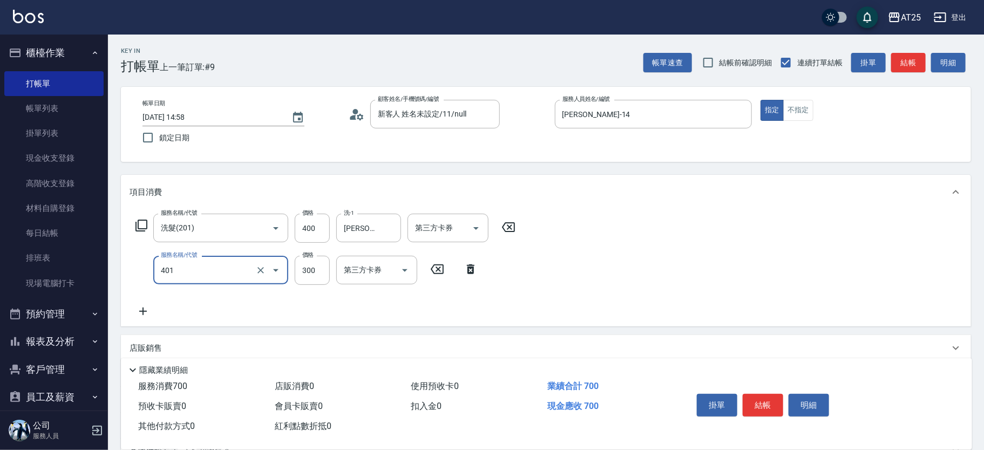
type input "剪髮(401)"
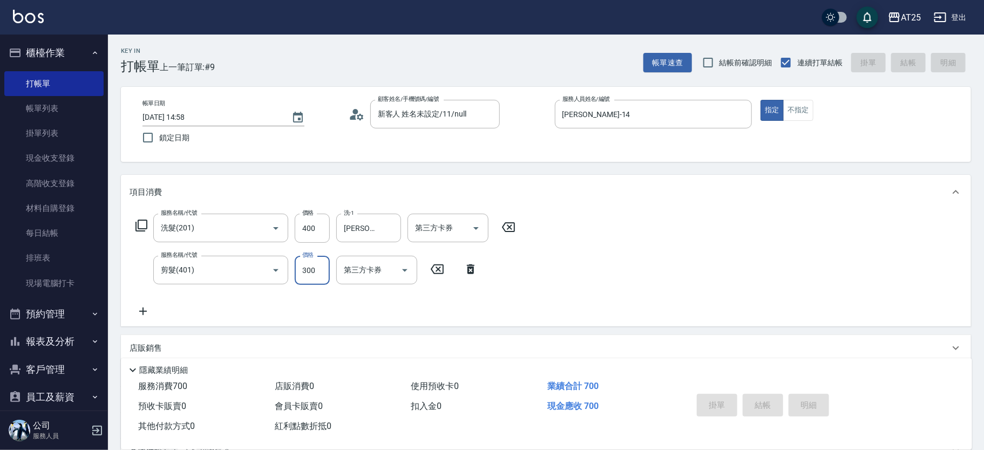
type input "2025/08/13 15:07"
type input "0"
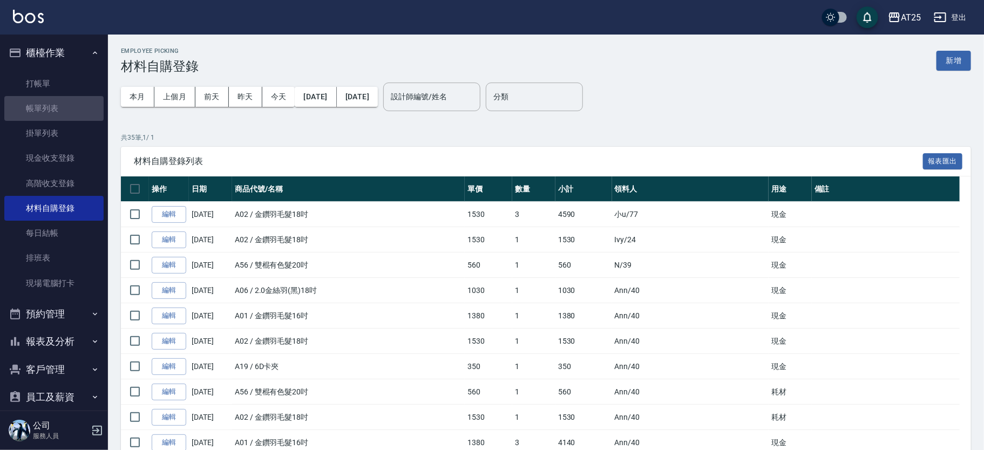
click at [55, 105] on link "帳單列表" at bounding box center [53, 108] width 99 height 25
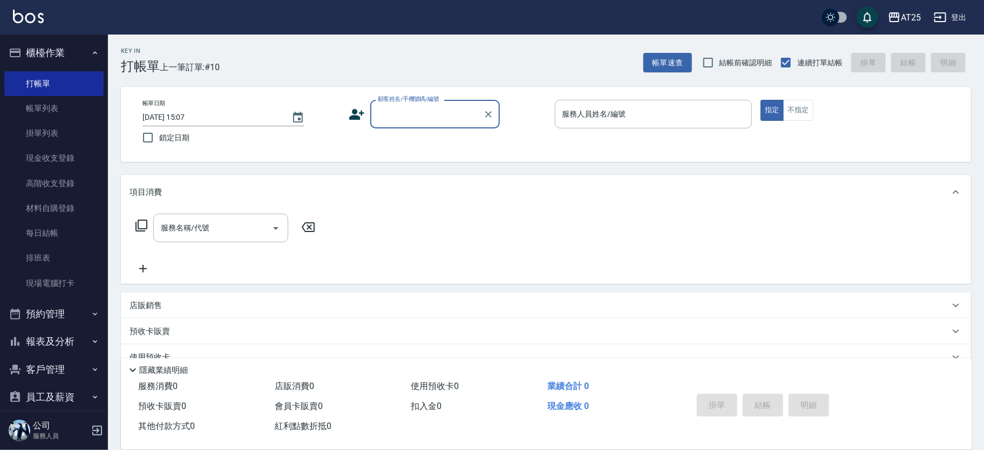
click at [423, 112] on input "顧客姓名/手機號碼/編號" at bounding box center [427, 114] width 104 height 19
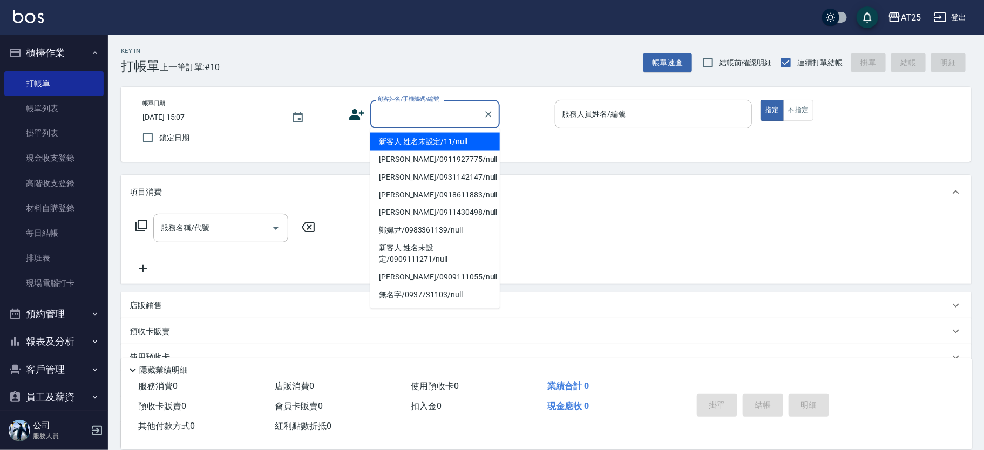
click at [454, 135] on li "新客人 姓名未設定/11/null" at bounding box center [435, 142] width 130 height 18
type input "新客人 姓名未設定/11/null"
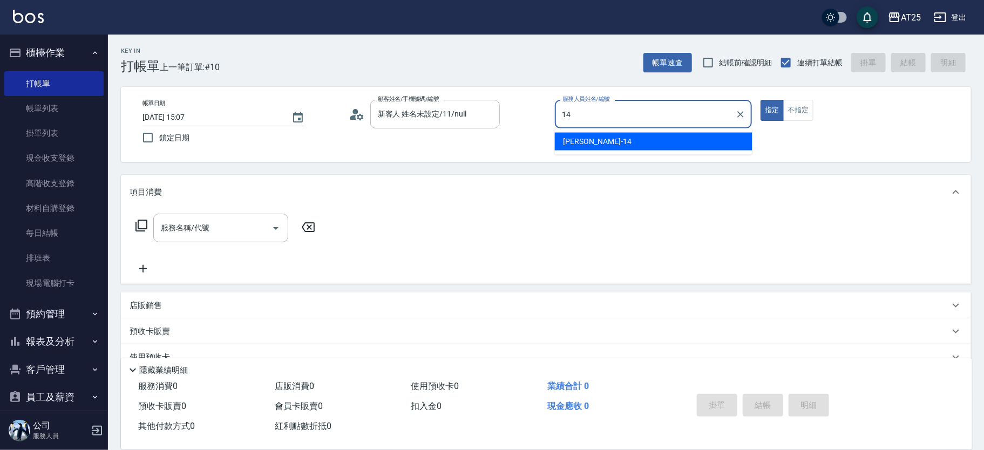
type input "[PERSON_NAME]-14"
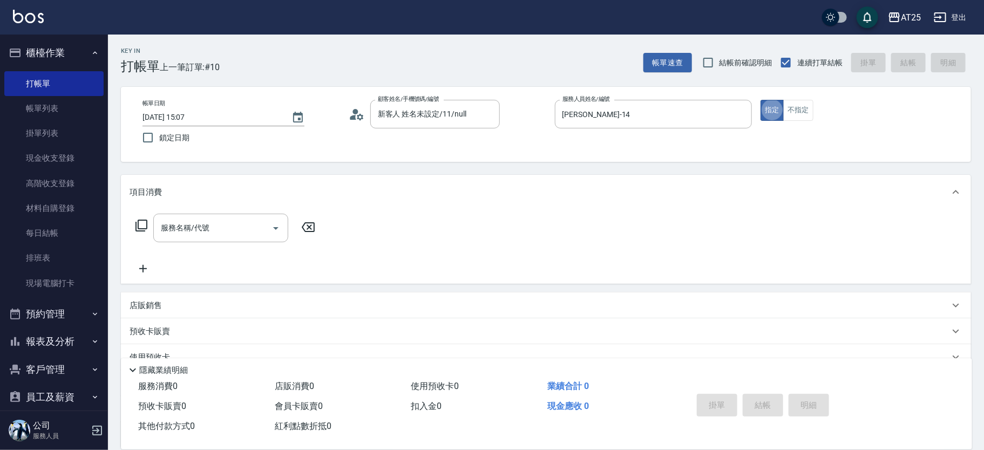
type button "true"
type input "201"
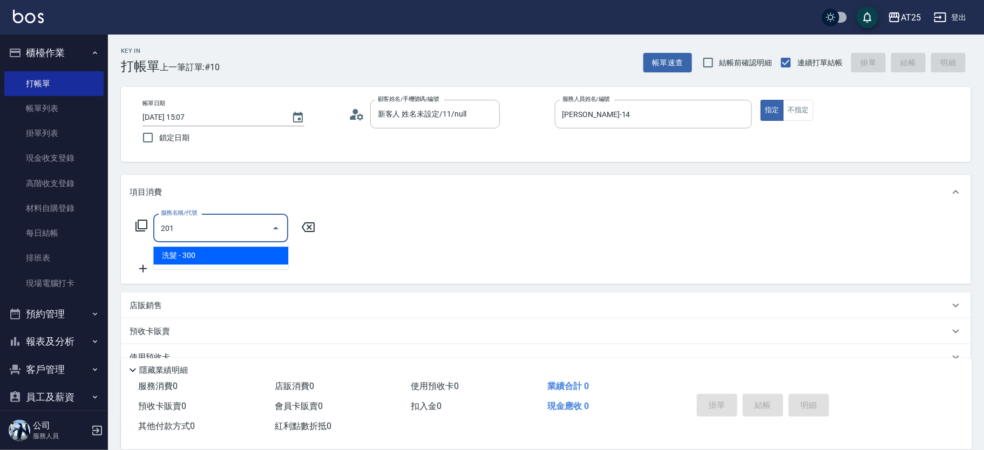
type input "30"
type input "洗髮(201)"
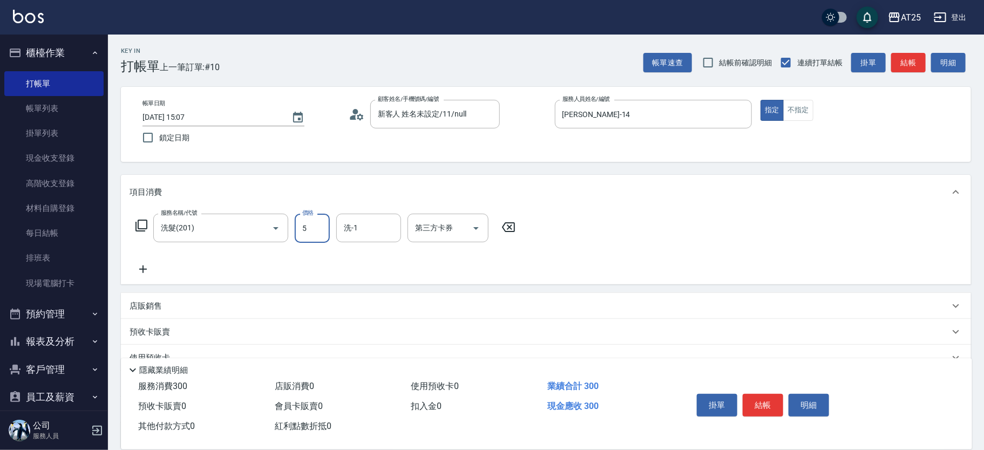
type input "50"
type input "500"
type input "小伶-81"
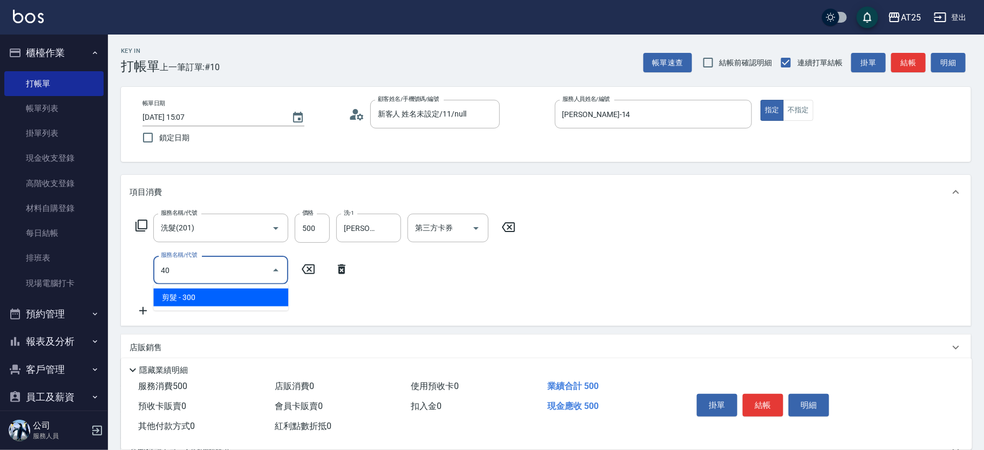
type input "401"
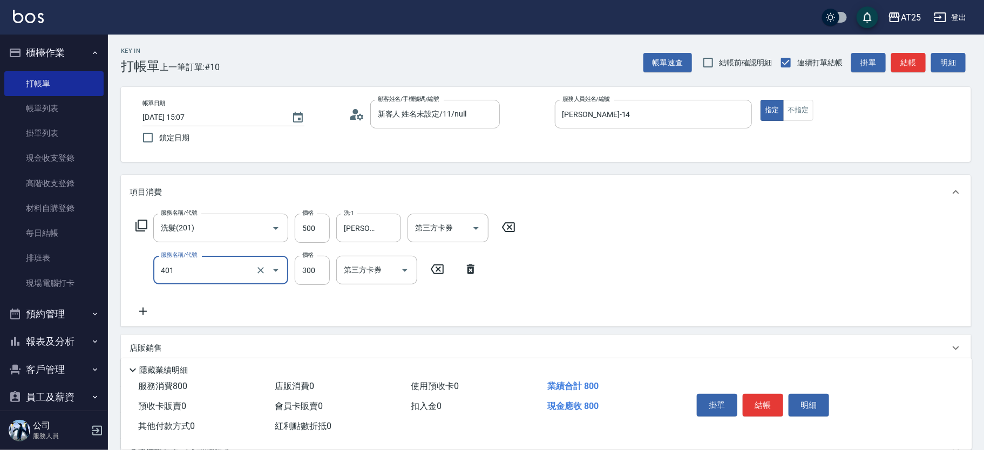
type input "80"
type input "剪髮(401)"
type input "50"
type input "500"
type input "100"
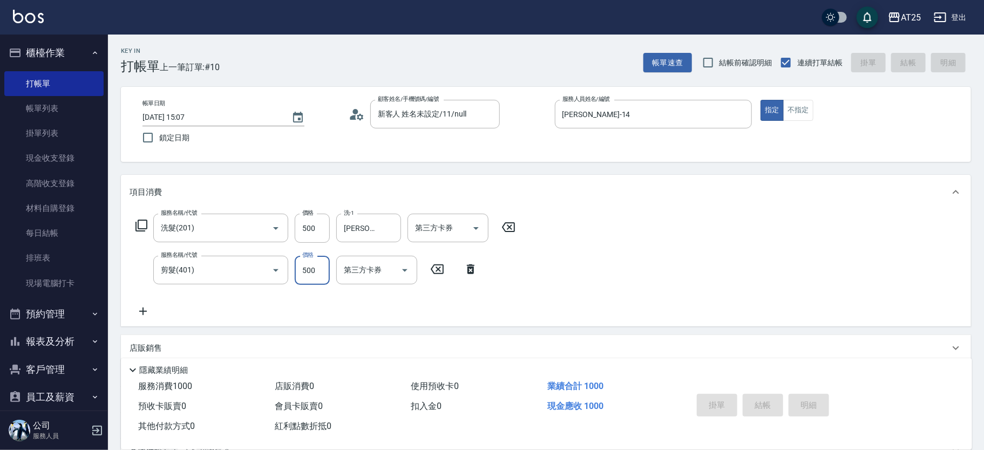
type input "2025/08/13 15:43"
type input "0"
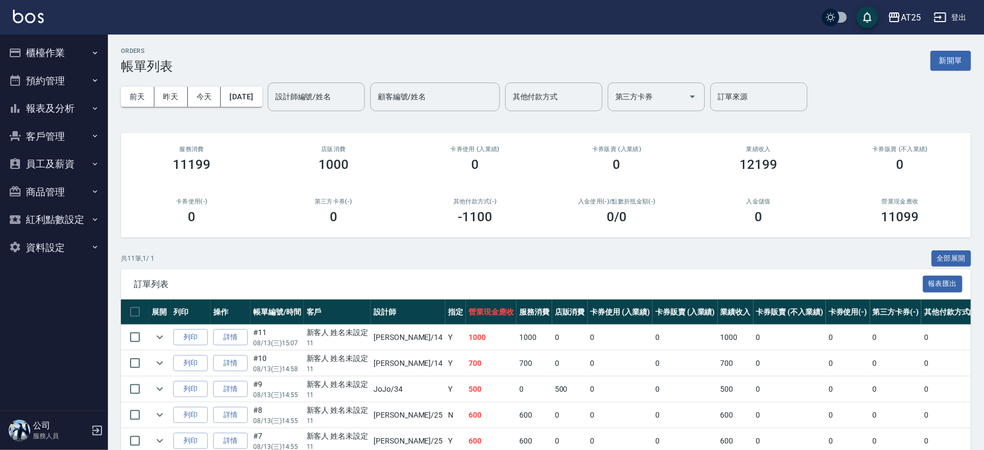
click at [75, 99] on button "報表及分析" at bounding box center [53, 108] width 99 height 28
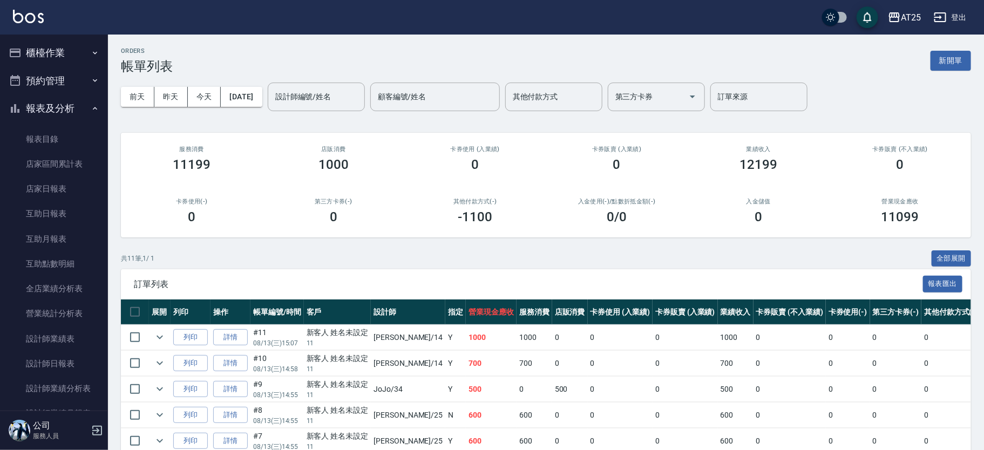
click at [70, 55] on button "櫃檯作業" at bounding box center [53, 53] width 99 height 28
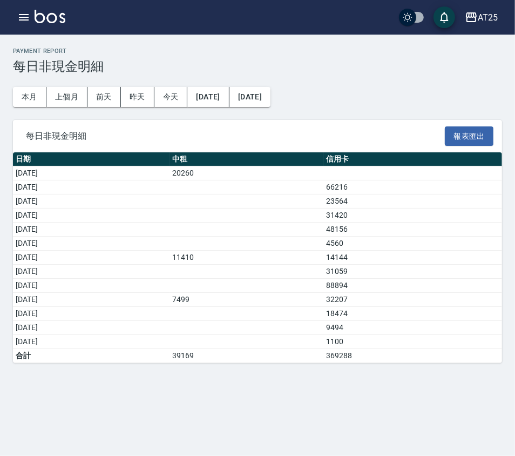
drag, startPoint x: 52, startPoint y: 309, endPoint x: 355, endPoint y: 316, distance: 303.0
click at [355, 316] on tr "[DATE] 18474" at bounding box center [257, 314] width 489 height 14
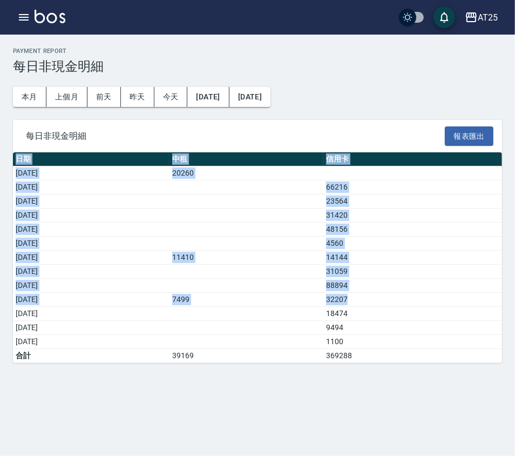
click at [480, 303] on div "Payment Report 每日非現金明細 本月 上個月 [DATE] [DATE] [DATE] [DATE] [DATE] 每日非現金明細 報表匯出 日…" at bounding box center [257, 205] width 515 height 341
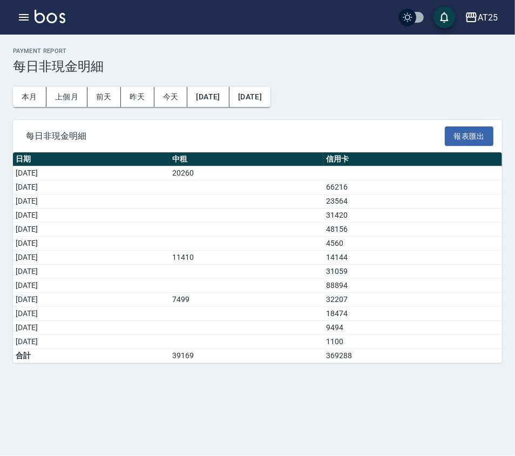
drag, startPoint x: 312, startPoint y: 240, endPoint x: 278, endPoint y: 17, distance: 226.1
click at [311, 240] on td "a dense table" at bounding box center [247, 243] width 154 height 14
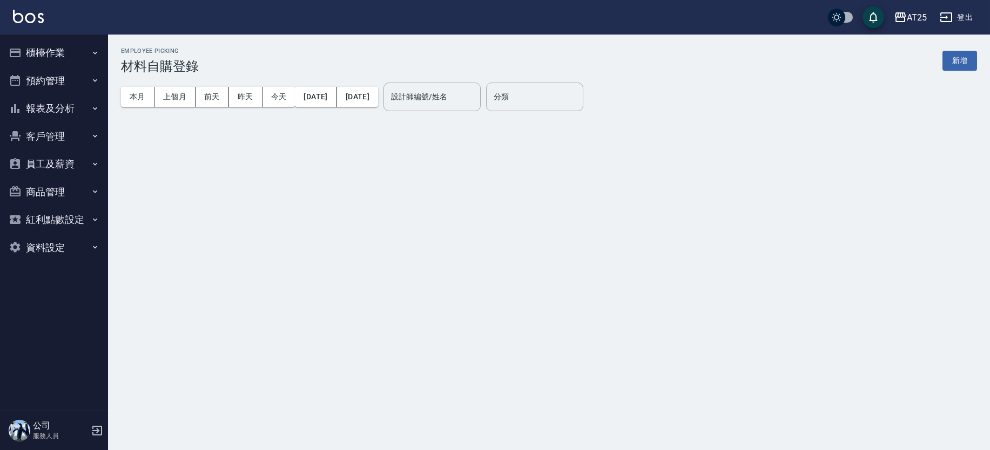
click at [952, 57] on button "新增" at bounding box center [959, 61] width 35 height 20
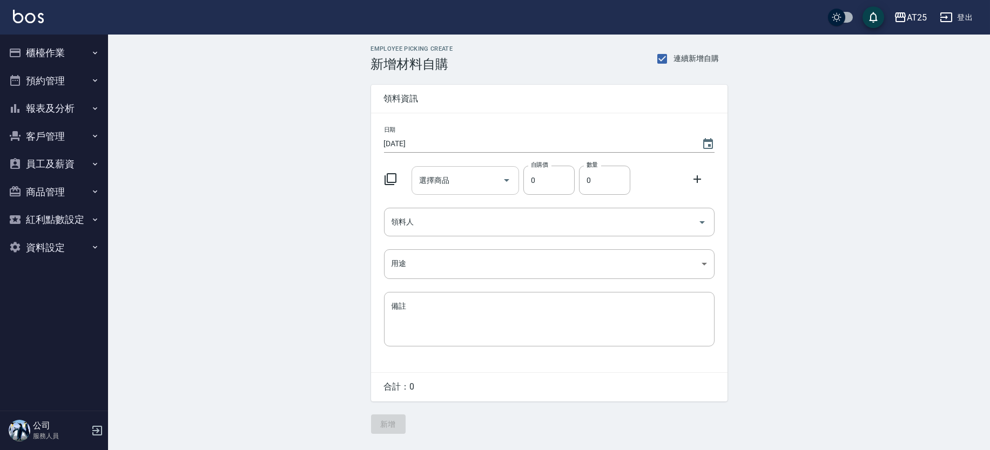
click at [447, 186] on input "選擇商品" at bounding box center [457, 180] width 82 height 19
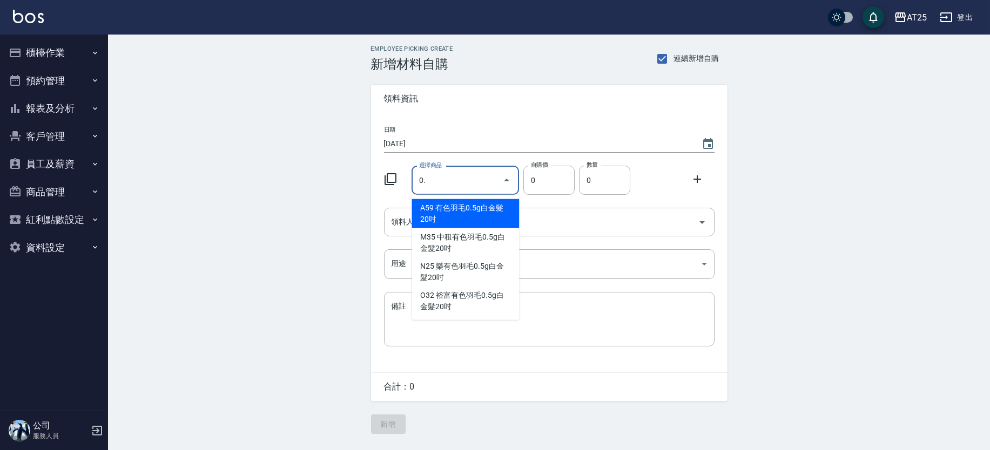
type input "0"
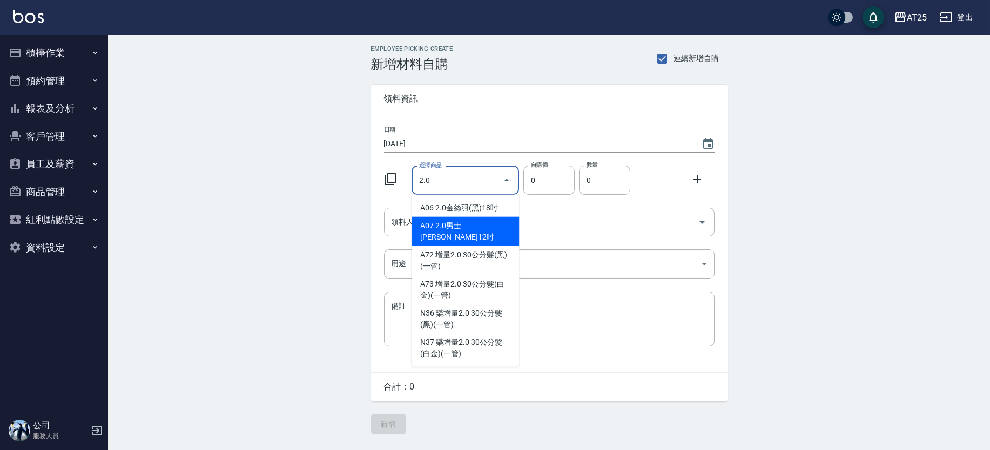
click at [497, 227] on li "A07 2.0男士金絲羽12吋" at bounding box center [464, 231] width 107 height 29
type input "2.0男士金絲羽12吋"
type input "930"
type input "1"
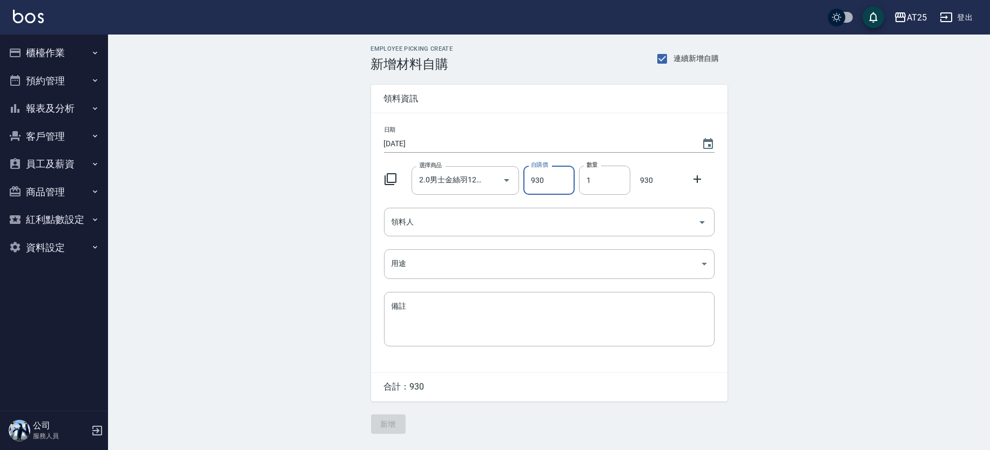
click at [833, 184] on div "Employee Picking Create 新增材料自購 連續新增自購 領料資訊 日期 2025/08/13 選擇商品 2.0男士金絲羽12吋 選擇商品 …" at bounding box center [549, 240] width 882 height 410
click at [472, 219] on input "領料人" at bounding box center [541, 222] width 305 height 19
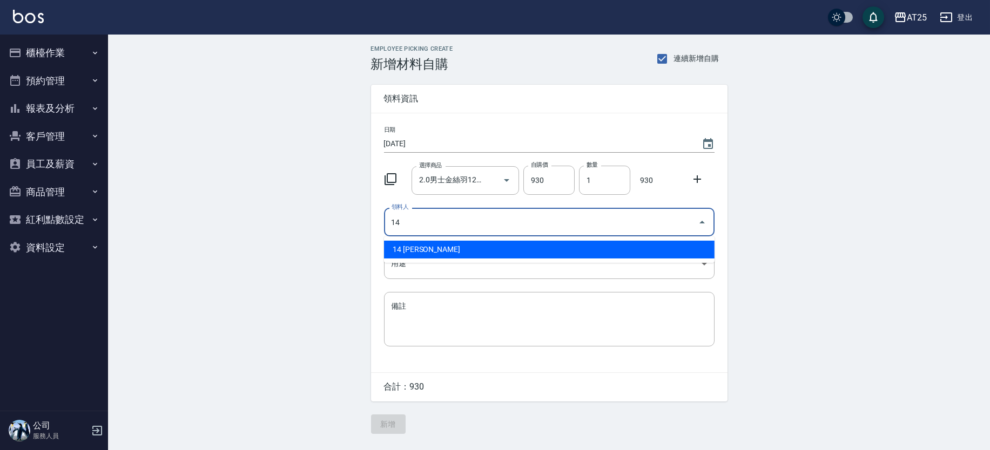
type input "14 Ken"
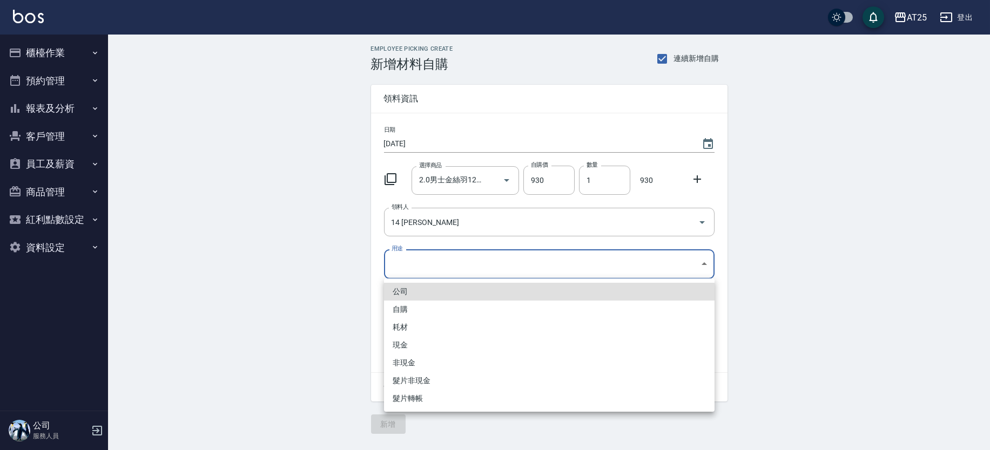
click at [461, 263] on body "AT25 登出 櫃檯作業 打帳單 帳單列表 掛單列表 現金收支登錄 高階收支登錄 材料自購登錄 每日結帳 排班表 現場電腦打卡 預約管理 預約管理 單日預約紀…" at bounding box center [495, 225] width 990 height 450
click at [406, 336] on li "現金" at bounding box center [549, 345] width 330 height 18
type input "現金"
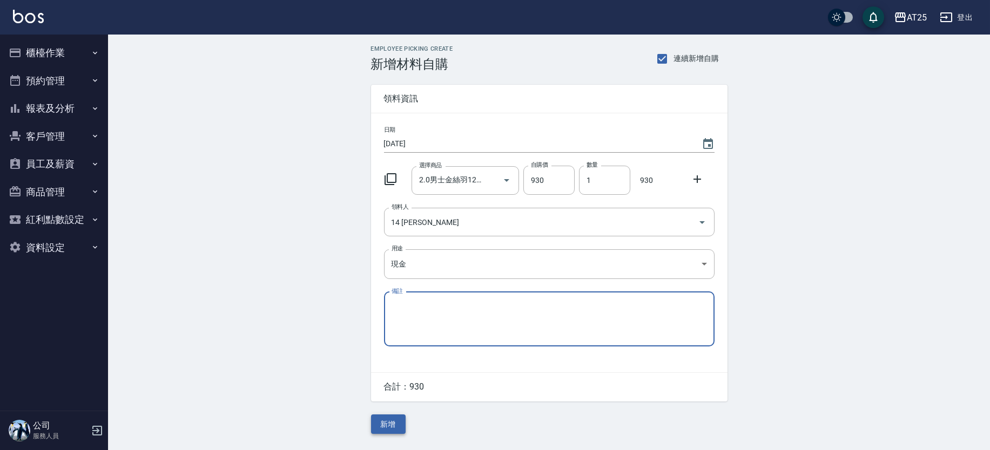
click at [395, 432] on button "新增" at bounding box center [388, 425] width 35 height 20
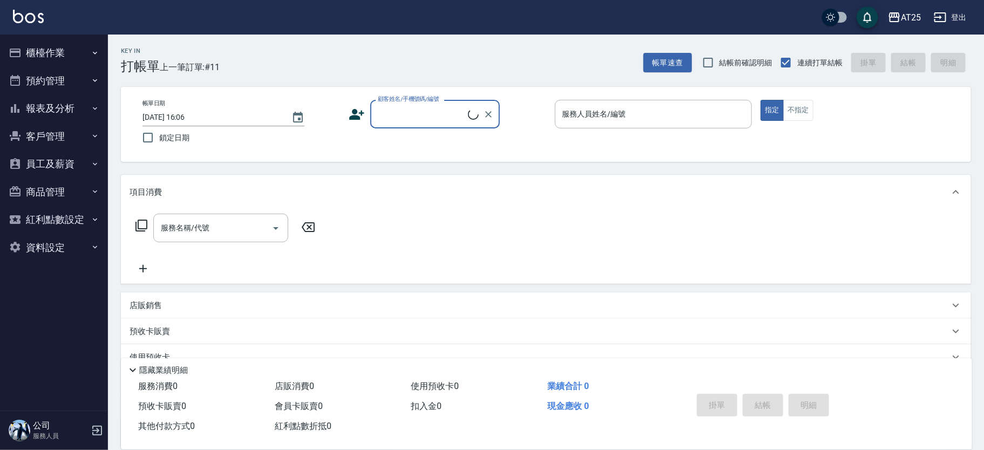
click at [415, 116] on input "顧客姓名/手機號碼/編號" at bounding box center [421, 114] width 93 height 19
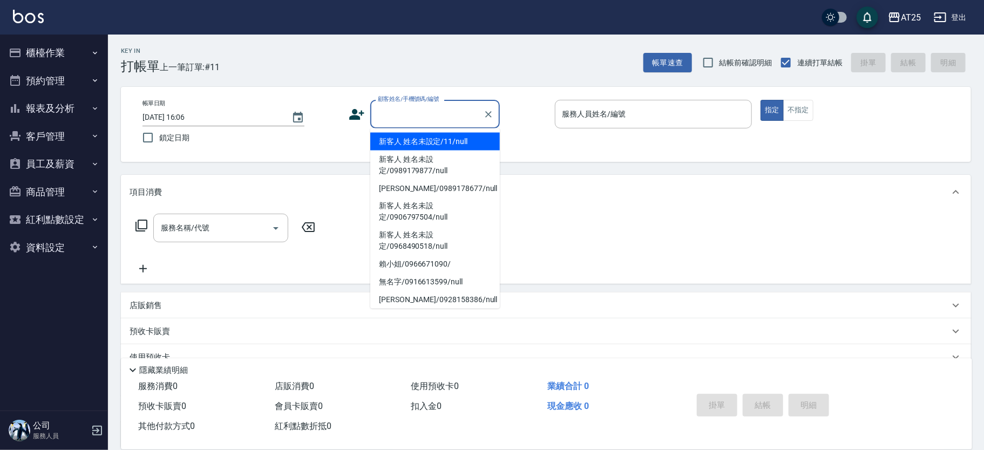
click at [458, 141] on li "新客人 姓名未設定/11/null" at bounding box center [435, 142] width 130 height 18
type input "新客人 姓名未設定/11/null"
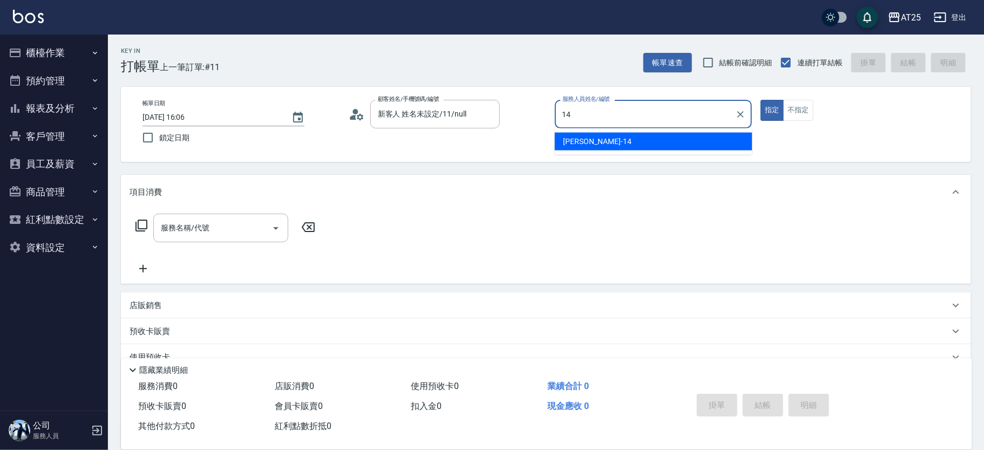
type input "[PERSON_NAME]-14"
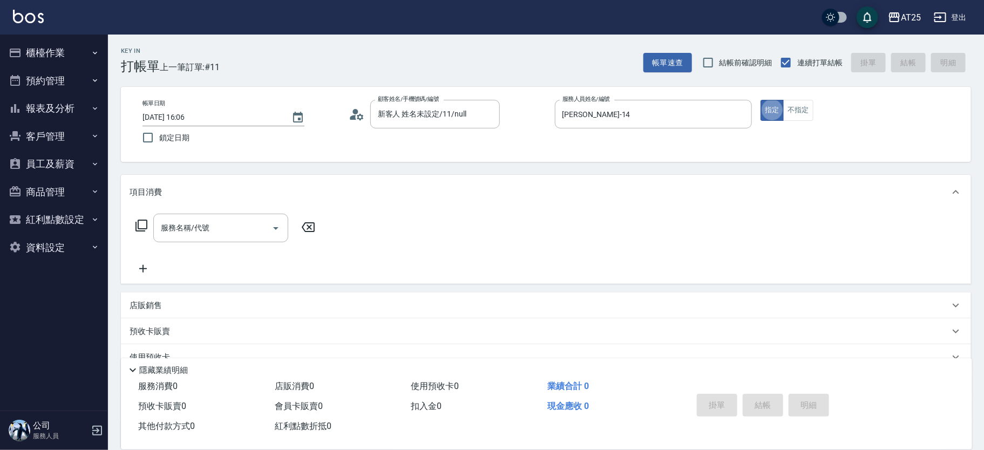
type button "true"
click at [143, 227] on icon at bounding box center [141, 225] width 13 height 13
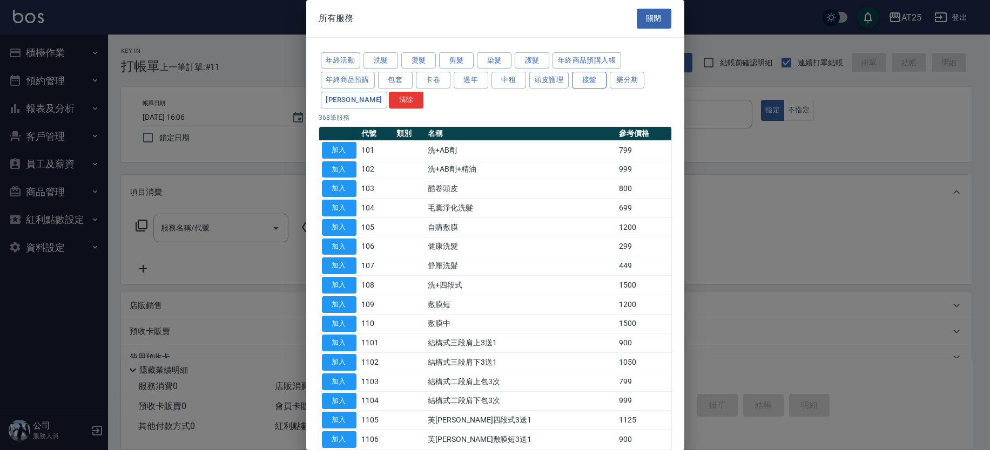
click at [585, 72] on button "接髮" at bounding box center [589, 80] width 35 height 17
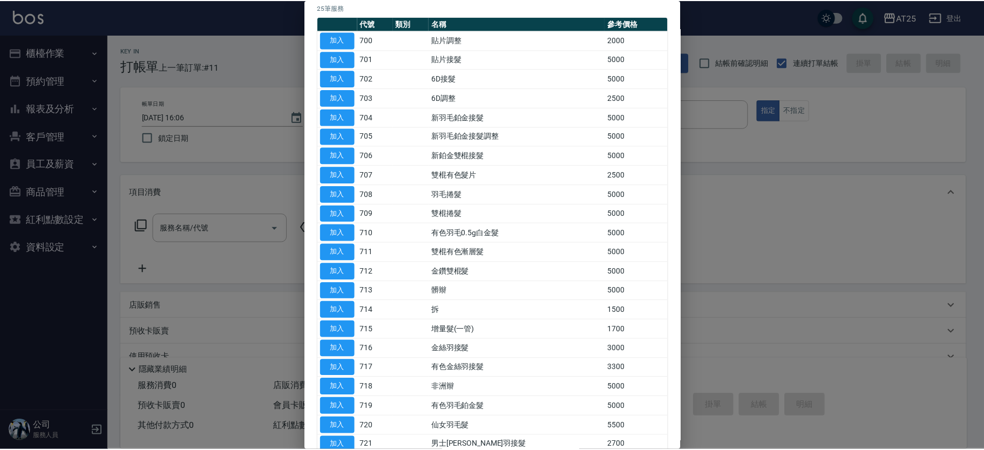
scroll to position [231, 0]
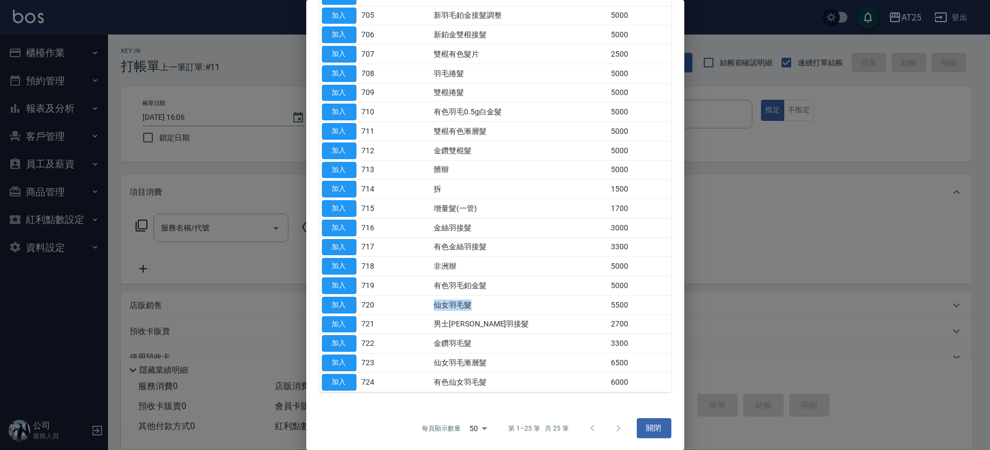
drag, startPoint x: 519, startPoint y: 313, endPoint x: 369, endPoint y: 310, distance: 150.7
click at [370, 310] on tr "加入 720 仙女羽毛髮 5500" at bounding box center [495, 304] width 352 height 19
drag, startPoint x: 411, startPoint y: 332, endPoint x: 505, endPoint y: 338, distance: 93.6
click at [505, 338] on tbody "加入 700 貼片調整 2000 加入 701 貼片接髮 5000 加入 702 6D接髮 5000 加入 703 6D調整 2500 加入 704 新羽毛鉑…" at bounding box center [495, 150] width 352 height 483
click at [449, 320] on td "男士金絲羽接髮" at bounding box center [519, 324] width 177 height 19
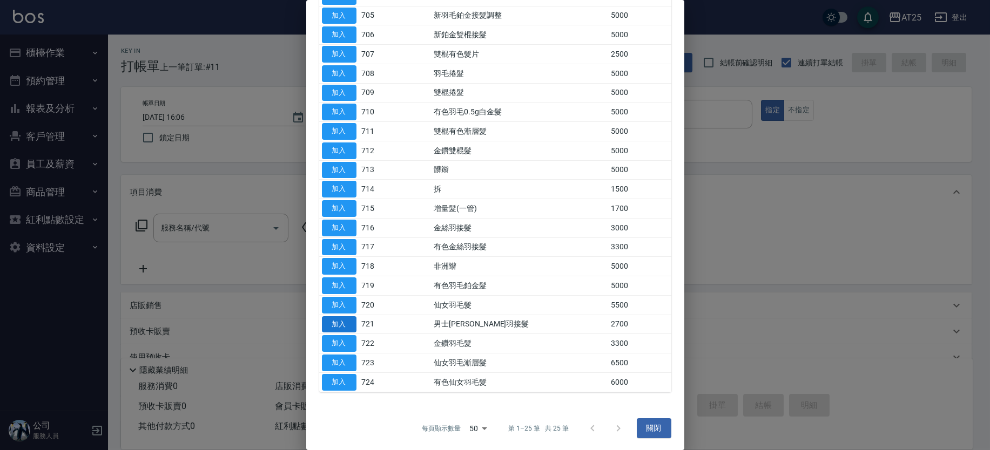
click at [334, 322] on button "加入" at bounding box center [339, 324] width 35 height 17
type input "男士金絲羽接髮(721)"
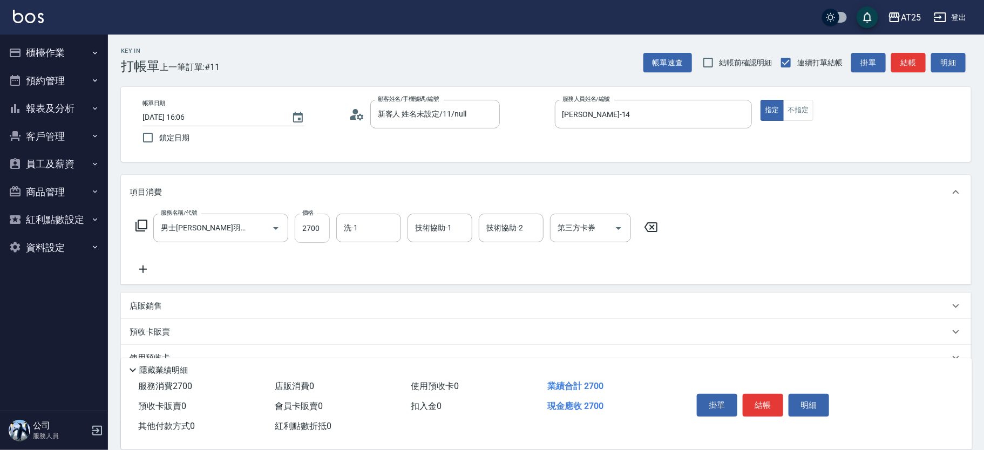
click at [316, 217] on input "2700" at bounding box center [312, 228] width 35 height 29
type input "0"
type input "39"
type input "30"
type input "393"
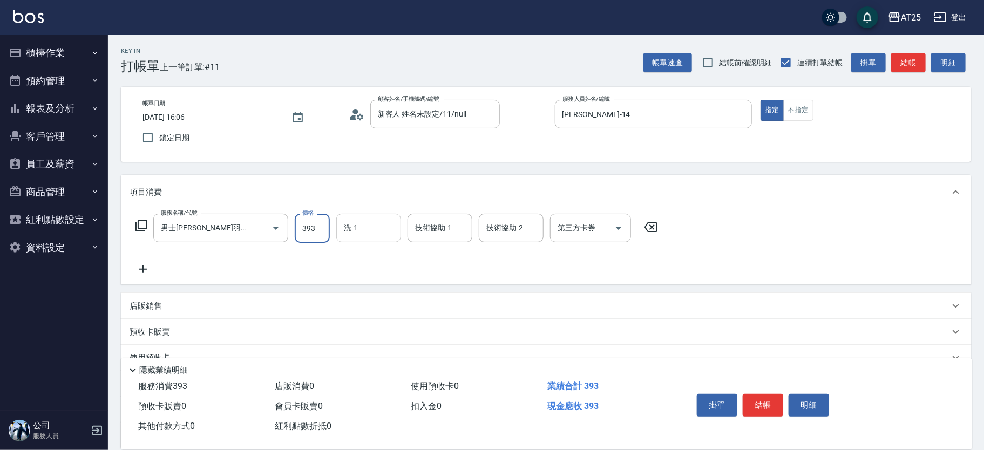
type input "390"
type input "3930"
type input "小恩-69"
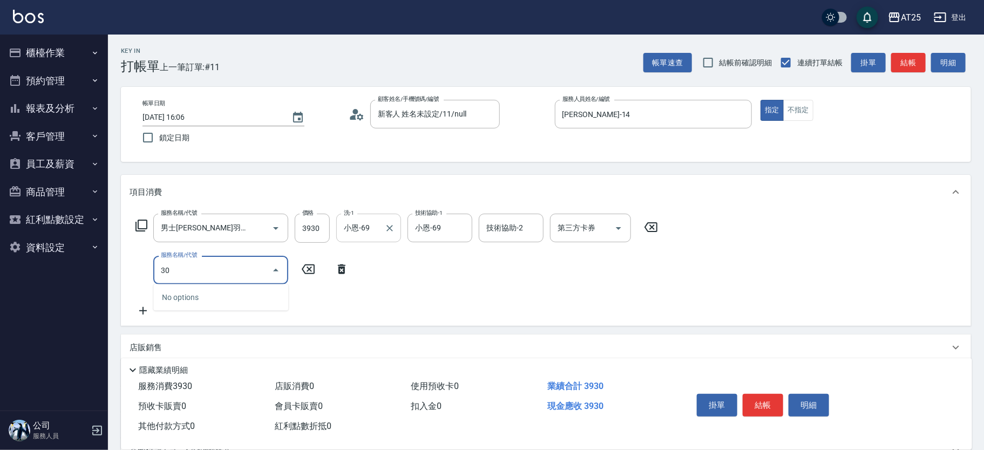
type input "301"
type input "540"
type input "燙髮(301)"
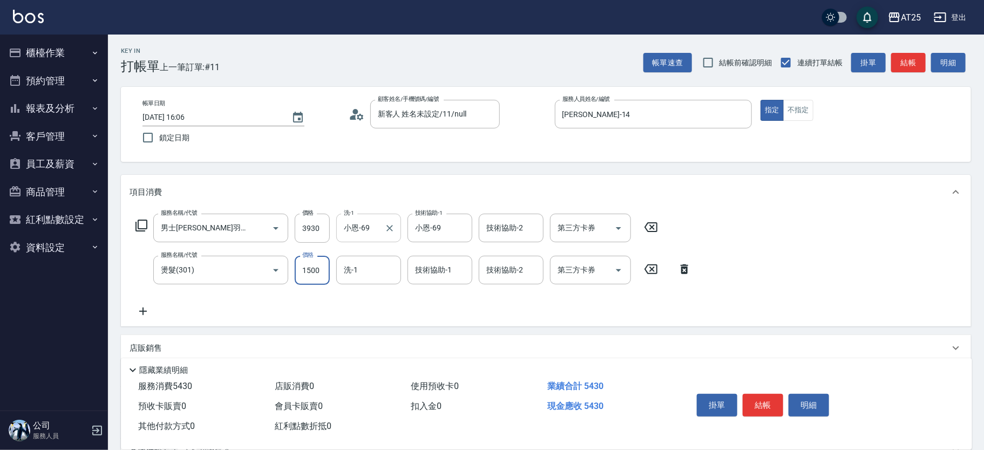
type input "390"
type input "0"
type input "小恩-69"
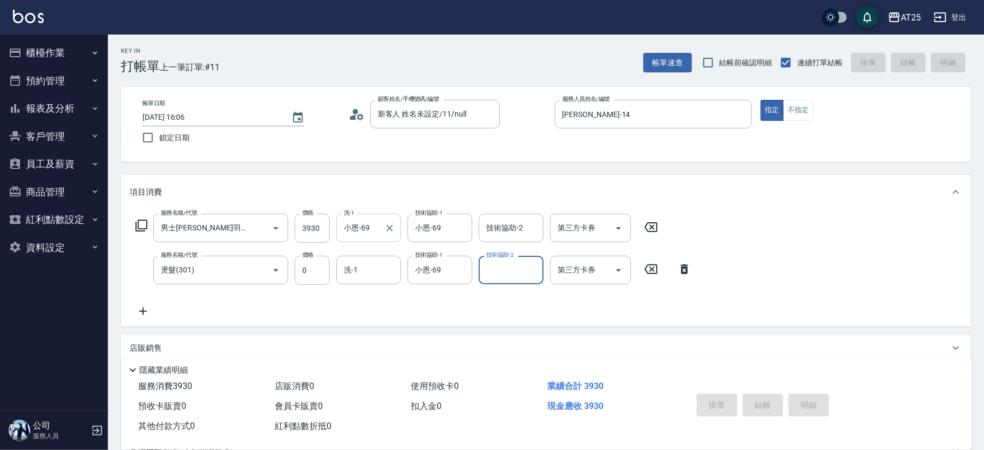
type input "2025/08/13 16:07"
type input "0"
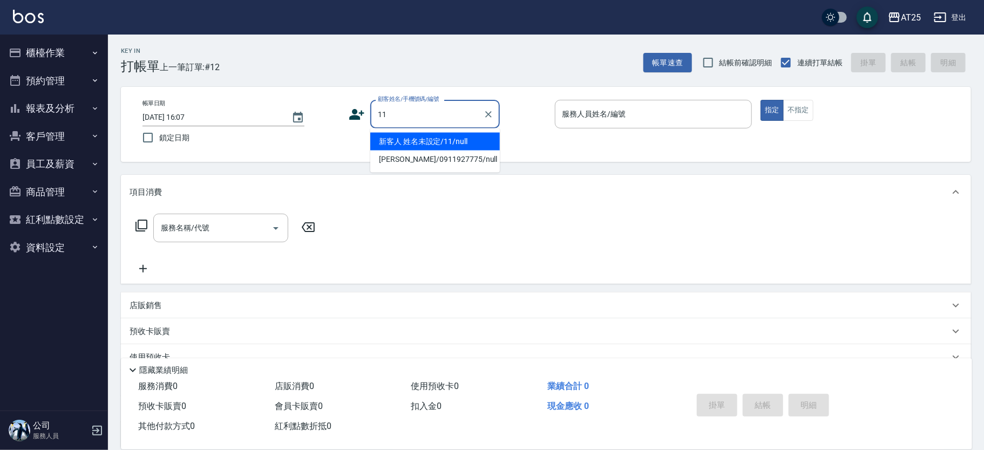
type input "新客人 姓名未設定/11/null"
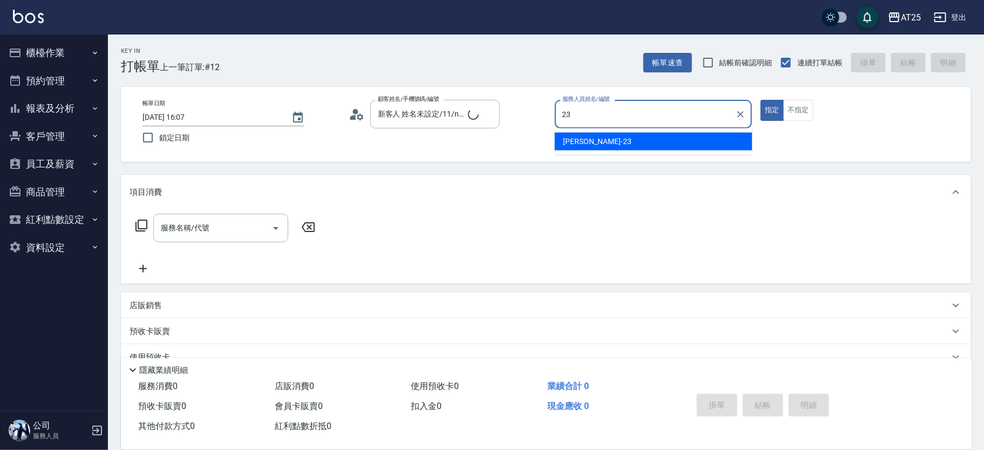
type input "Emma-23"
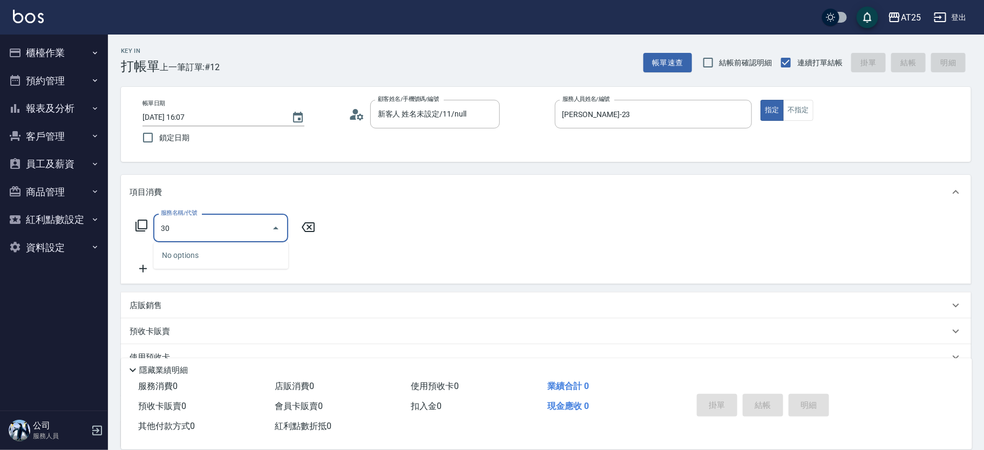
type input "303"
type input "90"
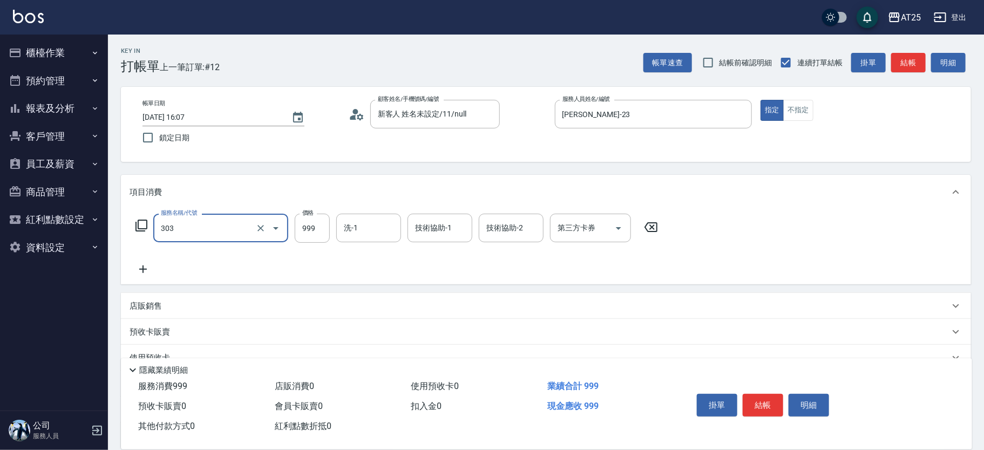
type input "局部燙(303)"
type input "80"
type input "800"
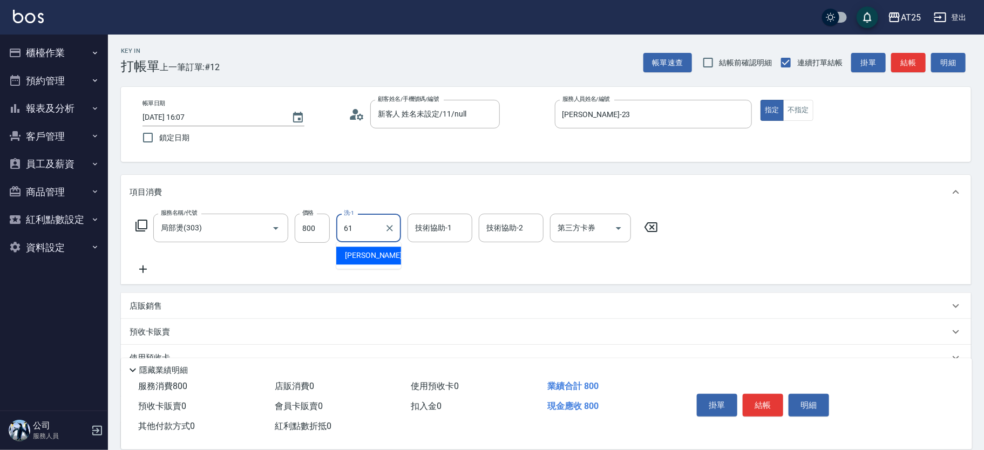
type input "游惠文-61"
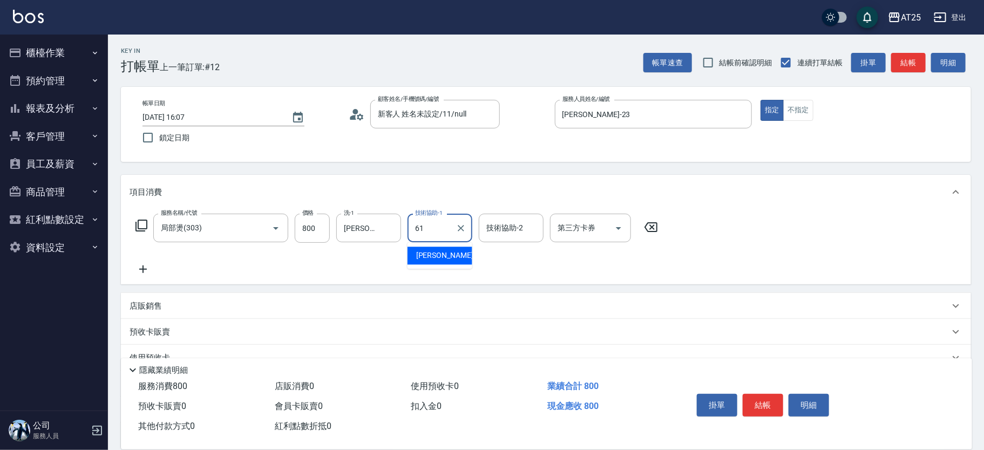
type input "游惠文-61"
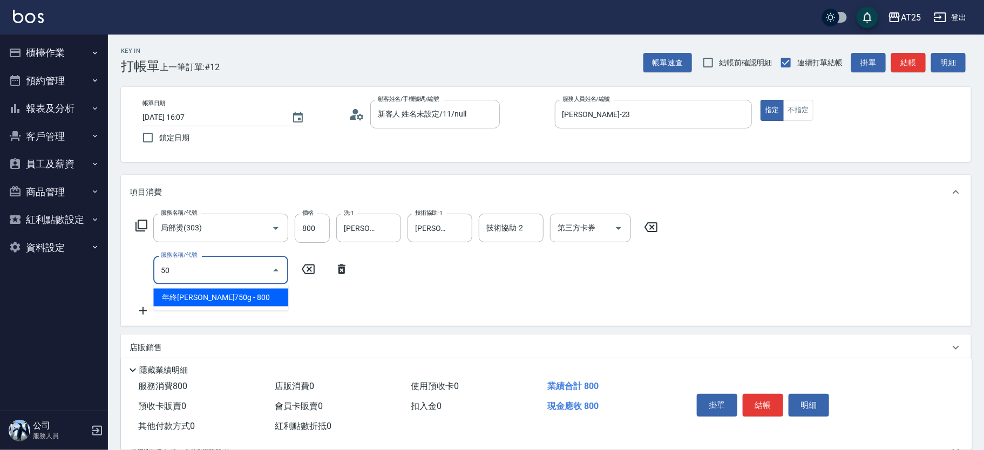
type input "501"
type input "180"
type input "染髮(501)"
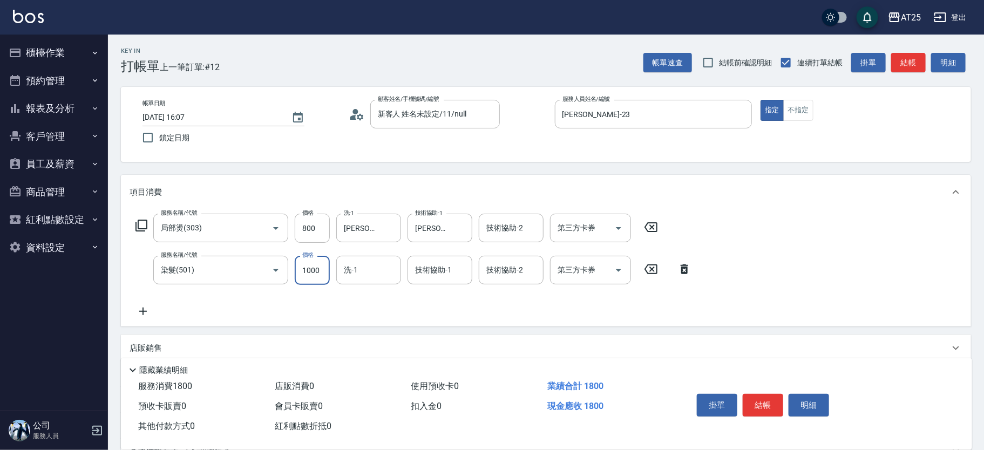
type input "80"
type input "10"
type input "90"
type input "109"
type input "180"
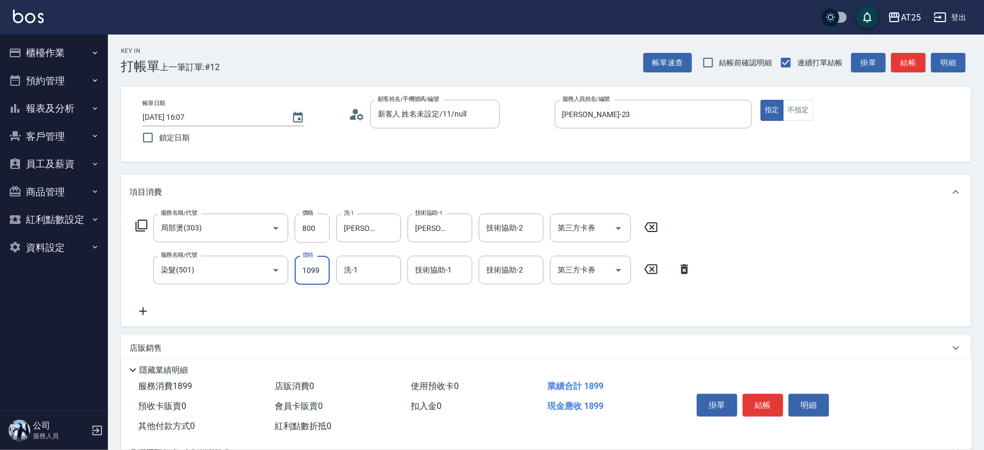
type input "1099"
type input "游惠文-61"
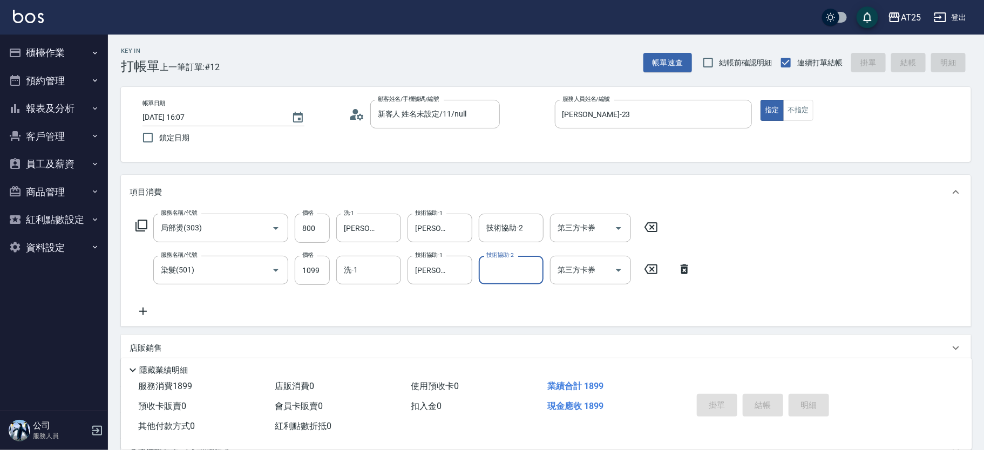
type input "2025/08/13 16:27"
type input "0"
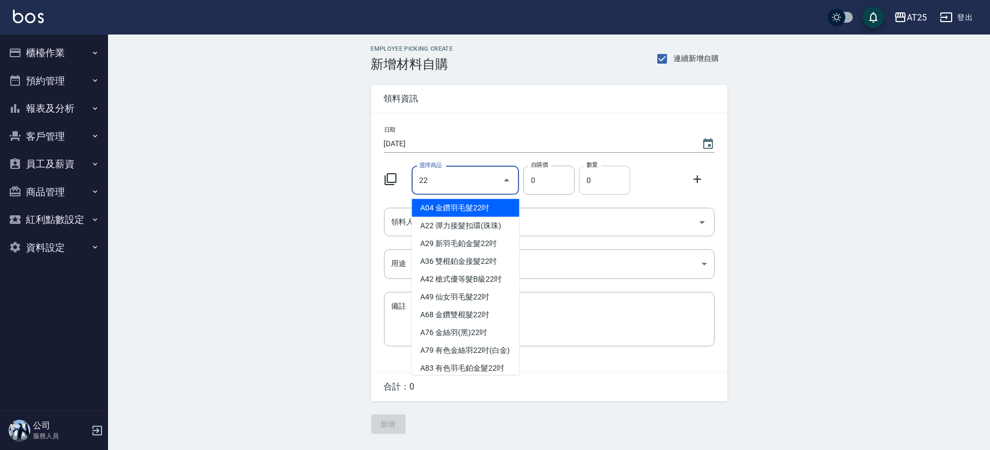
type input "2"
type input "1"
click at [395, 179] on icon at bounding box center [390, 179] width 12 height 12
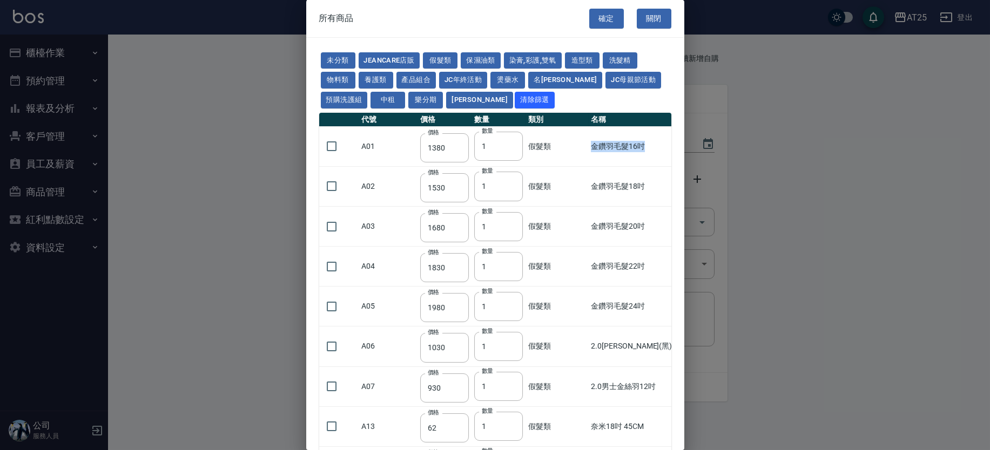
drag, startPoint x: 555, startPoint y: 146, endPoint x: 615, endPoint y: 142, distance: 60.1
click at [615, 142] on td "金鑽羽毛髮16吋" at bounding box center [639, 146] width 103 height 40
click at [691, 150] on td "1380" at bounding box center [702, 146] width 23 height 40
click at [691, 148] on td "1380" at bounding box center [702, 146] width 23 height 40
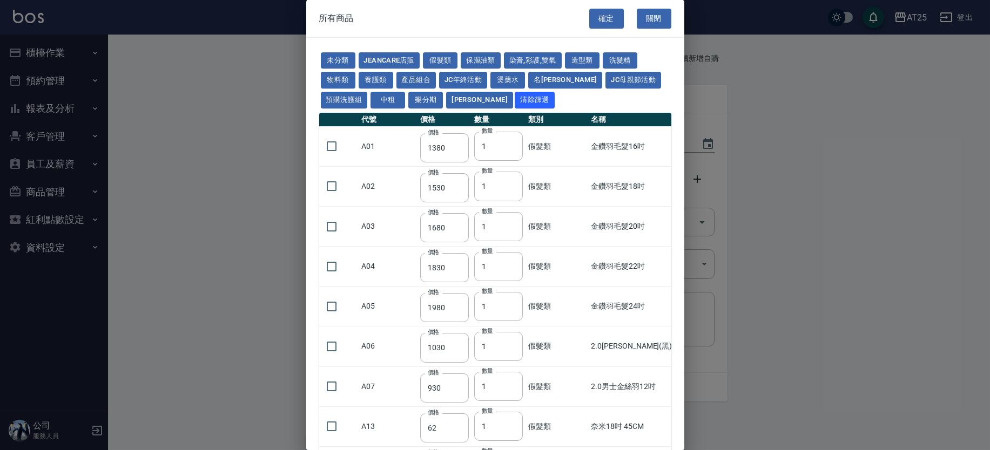
click at [597, 185] on td "金鑽羽毛髮18吋" at bounding box center [639, 186] width 103 height 40
click at [691, 184] on td "1530" at bounding box center [702, 186] width 23 height 40
click at [691, 231] on td "1680" at bounding box center [702, 227] width 23 height 40
click at [691, 267] on td "1830" at bounding box center [702, 267] width 23 height 40
click at [691, 307] on td "1980" at bounding box center [702, 307] width 23 height 40
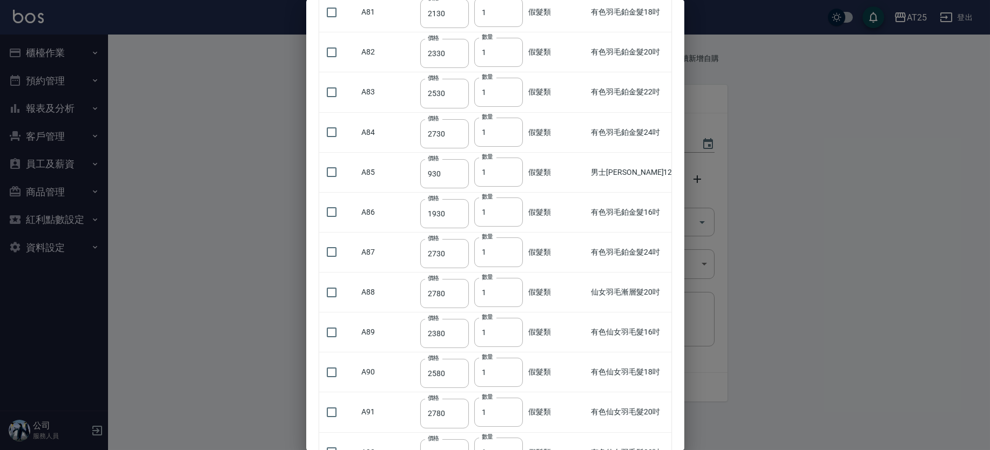
scroll to position [3034, 0]
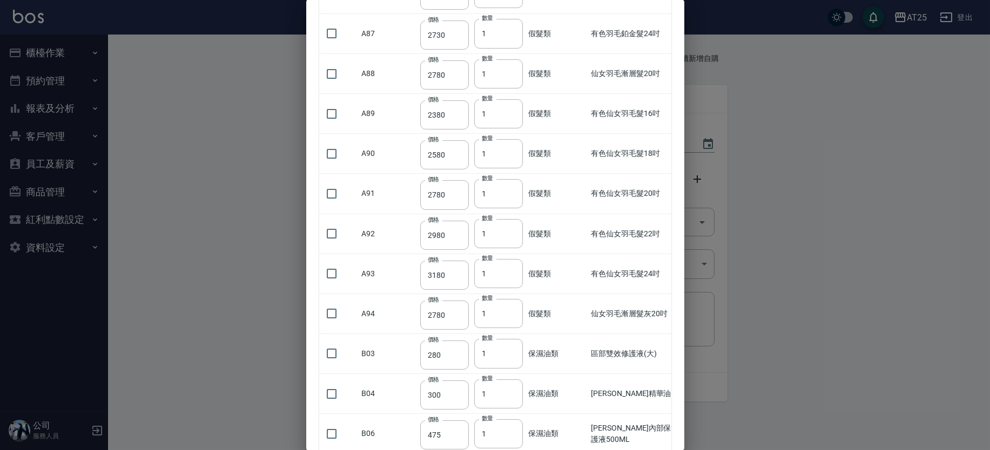
click at [679, 59] on div "所有商品 確定 關閉 未分類 JeanCare店販 假髮類 保濕油類 染膏,彩護,雙氧 造型類 洗髮精 物料類 養護類 產品組合 JC年終活動 燙藥水 名麗 …" at bounding box center [495, 225] width 378 height 450
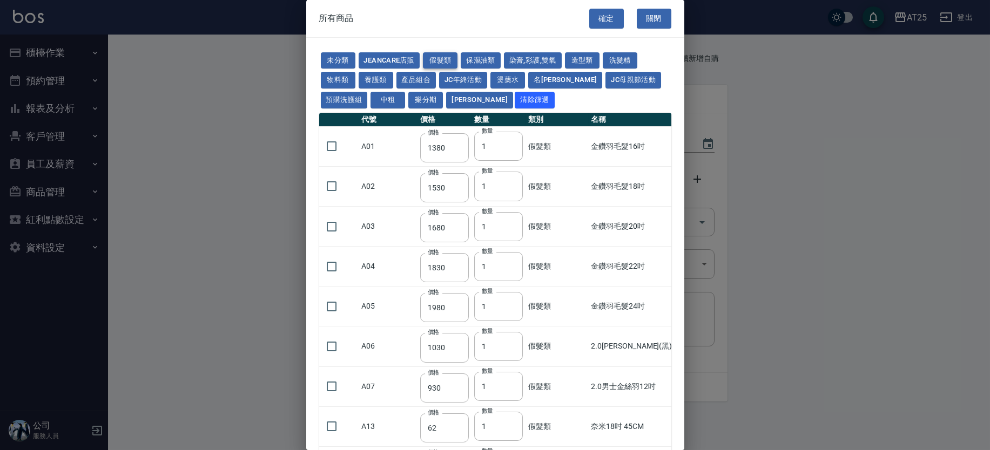
click at [448, 57] on button "假髮類" at bounding box center [440, 60] width 35 height 17
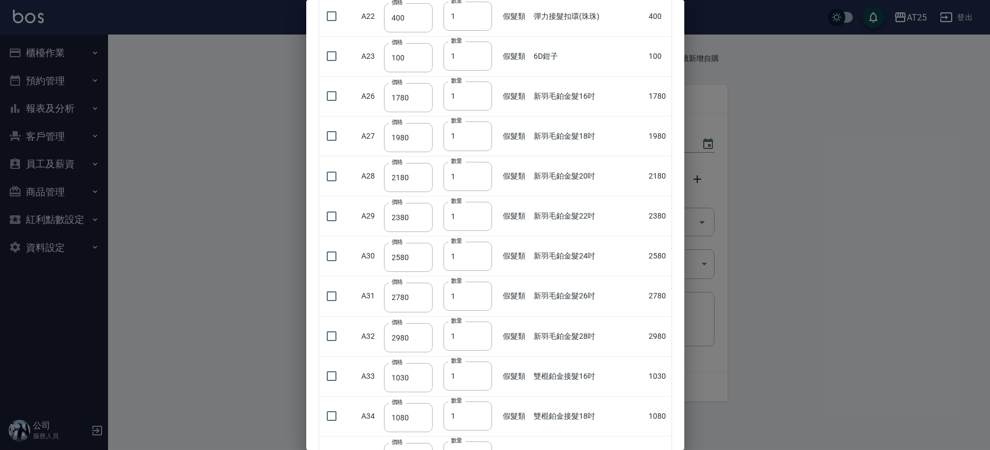
scroll to position [679, 0]
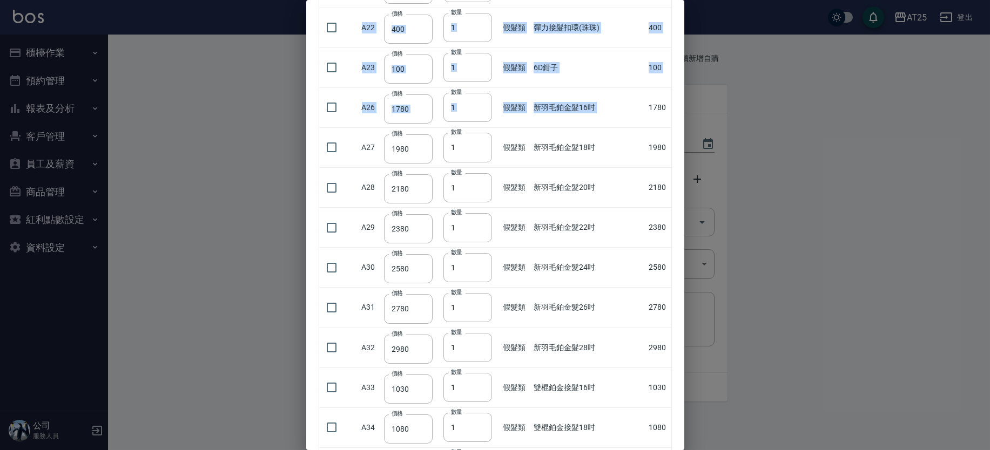
drag, startPoint x: 645, startPoint y: 106, endPoint x: 666, endPoint y: 110, distance: 21.4
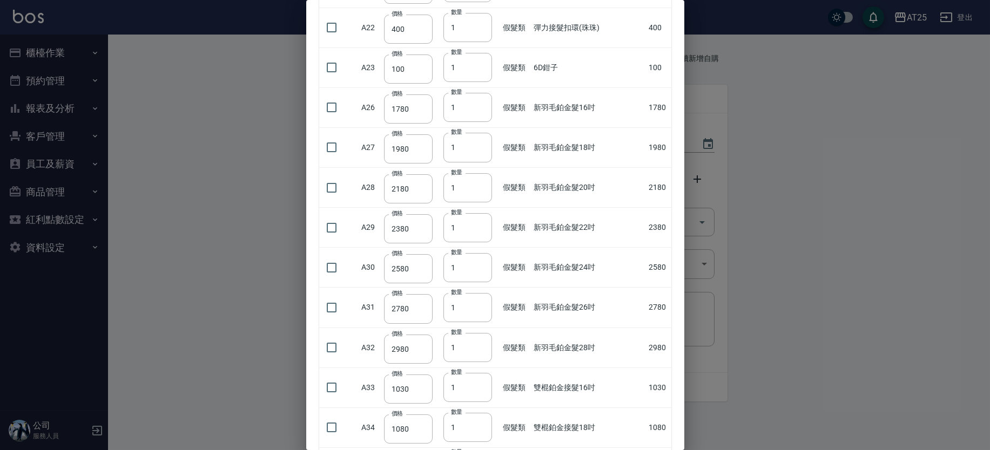
click at [630, 124] on td "新羽毛鉑金髮16吋" at bounding box center [588, 107] width 115 height 40
drag, startPoint x: 644, startPoint y: 145, endPoint x: 655, endPoint y: 142, distance: 11.1
click at [655, 142] on td "1980" at bounding box center [658, 147] width 25 height 40
drag, startPoint x: 641, startPoint y: 185, endPoint x: 653, endPoint y: 184, distance: 11.9
click at [653, 184] on tr "A28 價格 2180 價格 數量 1 數量 假髮類 新羽毛鉑金髮20吋 2180" at bounding box center [495, 188] width 352 height 40
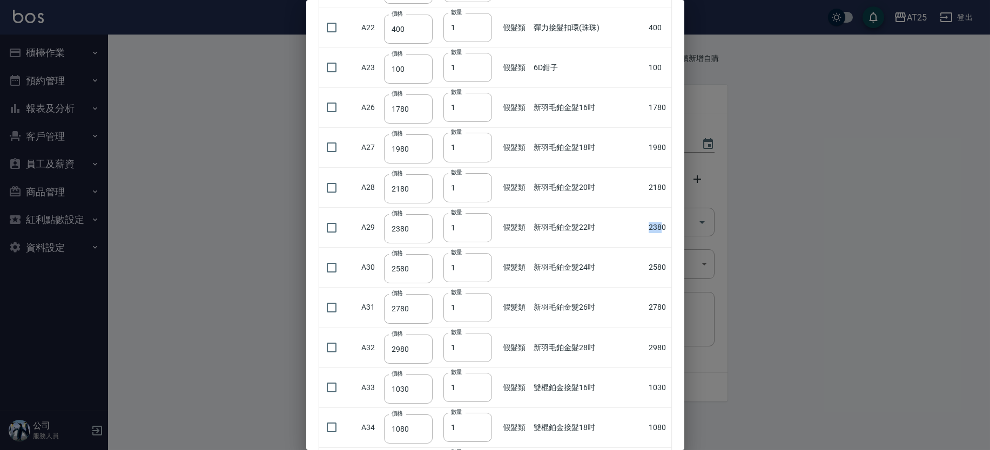
drag, startPoint x: 643, startPoint y: 222, endPoint x: 659, endPoint y: 223, distance: 15.7
click at [659, 223] on td "2380" at bounding box center [658, 228] width 25 height 40
drag, startPoint x: 641, startPoint y: 268, endPoint x: 663, endPoint y: 265, distance: 21.8
click at [663, 265] on td "2580" at bounding box center [658, 268] width 25 height 40
click at [630, 278] on td "新羽毛鉑金髮24吋" at bounding box center [588, 268] width 115 height 40
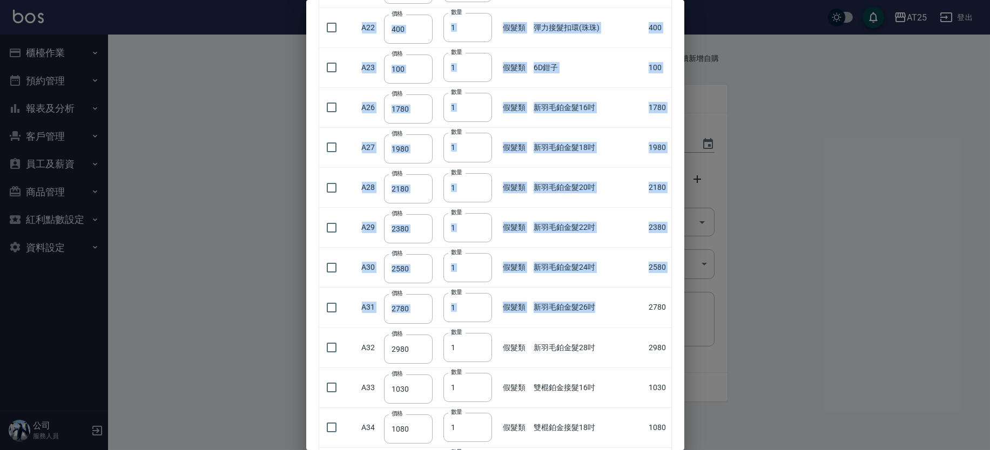
drag, startPoint x: 636, startPoint y: 310, endPoint x: 677, endPoint y: 308, distance: 41.1
click at [633, 306] on td "新羽毛鉑金髮26吋" at bounding box center [588, 308] width 115 height 40
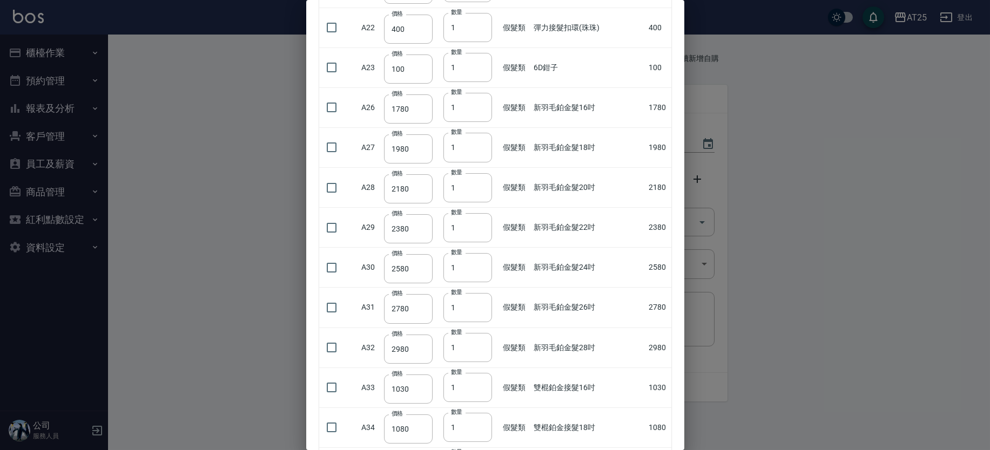
drag, startPoint x: 641, startPoint y: 341, endPoint x: 646, endPoint y: 341, distance: 5.4
click at [646, 341] on tr "A32 價格 2980 價格 數量 1 數量 假髮類 新羽毛鉑金髮28吋 2980" at bounding box center [495, 348] width 352 height 40
click at [639, 328] on td "新羽毛鉑金髮28吋" at bounding box center [588, 348] width 115 height 40
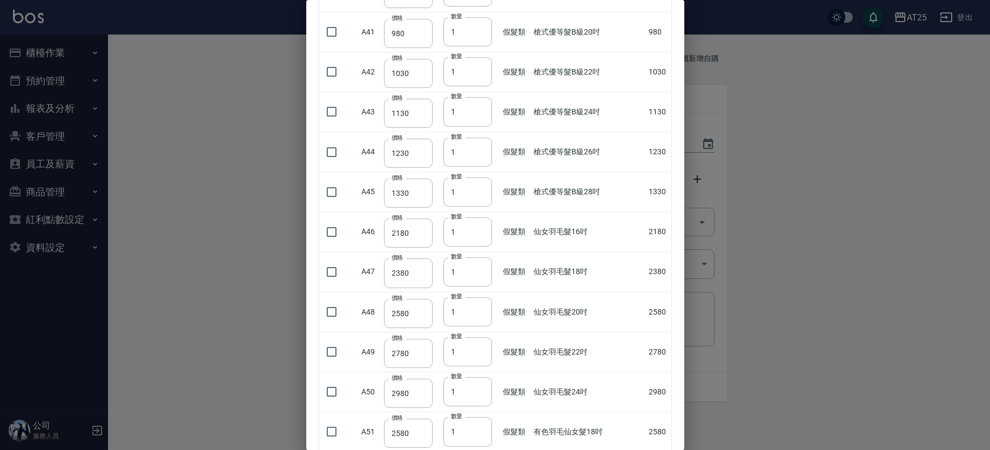
scroll to position [1386, 0]
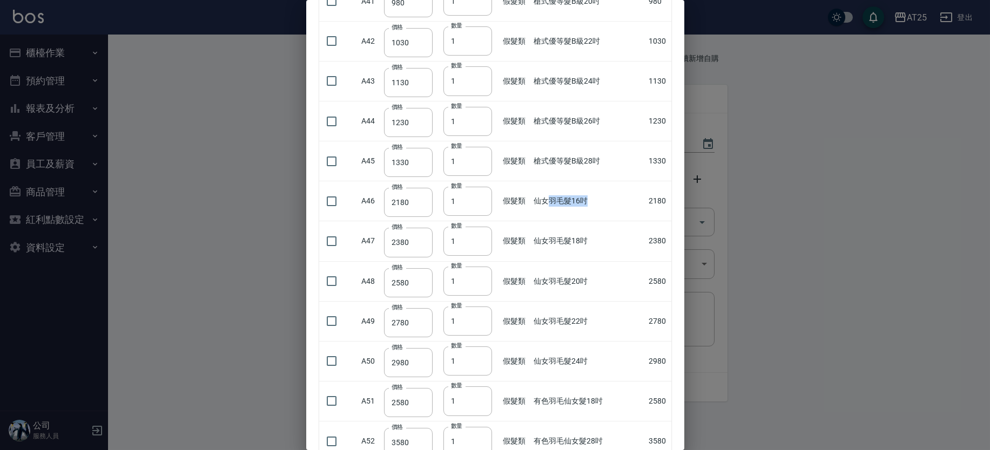
drag, startPoint x: 552, startPoint y: 196, endPoint x: 630, endPoint y: 211, distance: 79.1
click at [619, 209] on td "仙女羽毛髮16吋" at bounding box center [588, 201] width 115 height 40
click at [630, 211] on td "仙女羽毛髮16吋" at bounding box center [588, 201] width 115 height 40
drag, startPoint x: 640, startPoint y: 197, endPoint x: 663, endPoint y: 196, distance: 22.7
click at [663, 196] on tr "A46 價格 2180 價格 數量 1 數量 假髮類 仙女羽毛髮16吋 2180" at bounding box center [495, 201] width 352 height 40
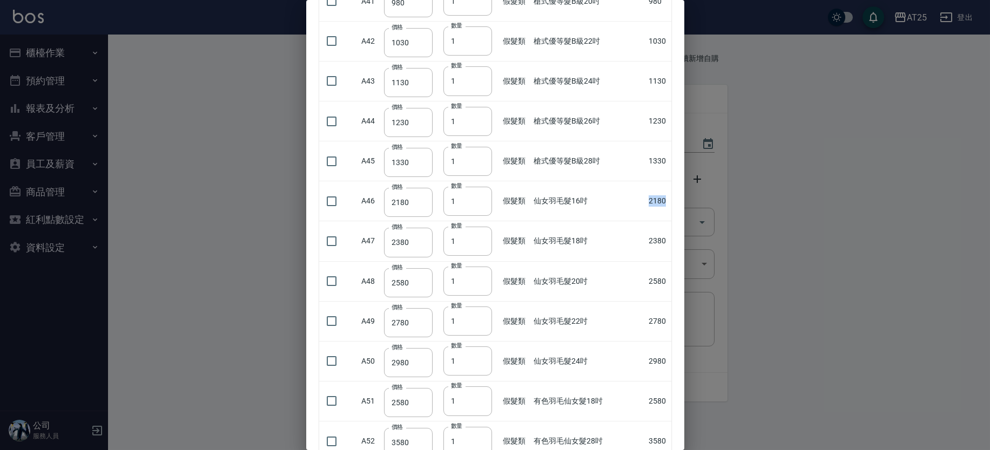
click at [609, 209] on td "仙女羽毛髮16吋" at bounding box center [588, 201] width 115 height 40
click at [648, 214] on td "2180" at bounding box center [658, 201] width 25 height 40
click at [651, 200] on td "2180" at bounding box center [658, 201] width 25 height 40
drag, startPoint x: 645, startPoint y: 240, endPoint x: 663, endPoint y: 240, distance: 17.8
click at [663, 240] on td "2380" at bounding box center [658, 241] width 25 height 40
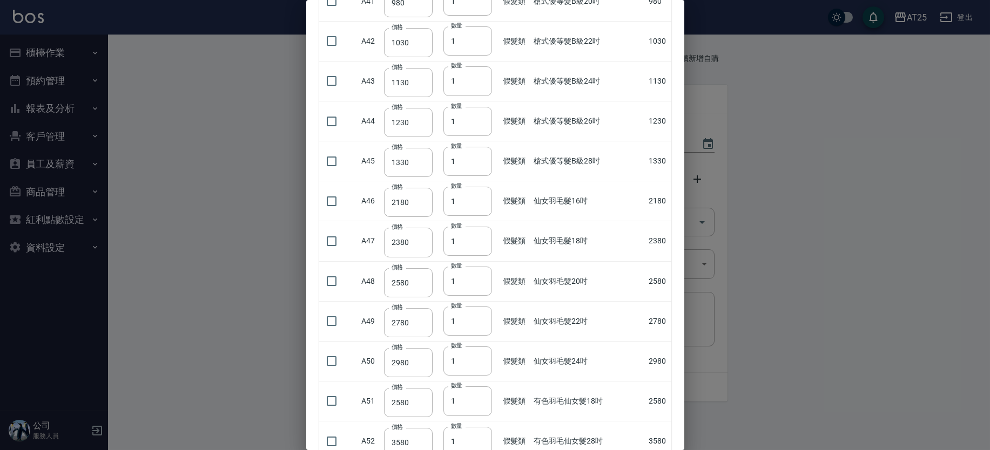
click at [638, 241] on td "仙女羽毛髮18吋" at bounding box center [588, 241] width 115 height 40
drag, startPoint x: 575, startPoint y: 280, endPoint x: 594, endPoint y: 281, distance: 19.5
click at [594, 281] on td "仙女羽毛髮20吋" at bounding box center [588, 281] width 115 height 40
click at [649, 284] on td "2580" at bounding box center [658, 281] width 25 height 40
click at [652, 280] on td "2580" at bounding box center [658, 281] width 25 height 40
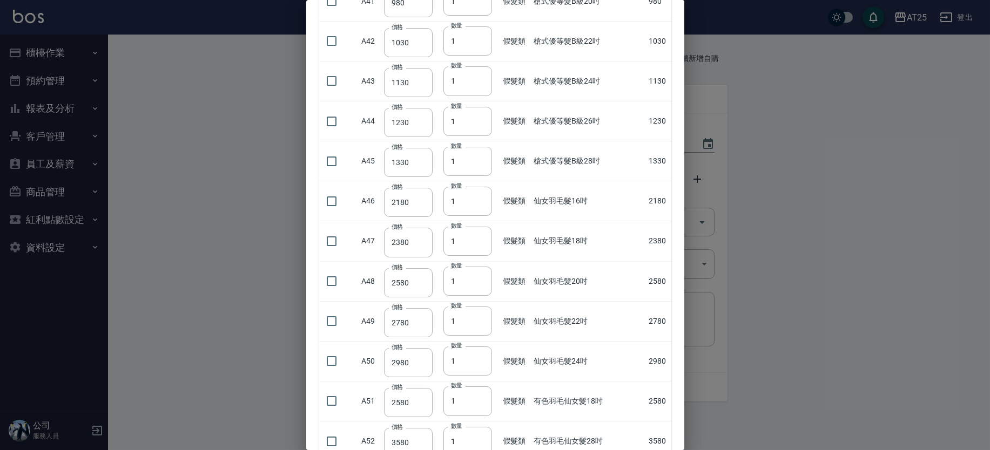
drag, startPoint x: 571, startPoint y: 320, endPoint x: 605, endPoint y: 322, distance: 34.6
click at [575, 320] on td "仙女羽毛髮22吋" at bounding box center [588, 321] width 115 height 40
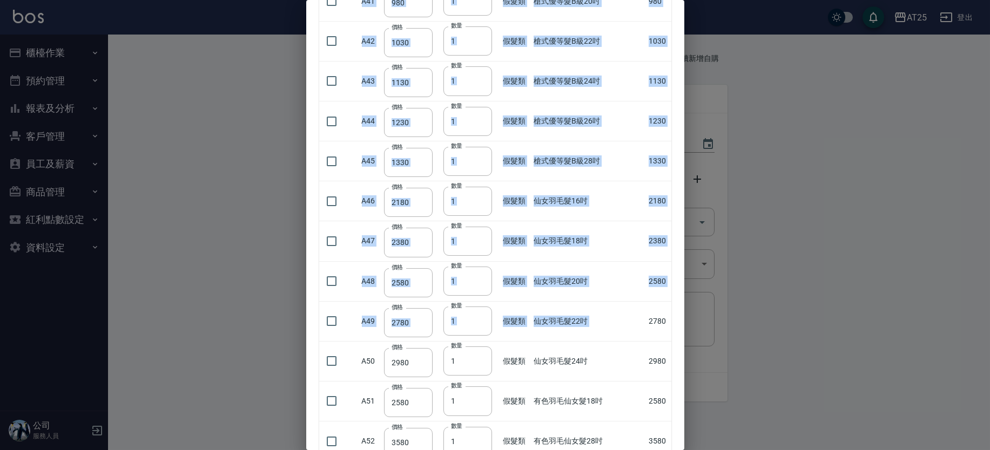
drag, startPoint x: 652, startPoint y: 322, endPoint x: 675, endPoint y: 323, distance: 23.2
click at [675, 323] on div "未分類 JeanCare店販 假髮類 保濕油類 染膏,彩護,雙氧 造型類 洗髮精 物料類 養護類 產品組合 JC年終活動 燙藥水 名麗 JC母親節活動 預購洗…" at bounding box center [495, 324] width 378 height 3344
click at [646, 321] on td "2780" at bounding box center [658, 321] width 25 height 40
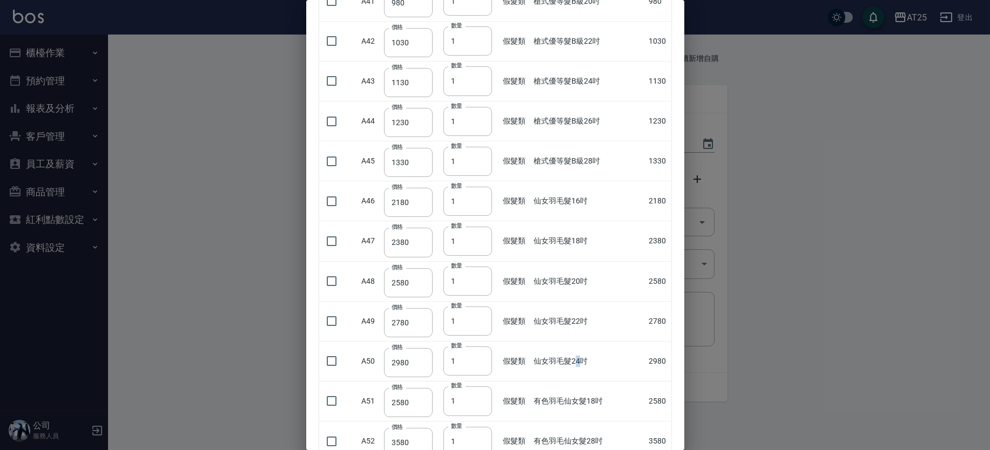
click at [576, 358] on td "仙女羽毛髮24吋" at bounding box center [588, 361] width 115 height 40
click at [592, 353] on td "仙女羽毛髮24吋" at bounding box center [588, 361] width 115 height 40
click at [638, 321] on td "仙女羽毛髮22吋" at bounding box center [588, 321] width 115 height 40
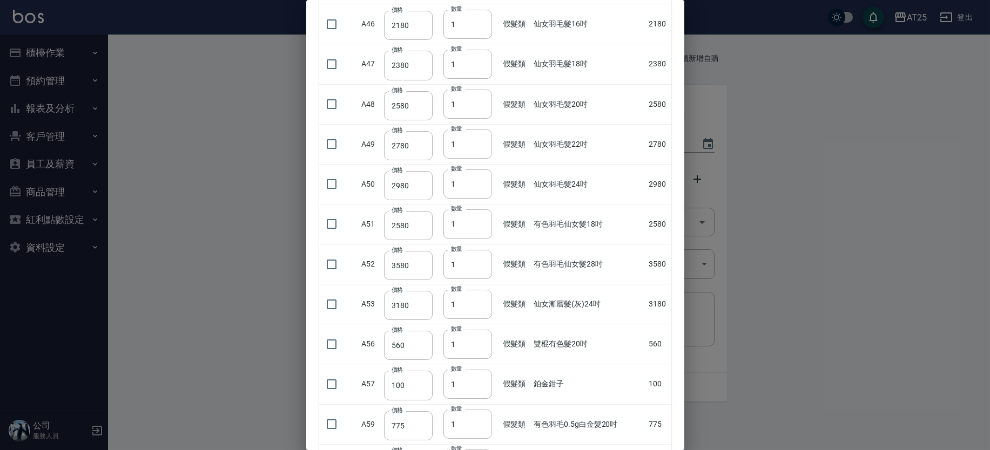
scroll to position [1599, 0]
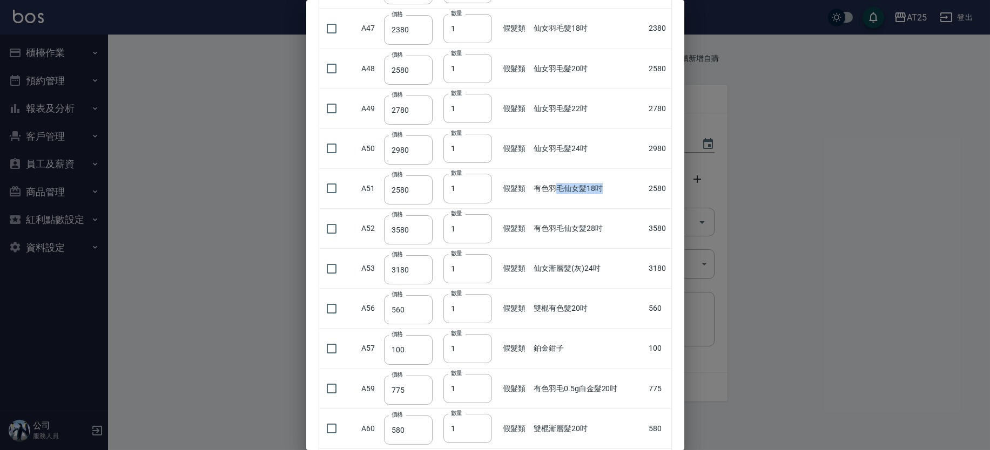
drag, startPoint x: 555, startPoint y: 185, endPoint x: 613, endPoint y: 194, distance: 59.1
click at [613, 194] on td "有色羽毛仙女髮18吋" at bounding box center [588, 188] width 115 height 40
drag, startPoint x: 578, startPoint y: 186, endPoint x: 591, endPoint y: 188, distance: 13.1
click at [591, 188] on td "有色羽毛仙女髮18吋" at bounding box center [588, 188] width 115 height 40
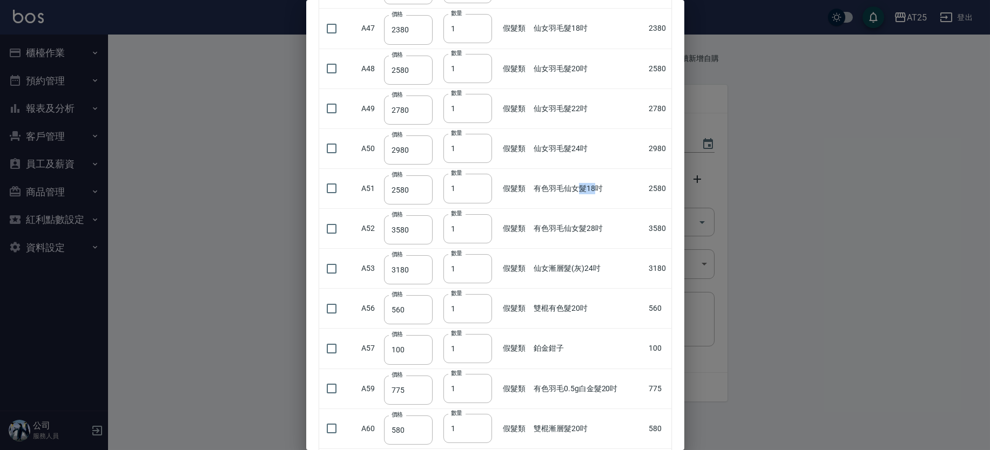
click at [591, 188] on td "有色羽毛仙女髮18吋" at bounding box center [588, 188] width 115 height 40
click at [609, 185] on td "有色羽毛仙女髮18吋" at bounding box center [588, 188] width 115 height 40
drag, startPoint x: 683, startPoint y: 227, endPoint x: 685, endPoint y: 219, distance: 8.3
click at [685, 219] on div "所有商品 確定 關閉 未分類 JeanCare店販 假髮類 保濕油類 染膏,彩護,雙氧 造型類 洗髮精 物料類 養護類 產品組合 JC年終活動 燙藥水 名麗 …" at bounding box center [495, 225] width 990 height 450
click at [660, 211] on td "3580" at bounding box center [658, 229] width 25 height 40
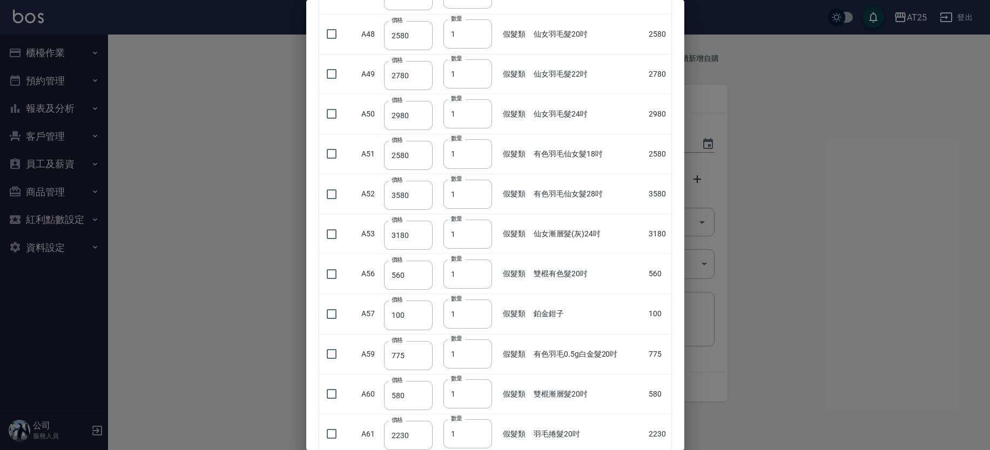
scroll to position [1681, 0]
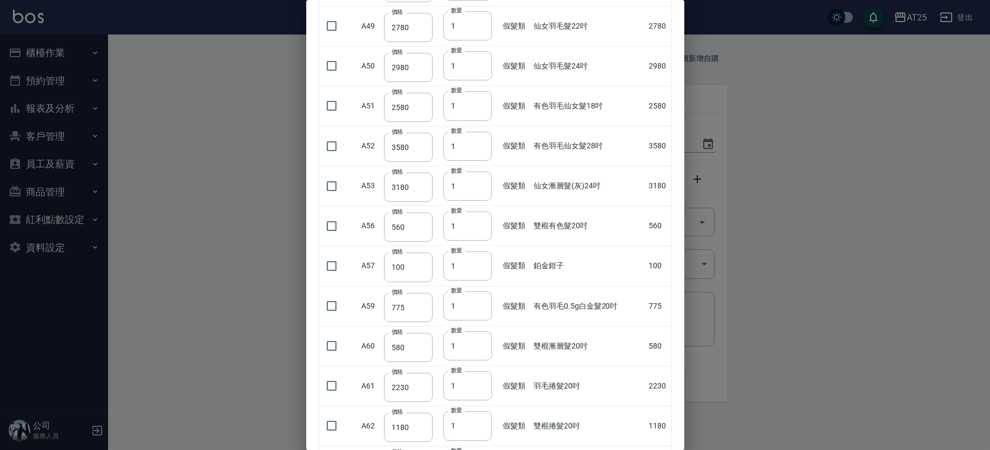
click at [649, 104] on td "2580" at bounding box center [658, 106] width 25 height 40
drag, startPoint x: 592, startPoint y: 147, endPoint x: 651, endPoint y: 149, distance: 58.9
click at [594, 147] on td "有色羽毛仙女髮28吋" at bounding box center [588, 146] width 115 height 40
click at [651, 149] on td "3580" at bounding box center [658, 146] width 25 height 40
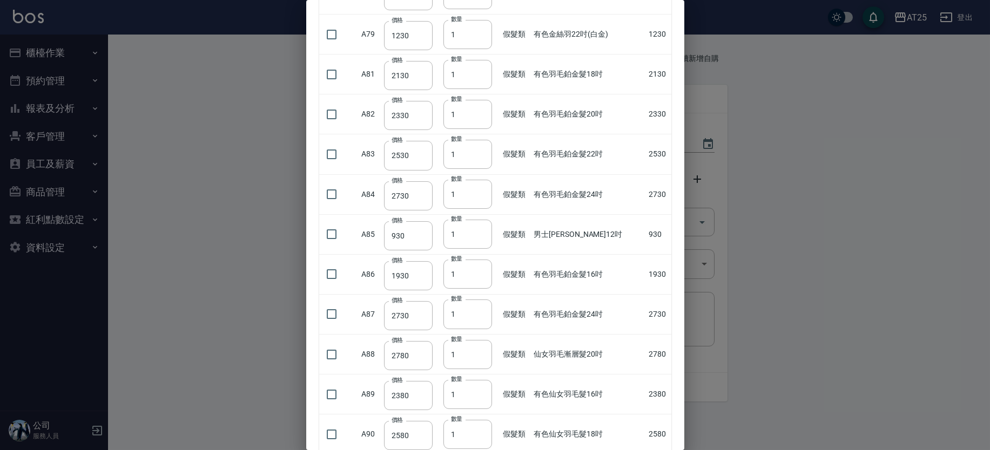
scroll to position [2789, 0]
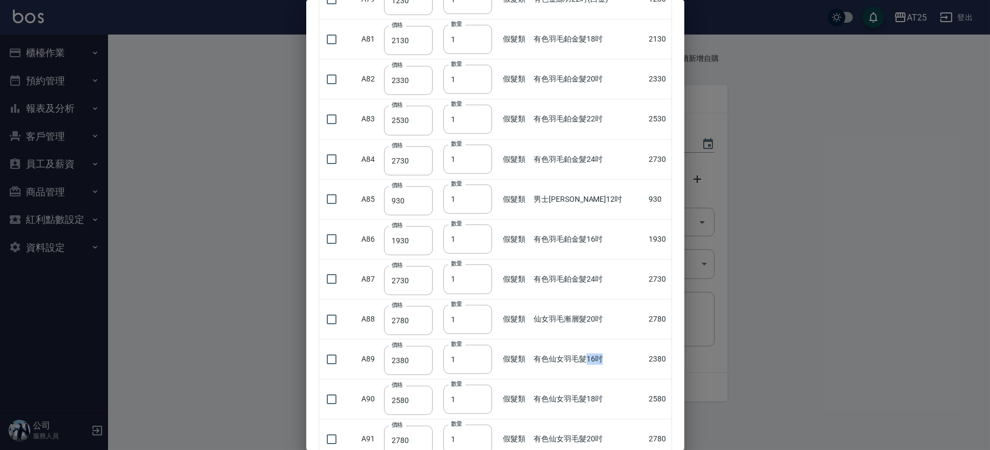
drag, startPoint x: 581, startPoint y: 361, endPoint x: 597, endPoint y: 362, distance: 16.3
click at [597, 362] on td "有色仙女羽毛髮16吋" at bounding box center [588, 360] width 115 height 40
click at [607, 360] on td "有色仙女羽毛髮16吋" at bounding box center [588, 360] width 115 height 40
click at [639, 310] on td "仙女羽毛漸層髮20吋" at bounding box center [588, 320] width 115 height 40
click at [592, 398] on td "有色仙女羽毛髮18吋" at bounding box center [588, 400] width 115 height 40
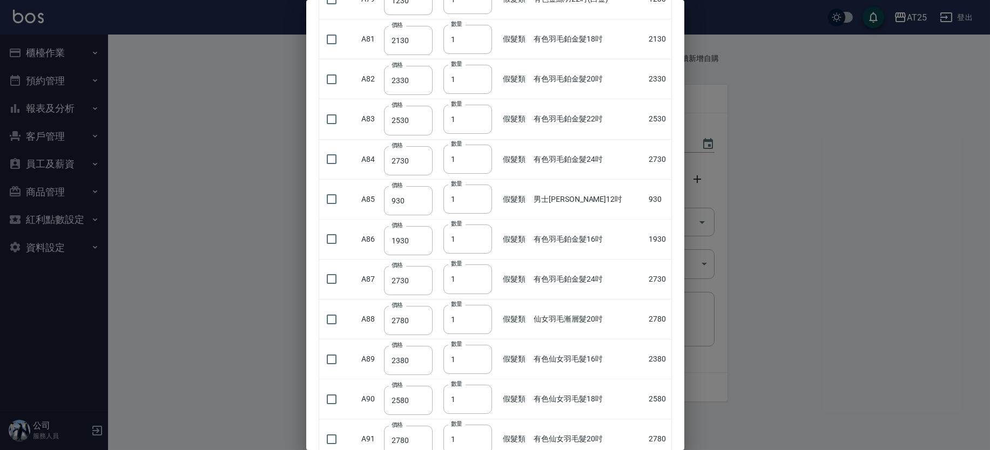
click at [589, 355] on td "有色仙女羽毛髮16吋" at bounding box center [588, 360] width 115 height 40
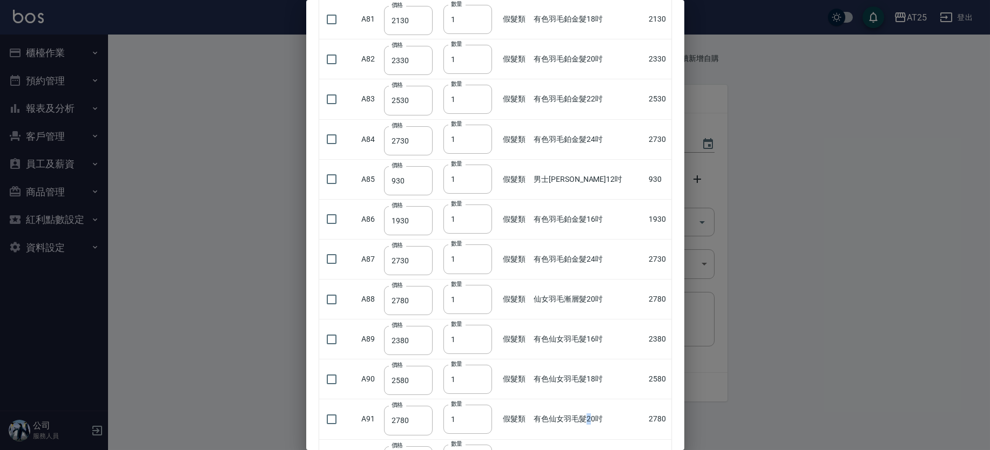
drag, startPoint x: 584, startPoint y: 414, endPoint x: 621, endPoint y: 417, distance: 37.4
click at [587, 414] on td "有色仙女羽毛髮20吋" at bounding box center [588, 420] width 115 height 40
click at [652, 421] on td "2780" at bounding box center [658, 420] width 25 height 40
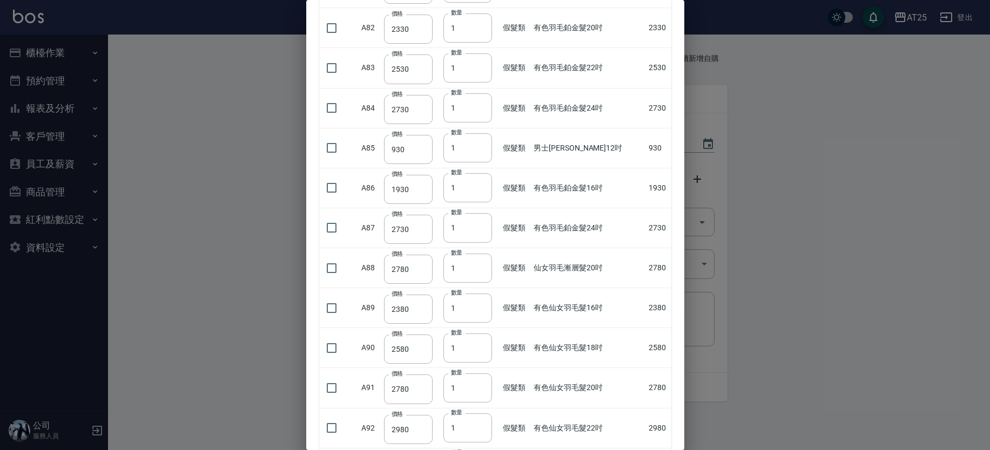
scroll to position [2891, 0]
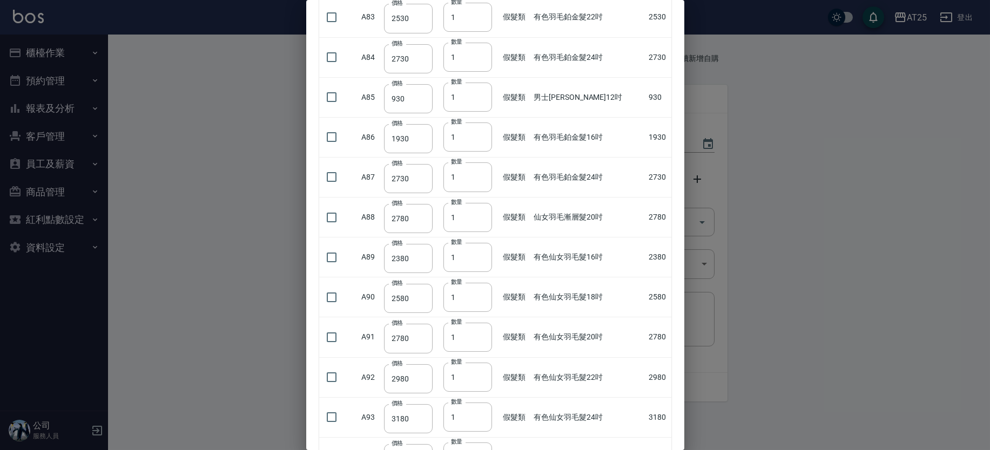
click at [621, 371] on td "有色仙女羽毛髮22吋" at bounding box center [588, 377] width 115 height 40
drag, startPoint x: 684, startPoint y: 401, endPoint x: 684, endPoint y: 412, distance: 10.8
click at [684, 412] on div at bounding box center [495, 225] width 990 height 450
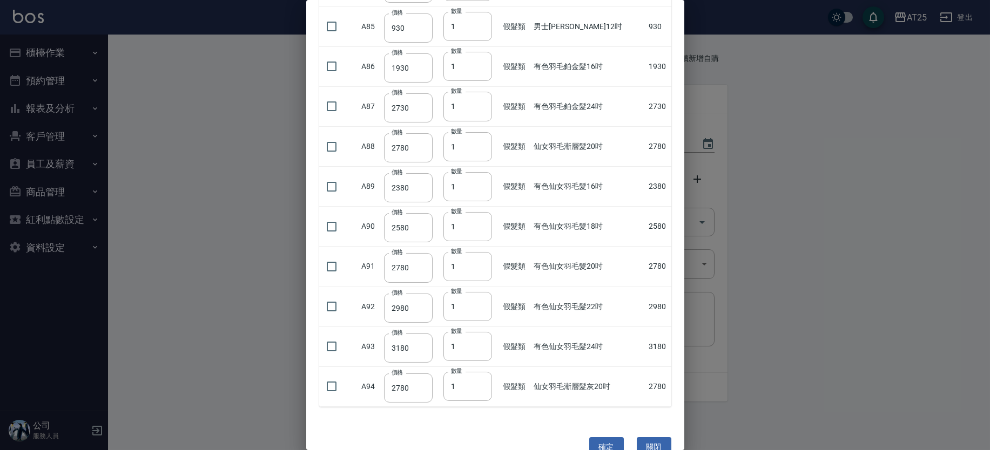
scroll to position [2981, 0]
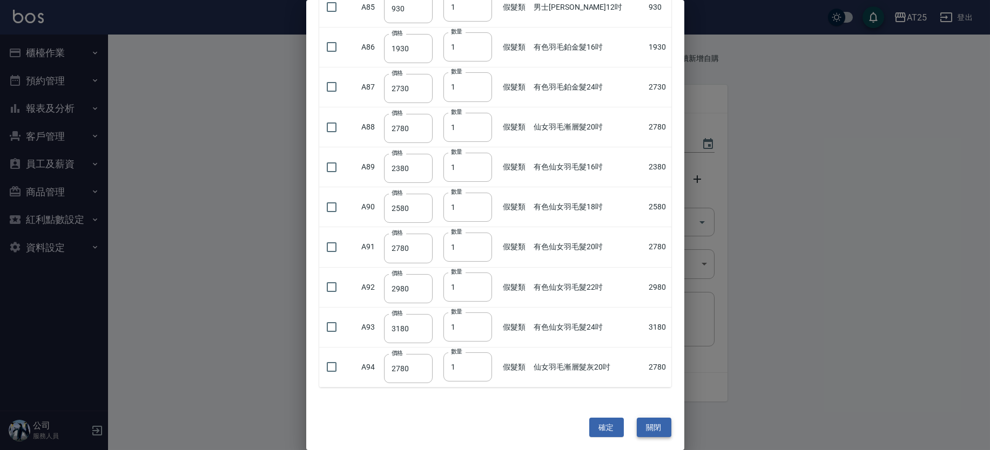
click at [650, 429] on button "關閉" at bounding box center [654, 428] width 35 height 20
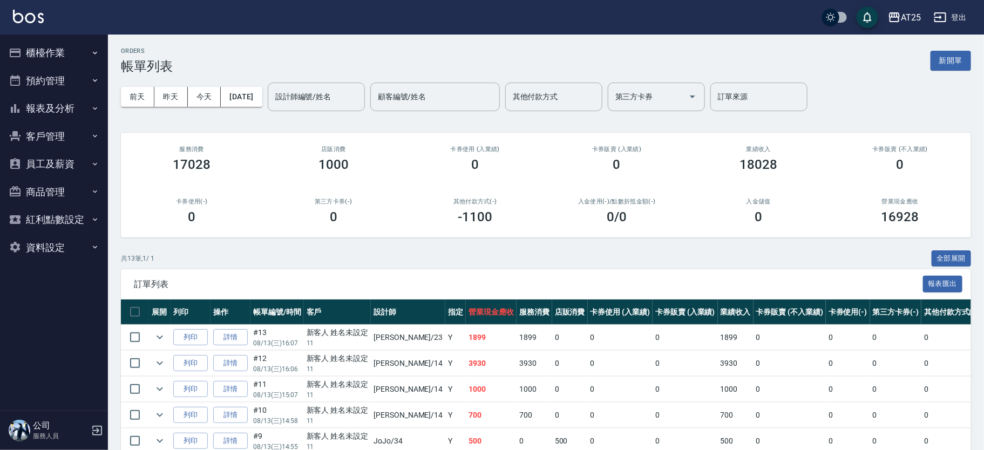
click at [78, 107] on button "報表及分析" at bounding box center [53, 108] width 99 height 28
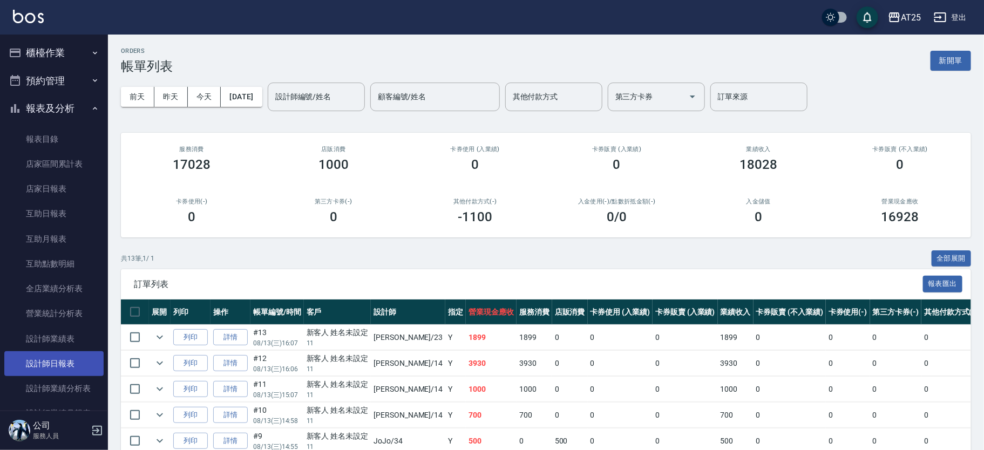
click at [75, 359] on link "設計師日報表" at bounding box center [53, 364] width 99 height 25
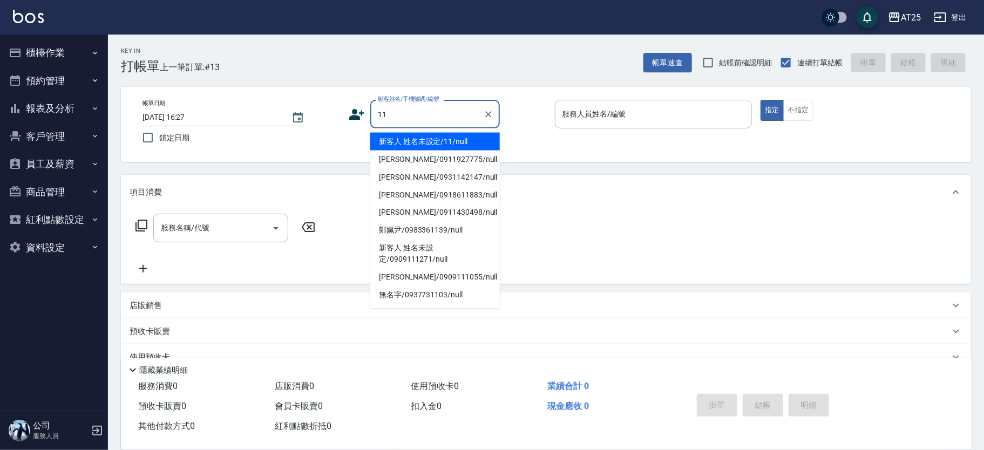
type input "新客人 姓名未設定/11/null"
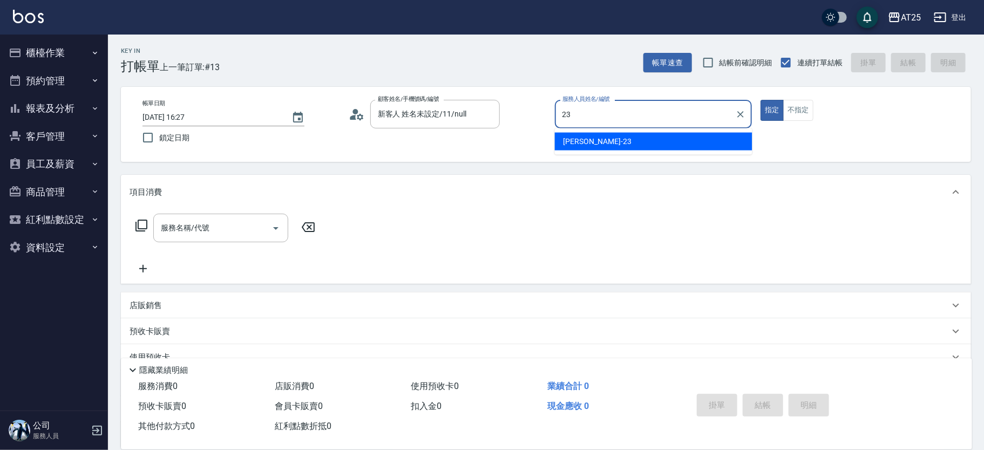
type input "[PERSON_NAME]-23"
type button "true"
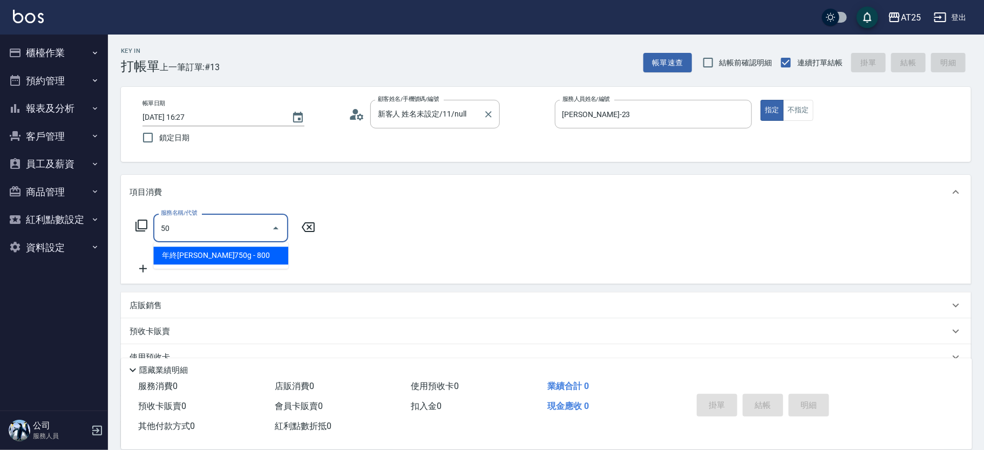
type input "501"
type input "100"
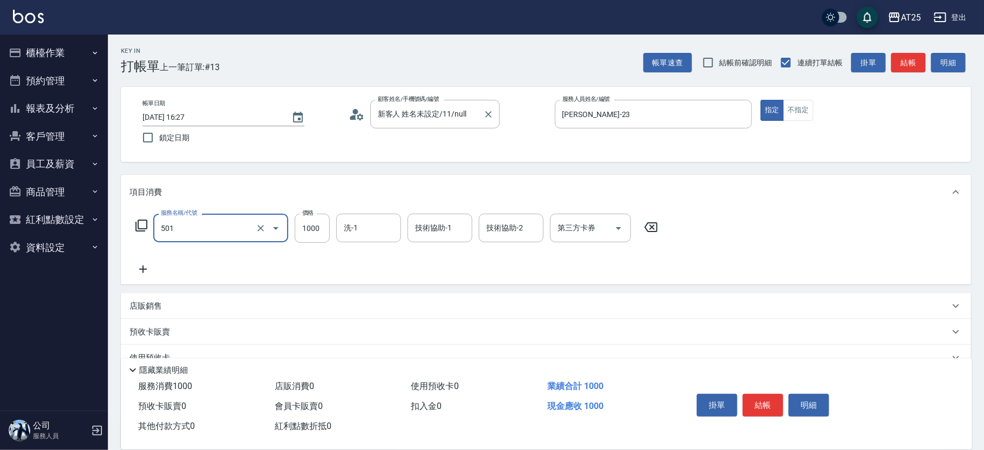
type input "染髮(501)"
type input "0"
type input "15"
type input "10"
type input "159"
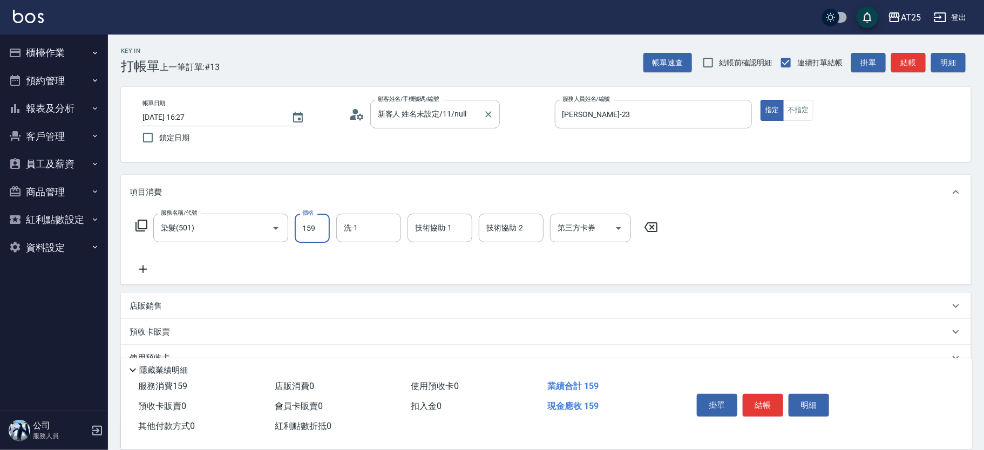
type input "150"
type input "1599"
type input "小恩-69"
type input "[PERSON_NAME]-61"
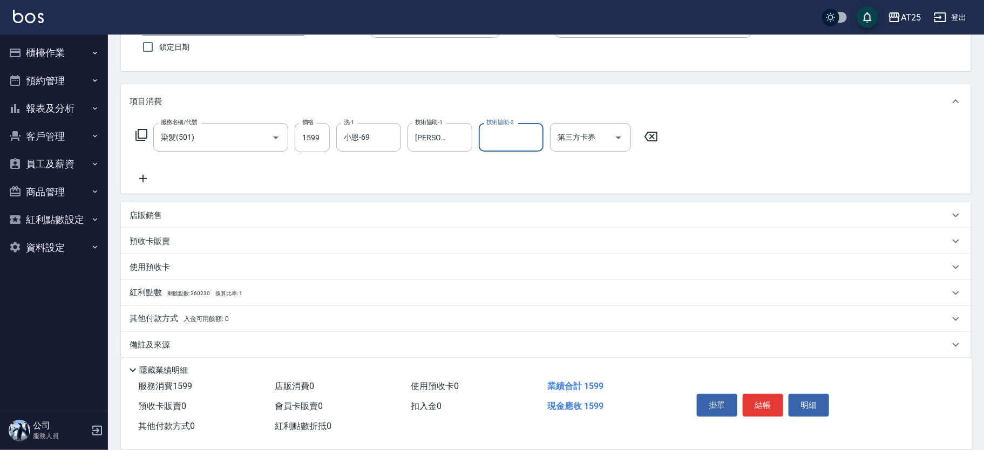
scroll to position [100, 0]
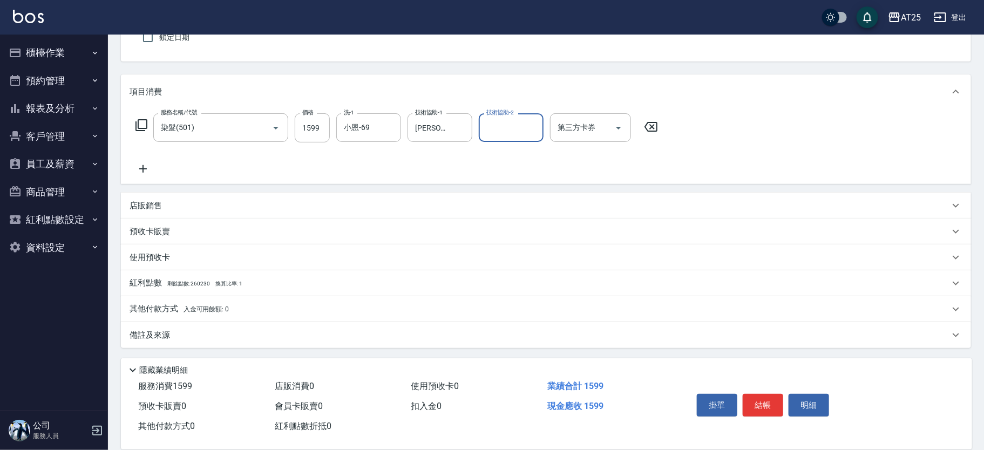
click at [170, 299] on div "其他付款方式 入金可用餘額: 0" at bounding box center [546, 309] width 850 height 26
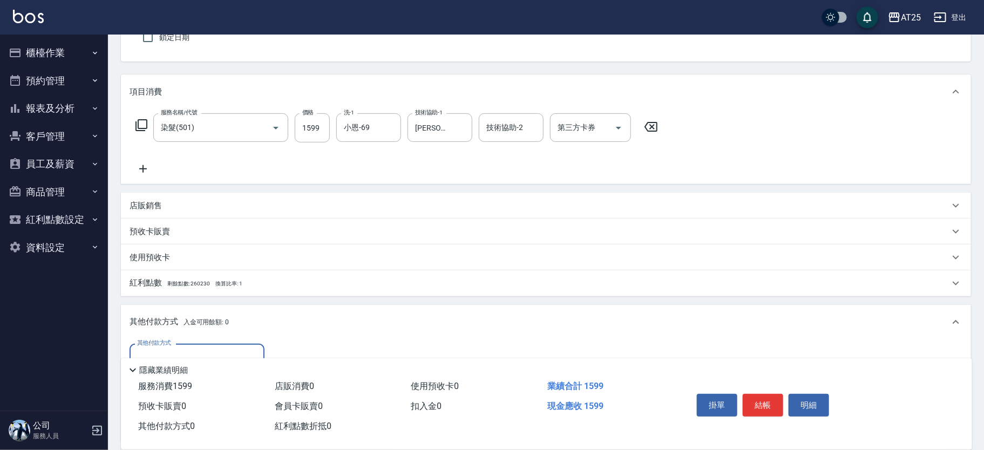
scroll to position [0, 0]
click at [206, 345] on div "其他付款方式" at bounding box center [197, 358] width 135 height 29
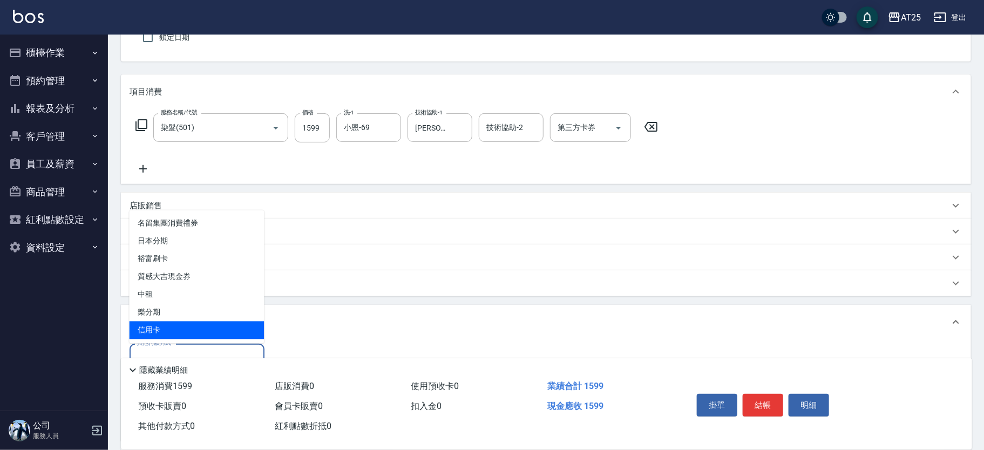
click at [195, 325] on span "信用卡" at bounding box center [197, 331] width 135 height 18
type input "信用卡"
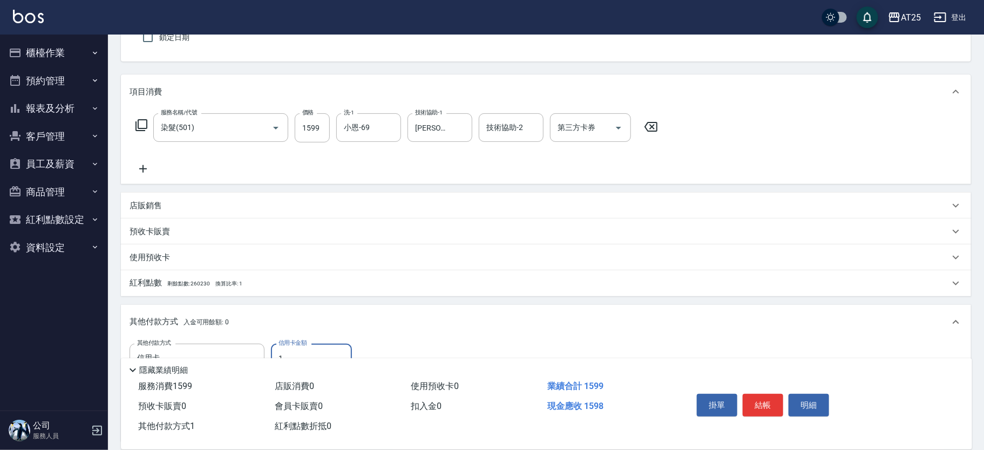
scroll to position [163, 0]
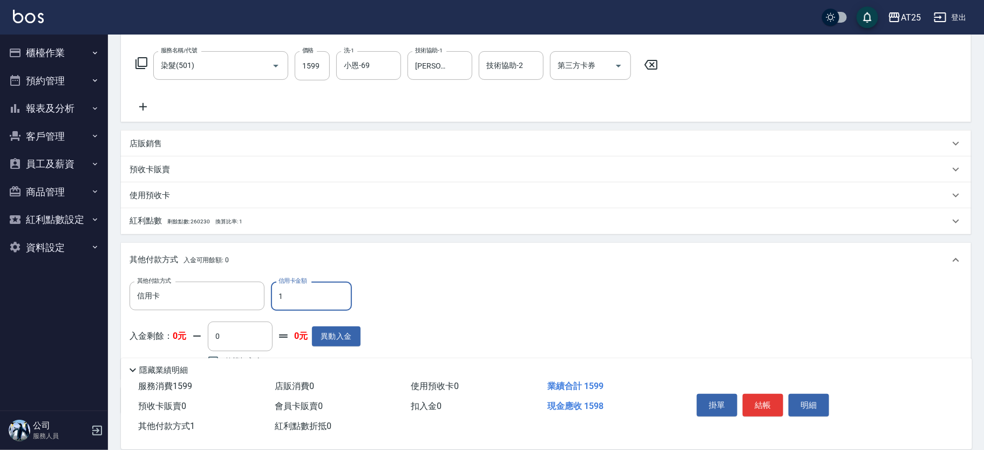
type input "15"
type input "140"
type input "159"
type input "0"
type input "1599"
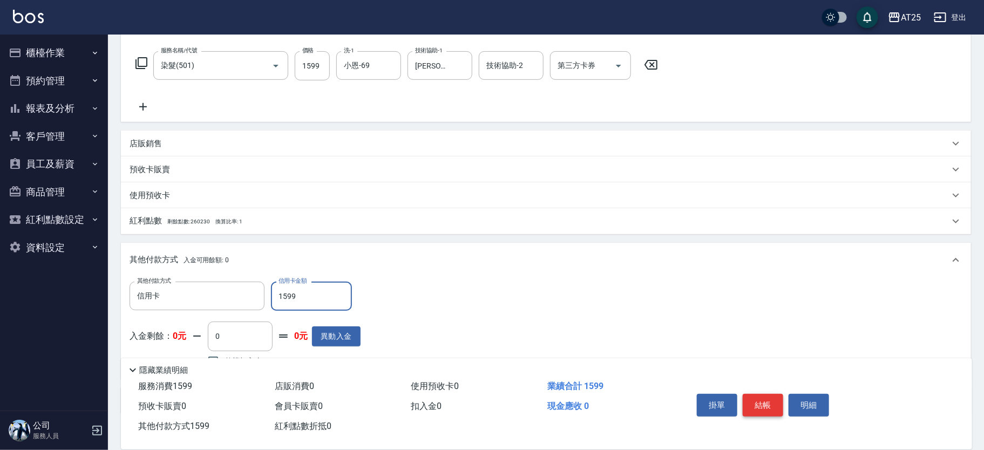
click at [756, 394] on button "結帳" at bounding box center [763, 405] width 40 height 23
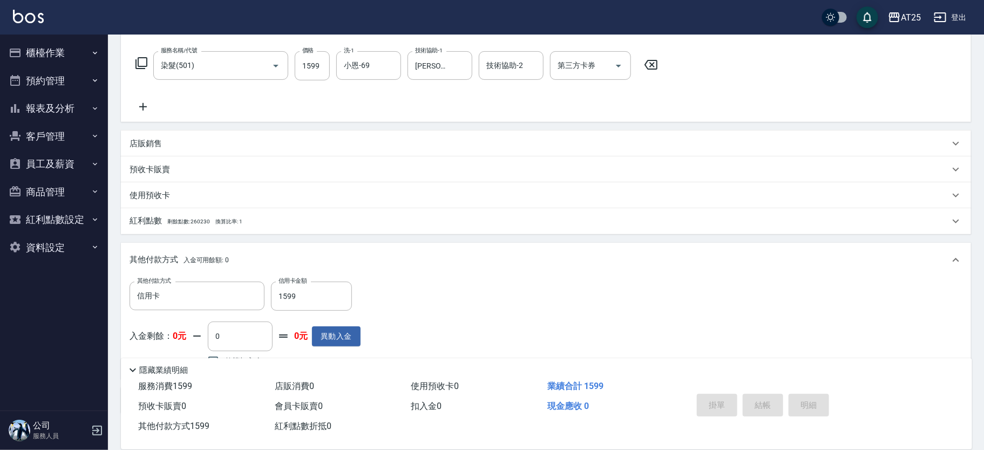
type input "[DATE] 17:25"
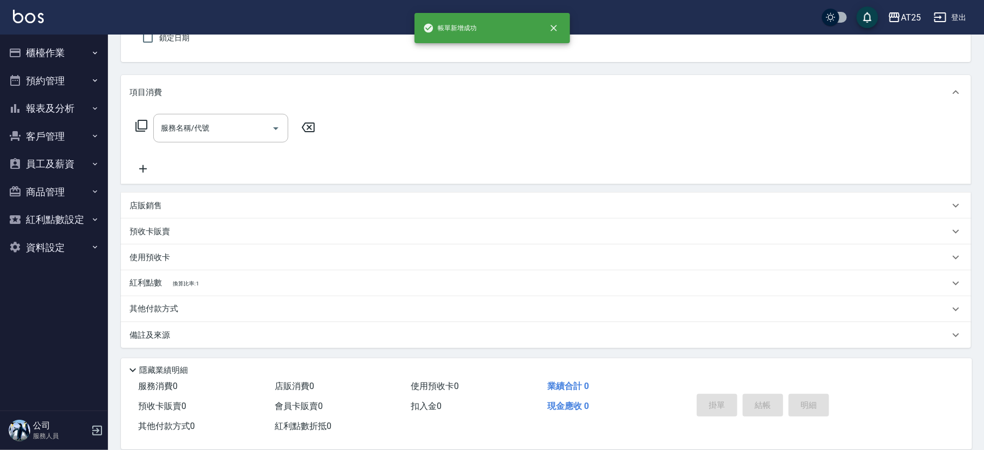
scroll to position [0, 0]
